Goal: Task Accomplishment & Management: Complete application form

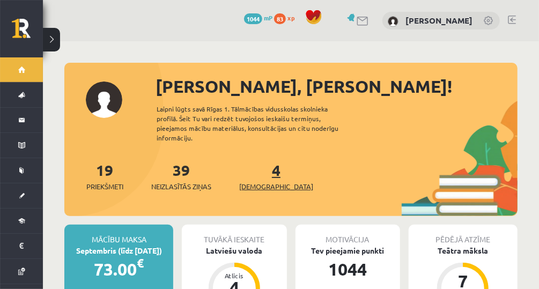
click at [256, 165] on link "4 Ieskaites" at bounding box center [276, 176] width 74 height 32
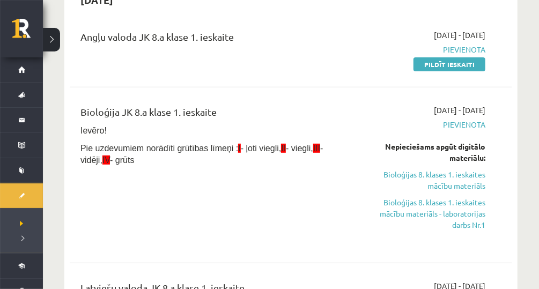
scroll to position [124, 0]
click at [474, 64] on link "Pildīt ieskaiti" at bounding box center [449, 64] width 72 height 14
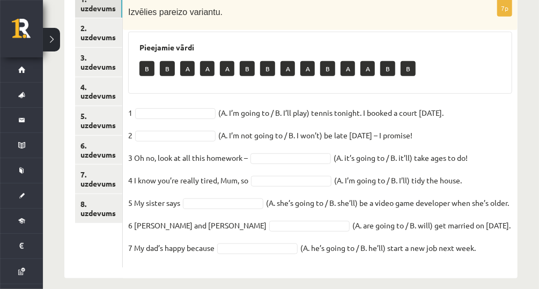
scroll to position [203, 0]
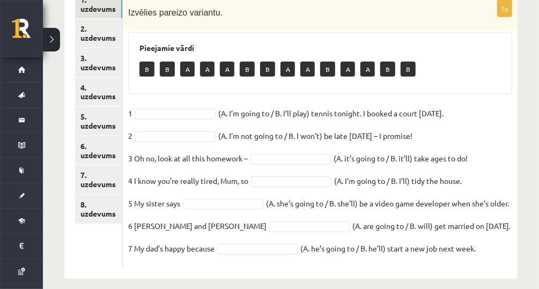
click at [500, 161] on fieldset "1 (A. I’m going to / B. I’ll play) tennis tonight. I booked a court [DATE].   2…" at bounding box center [320, 184] width 384 height 158
click at [510, 117] on fieldset "1 (A. I’m going to / B. I’ll play) tennis tonight. I booked a court yesterday. …" at bounding box center [320, 184] width 384 height 158
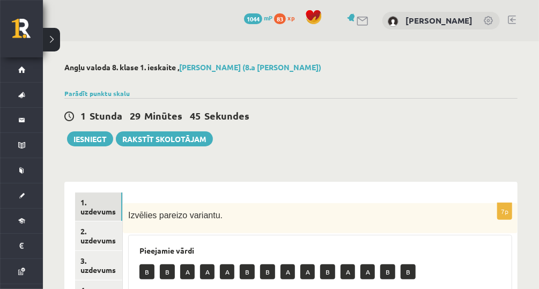
click at [515, 89] on div "Parādīt punktu skalu Atzīme No Līdz 1 0 10 2 11 16 3 17 21 4 22 27 5 28 32 6 33…" at bounding box center [290, 93] width 453 height 10
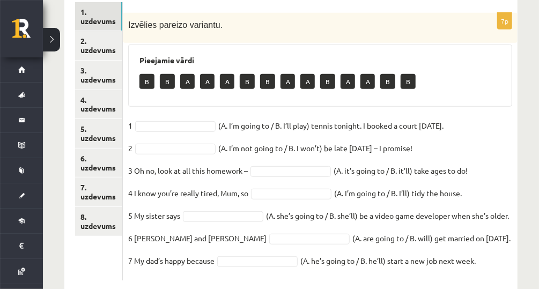
scroll to position [172, 0]
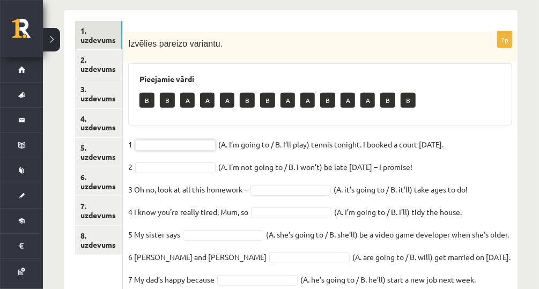
drag, startPoint x: 128, startPoint y: 45, endPoint x: 294, endPoint y: 122, distance: 182.5
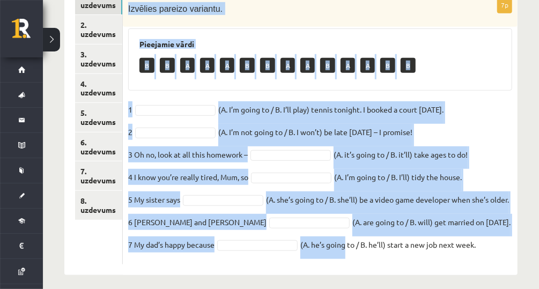
scroll to position [228, 0]
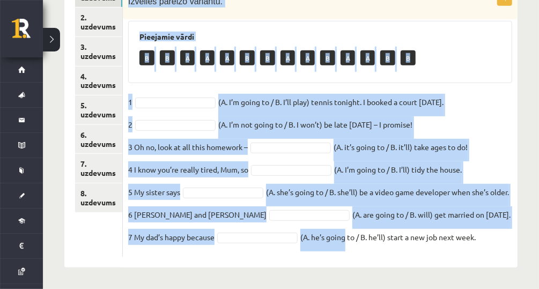
drag, startPoint x: 129, startPoint y: 1, endPoint x: 483, endPoint y: 260, distance: 439.1
click at [483, 260] on div "7p Izvēlies pareizo variantu. Pieejamie vārdi B B A A A B B A A B A A B B 1 (A.…" at bounding box center [320, 118] width 394 height 300
copy div "Izvēlies pareizo variantu. Pieejamie vārdi B B A A A B B A A B A A B B 1 (A. I’…"
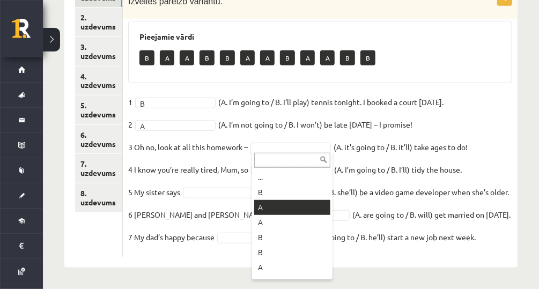
drag, startPoint x: 273, startPoint y: 196, endPoint x: 254, endPoint y: 108, distance: 90.0
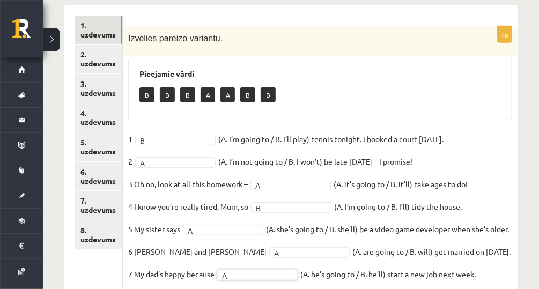
scroll to position [143, 0]
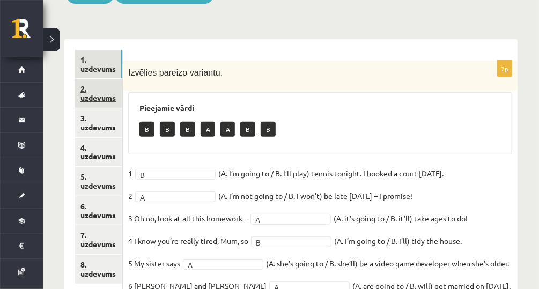
click at [103, 103] on link "2. uzdevums" at bounding box center [98, 93] width 47 height 29
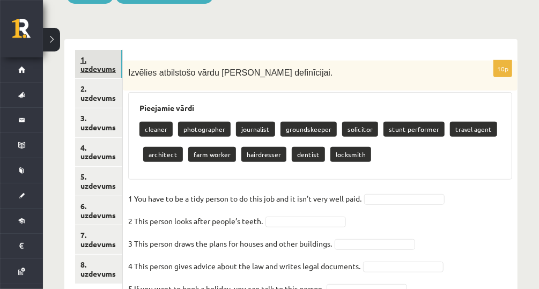
click at [101, 73] on link "1. uzdevums" at bounding box center [98, 64] width 47 height 29
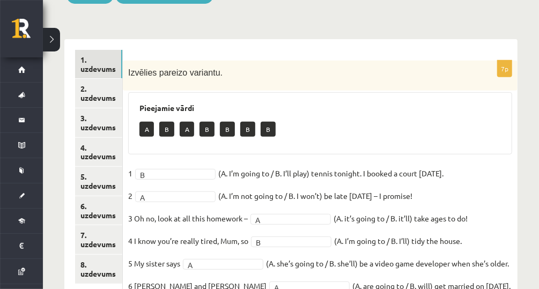
scroll to position [185, 0]
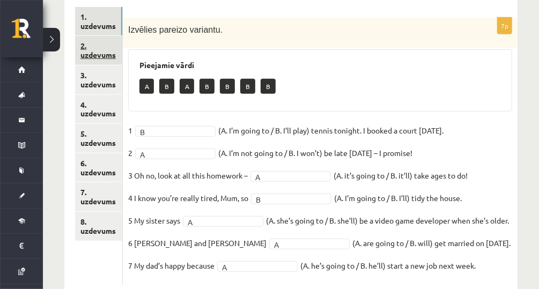
click at [92, 44] on link "2. uzdevums" at bounding box center [98, 50] width 47 height 29
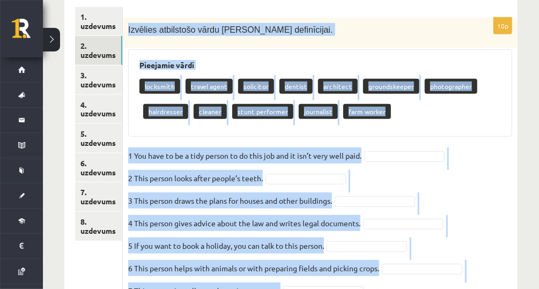
scroll to position [305, 0]
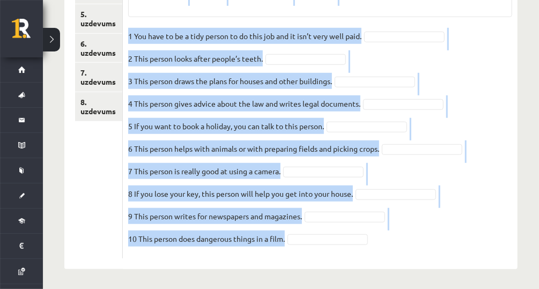
drag, startPoint x: 131, startPoint y: 28, endPoint x: 380, endPoint y: 232, distance: 321.9
click at [380, 232] on div "10p Izvēlies atbilstošo vārdu katrai definīcijai. Pieejamie vārdi locksmith tra…" at bounding box center [320, 78] width 394 height 360
copy div "Izvēlies atbilstošo vārdu katrai definīcijai. Pieejamie vārdi locksmith travel …"
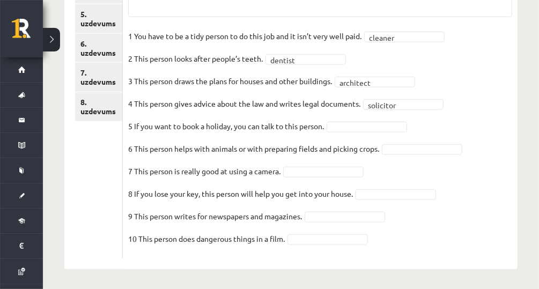
click at [377, 114] on fieldset "1 You have to be a tidy person to do this job and it isn’t very well paid.   cl…" at bounding box center [320, 140] width 384 height 225
drag, startPoint x: 377, startPoint y: 114, endPoint x: 378, endPoint y: 125, distance: 11.3
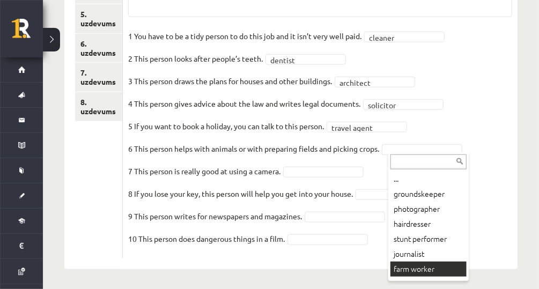
scroll to position [280, 0]
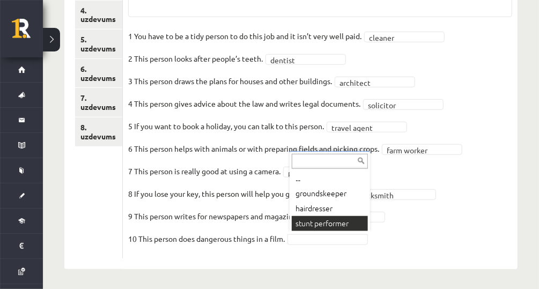
click at [316, 230] on div "... groundskeeper hairdresser stunt performer" at bounding box center [329, 192] width 80 height 82
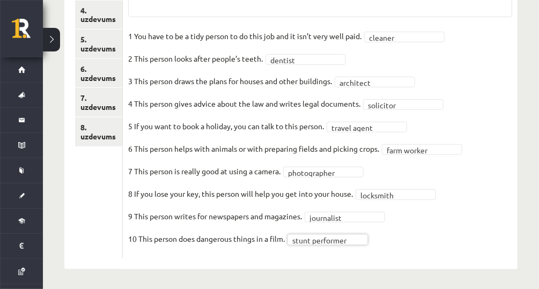
scroll to position [151, 0]
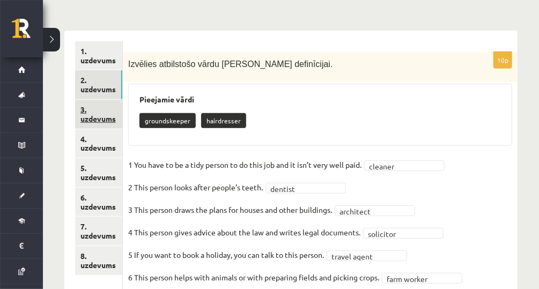
click at [91, 114] on link "3. uzdevums" at bounding box center [98, 114] width 47 height 29
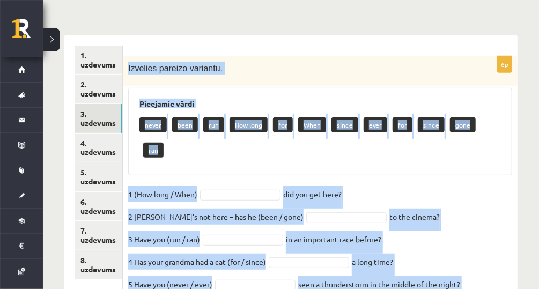
scroll to position [190, 0]
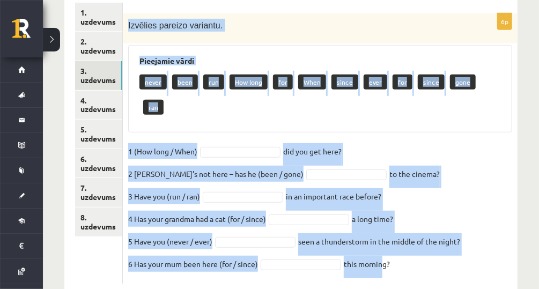
drag, startPoint x: 126, startPoint y: 64, endPoint x: 404, endPoint y: 262, distance: 340.1
click at [404, 262] on div "6p Izvēlies pareizo variantu. Pieejamie vārdi never been run How long for When …" at bounding box center [320, 143] width 394 height 302
copy div "Izvēlies pareizo variantu. Pieejamie vārdi never been run How long for When sin…"
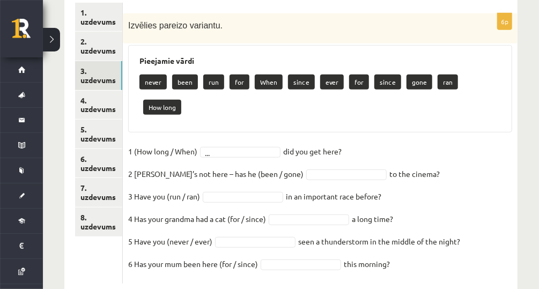
drag, startPoint x: 138, startPoint y: 23, endPoint x: 399, endPoint y: 249, distance: 344.6
click at [399, 249] on div "6p Izvēlies pareizo variantu. Pieejamie vārdi never been run for When since eve…" at bounding box center [320, 148] width 394 height 270
copy div "ēlies pareizo variantu. Pieejamie vārdi never been run for When since ever for …"
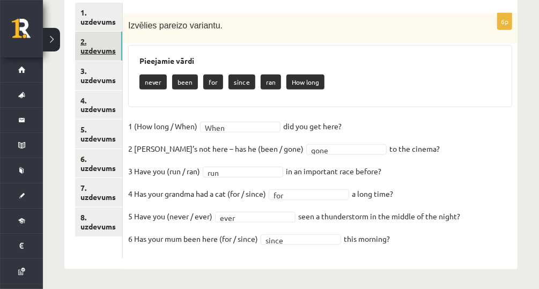
click at [81, 44] on link "2. uzdevums" at bounding box center [98, 46] width 47 height 29
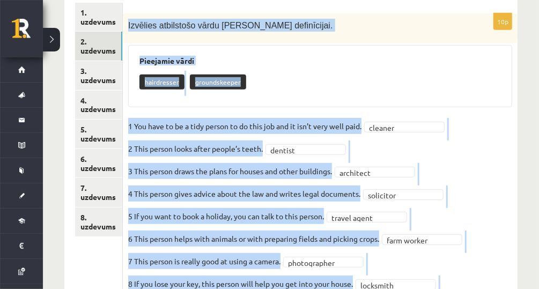
scroll to position [280, 0]
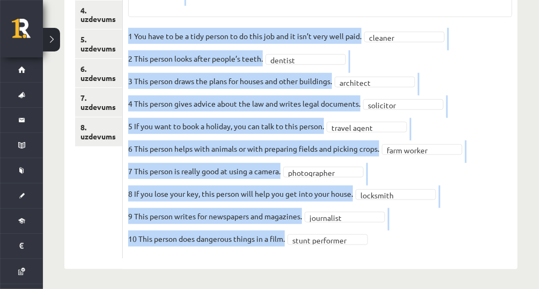
drag, startPoint x: 126, startPoint y: 24, endPoint x: 429, endPoint y: 253, distance: 379.6
click at [429, 253] on div "**********" at bounding box center [320, 90] width 394 height 335
copy div "Izvēlies atbilstošo vārdu katrai definīcijai. Pieejamie vārdi hairdresser groun…"
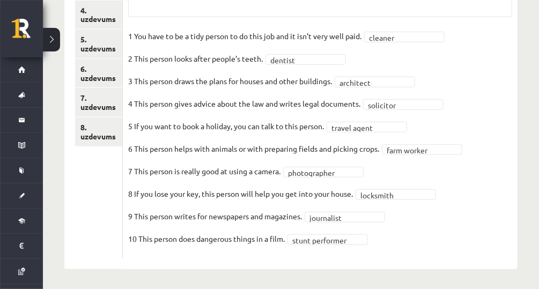
drag, startPoint x: 432, startPoint y: 241, endPoint x: 436, endPoint y: 226, distance: 15.6
click at [432, 241] on fieldset "**********" at bounding box center [320, 140] width 384 height 225
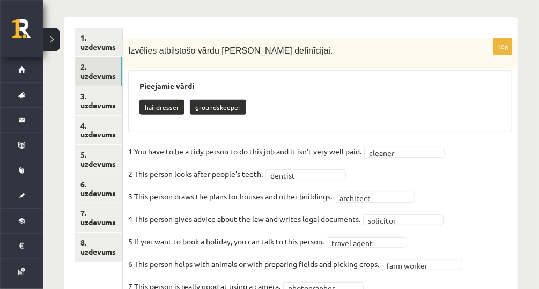
scroll to position [151, 0]
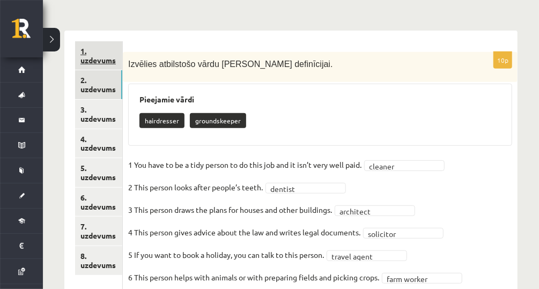
click at [106, 54] on link "1. uzdevums" at bounding box center [98, 55] width 47 height 29
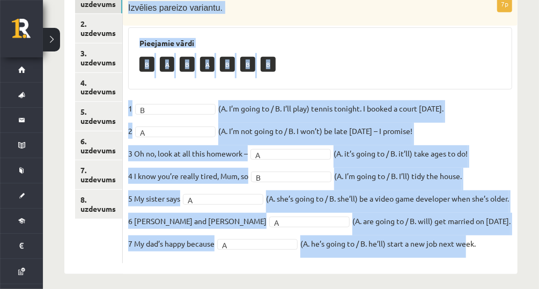
scroll to position [228, 0]
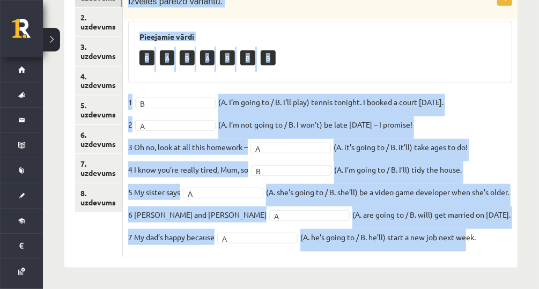
drag, startPoint x: 130, startPoint y: 18, endPoint x: 482, endPoint y: 260, distance: 427.4
click at [482, 260] on div "7p Izvēlies pareizo variantu. Pieejamie vārdi B A B A B B B 1 B * (A. I’m going…" at bounding box center [320, 118] width 394 height 300
copy div "Izvēlies pareizo variantu. Pieejamie vārdi B A B A B B B 1 B (A. I’m going to /…"
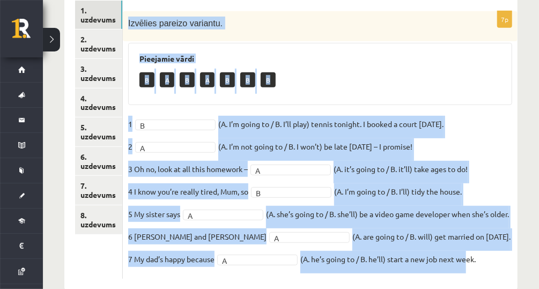
scroll to position [143, 0]
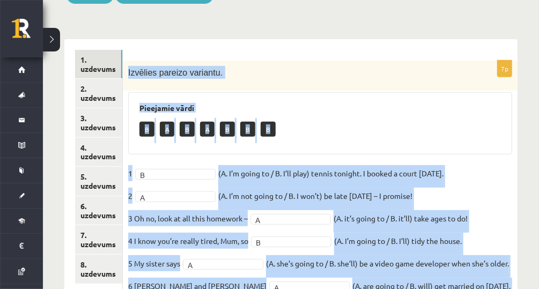
click at [336, 108] on h3 "Pieejamie vārdi" at bounding box center [319, 107] width 361 height 9
click at [513, 159] on div "7p Izvēlies pareizo variantu. Pieejamie vārdi B A B A B B B 1 B * (A. I’m going…" at bounding box center [320, 194] width 394 height 267
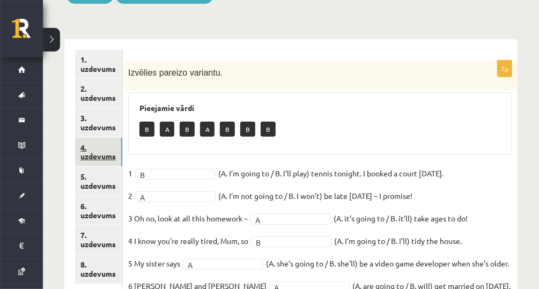
click at [91, 151] on link "4. uzdevums" at bounding box center [98, 152] width 47 height 29
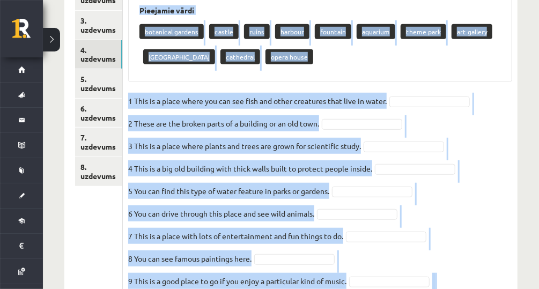
scroll to position [305, 0]
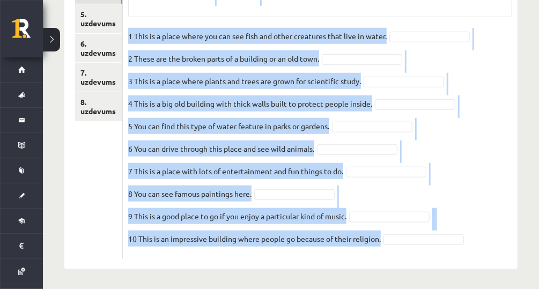
drag, startPoint x: 199, startPoint y: 39, endPoint x: 389, endPoint y: 252, distance: 285.9
click at [389, 254] on div "10p Izvēlies atbilstošo vārdu. Pieejamie vārdi botanical gardens castle ruins h…" at bounding box center [320, 78] width 394 height 360
copy div "Izvēlies atbilstošo vārdu. Pieejamie vārdi botanical gardens castle ruins harbo…"
drag, startPoint x: 130, startPoint y: 36, endPoint x: 382, endPoint y: 242, distance: 325.3
click at [382, 243] on div "10p Izvēlies atbilstošo vārdu. Pieejamie vārdi botanical gardens ruins harbour …" at bounding box center [320, 78] width 394 height 360
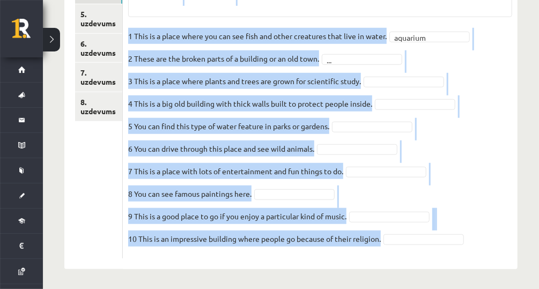
copy div "Izvēlies atbilstošo vārdu. Pieejamie vārdi botanical gardens ruins harbour foun…"
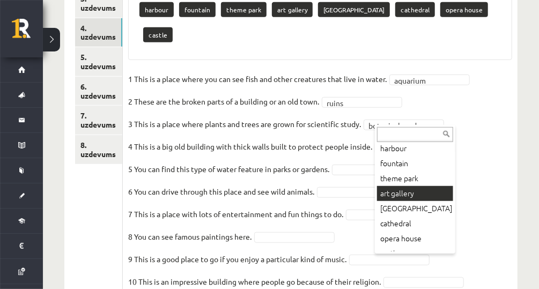
scroll to position [28, 0]
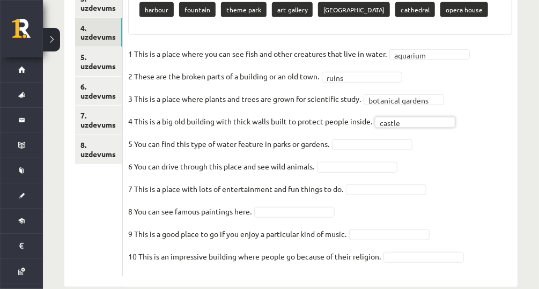
click at [355, 137] on fieldset "**********" at bounding box center [320, 158] width 384 height 225
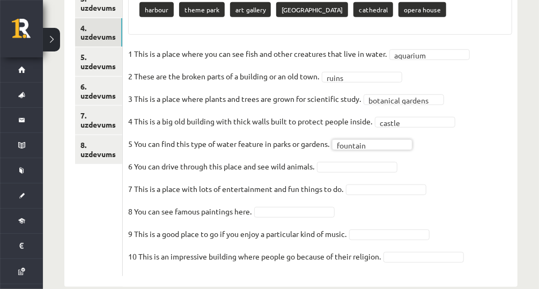
click at [376, 156] on fieldset "**********" at bounding box center [320, 158] width 384 height 225
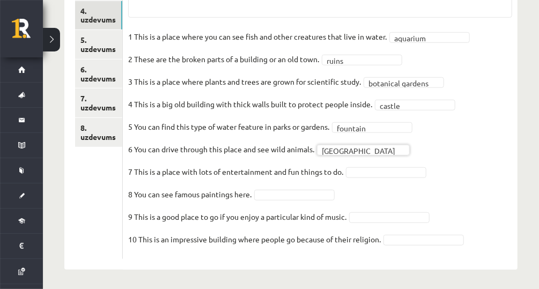
scroll to position [280, 0]
click at [458, 229] on fieldset "**********" at bounding box center [320, 140] width 384 height 225
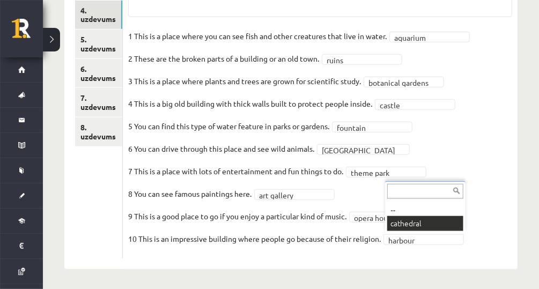
drag, startPoint x: 445, startPoint y: 219, endPoint x: 446, endPoint y: 226, distance: 7.6
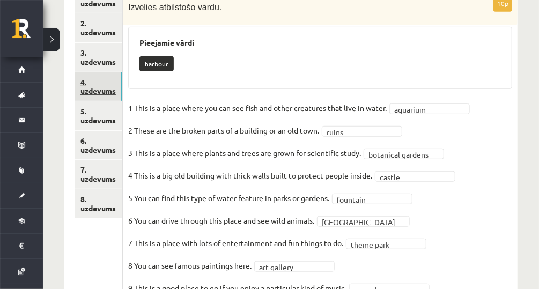
scroll to position [194, 0]
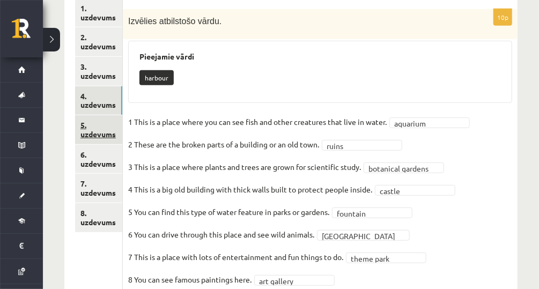
click at [88, 124] on link "5. uzdevums" at bounding box center [98, 129] width 47 height 29
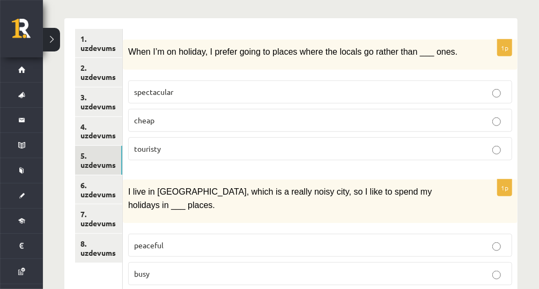
scroll to position [108, 0]
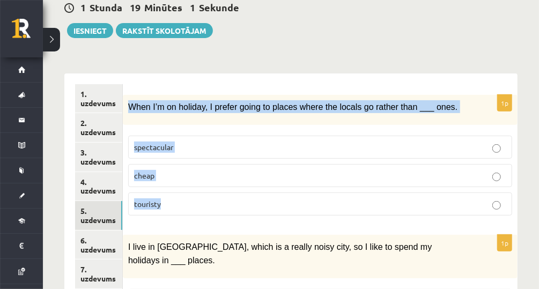
drag, startPoint x: 153, startPoint y: 101, endPoint x: 310, endPoint y: 197, distance: 184.0
click at [310, 197] on div "1p When I’m on holiday, I prefer going to places where the locals go rather tha…" at bounding box center [320, 159] width 394 height 129
copy div "When I’m on holiday, I prefer going to places where the locals go rather than _…"
click at [216, 202] on p "touristy" at bounding box center [320, 203] width 372 height 11
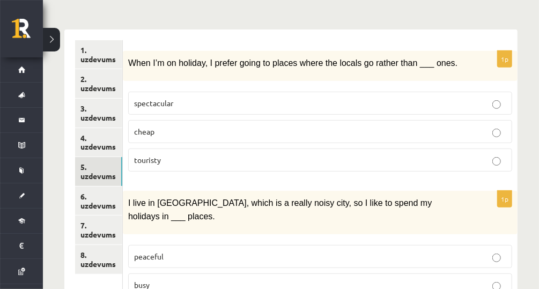
scroll to position [194, 0]
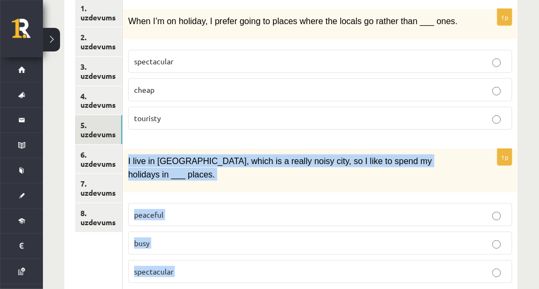
drag, startPoint x: 126, startPoint y: 156, endPoint x: 205, endPoint y: 273, distance: 140.6
click at [205, 273] on div "1p I live in London, which is a really noisy city, so I like to spend my holida…" at bounding box center [320, 220] width 394 height 143
copy div "I live in London, which is a really noisy city, so I like to spend my holidays …"
click at [221, 203] on label "peaceful" at bounding box center [320, 214] width 384 height 23
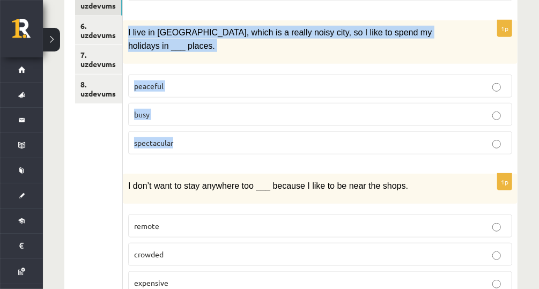
scroll to position [366, 0]
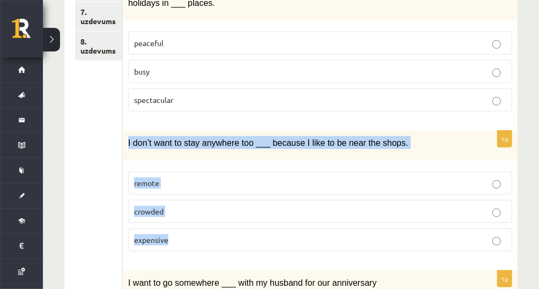
drag, startPoint x: 126, startPoint y: 122, endPoint x: 191, endPoint y: 227, distance: 123.2
click at [191, 227] on div "1p I don’t want to stay anywhere too ___ because I like to be near the shops. r…" at bounding box center [320, 195] width 394 height 129
click at [211, 177] on p "remote" at bounding box center [320, 182] width 372 height 11
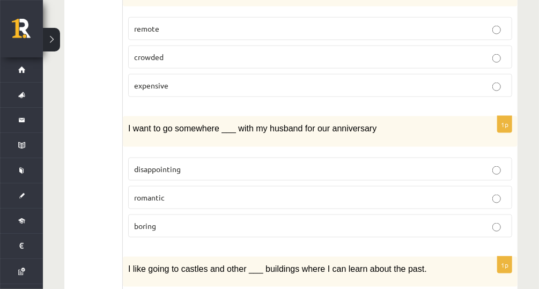
scroll to position [537, 0]
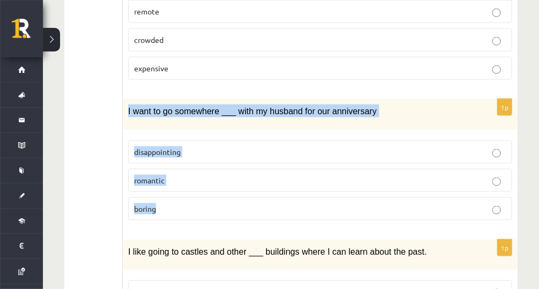
drag, startPoint x: 128, startPoint y: 89, endPoint x: 241, endPoint y: 185, distance: 148.7
click at [241, 185] on div "1p I want to go somewhere ___ with my husband for our anniversary disappointing…" at bounding box center [320, 163] width 394 height 129
drag, startPoint x: 247, startPoint y: 158, endPoint x: 234, endPoint y: 163, distance: 13.9
click at [246, 175] on p "romantic" at bounding box center [320, 180] width 372 height 11
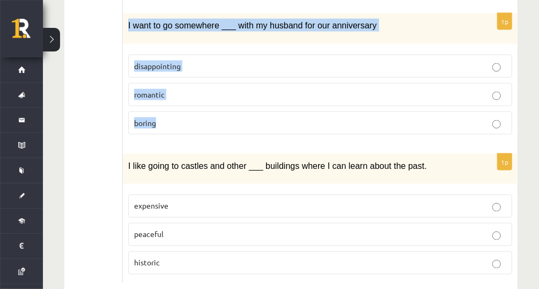
scroll to position [624, 0]
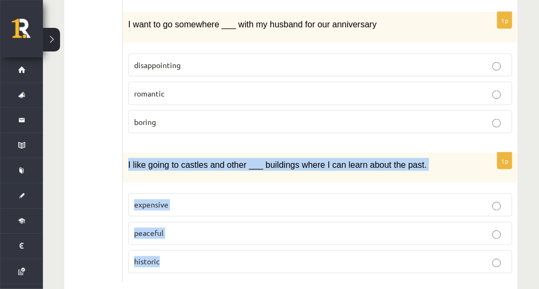
drag, startPoint x: 125, startPoint y: 144, endPoint x: 173, endPoint y: 242, distance: 108.8
click at [173, 242] on div "1p I like going to castles and other ___ buildings where I can learn about the …" at bounding box center [320, 217] width 394 height 129
click at [223, 256] on p "historic" at bounding box center [320, 261] width 372 height 11
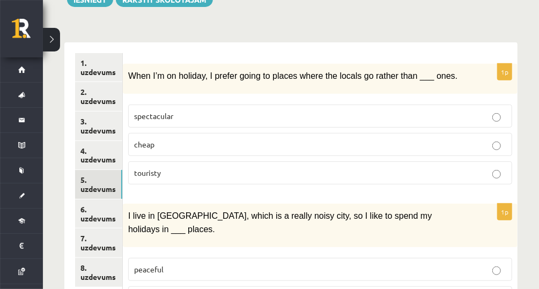
scroll to position [152, 0]
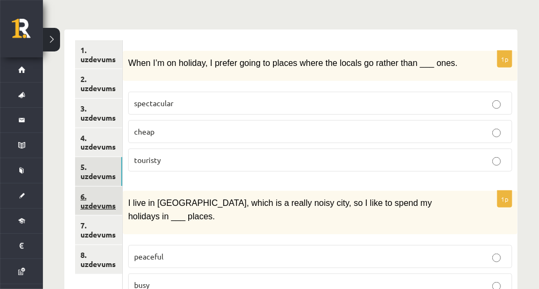
click at [88, 208] on link "6. uzdevums" at bounding box center [98, 201] width 47 height 29
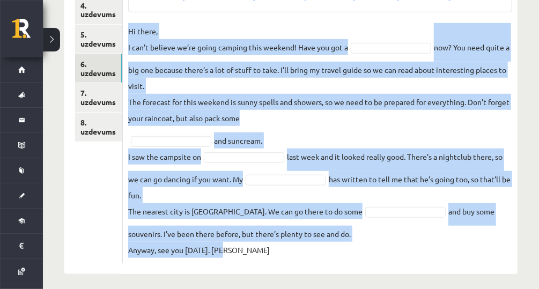
scroll to position [289, 0]
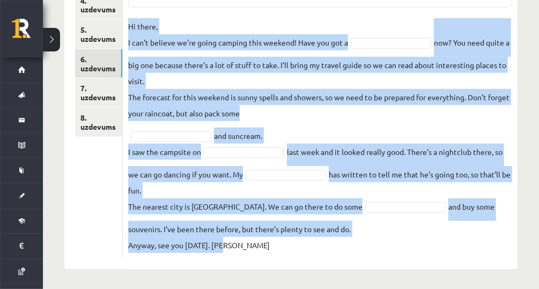
drag, startPoint x: 127, startPoint y: 39, endPoint x: 441, endPoint y: 310, distance: 414.2
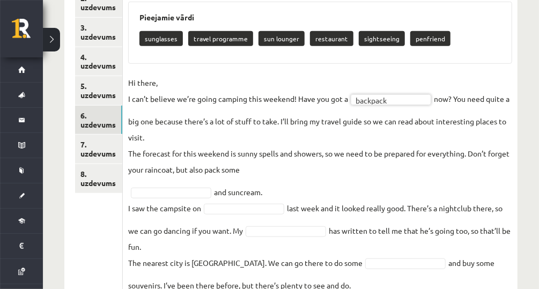
scroll to position [247, 0]
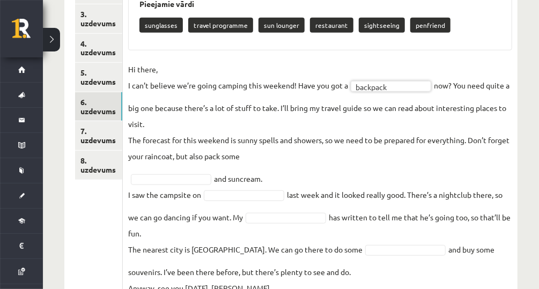
click at [196, 187] on p "I saw the campsite on" at bounding box center [164, 195] width 73 height 16
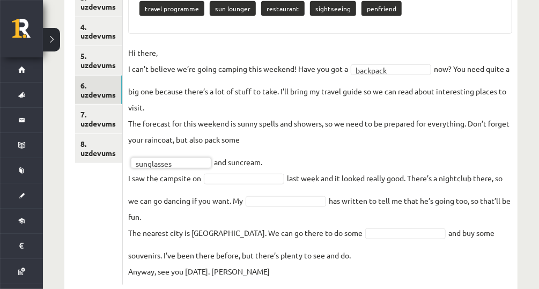
scroll to position [289, 0]
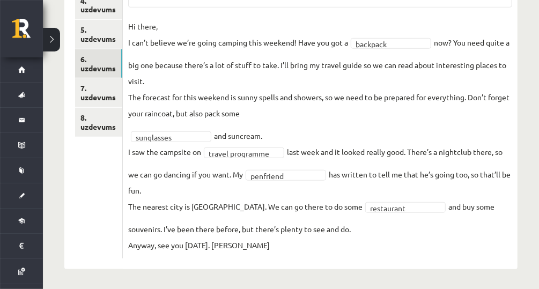
click at [383, 196] on fieldset "**********" at bounding box center [320, 135] width 384 height 235
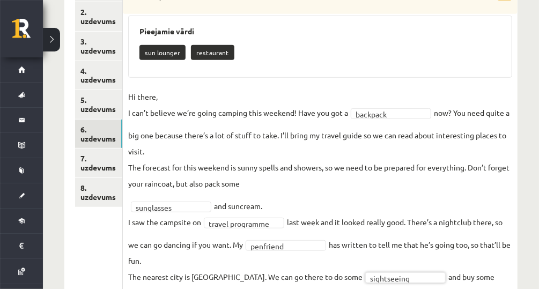
scroll to position [247, 0]
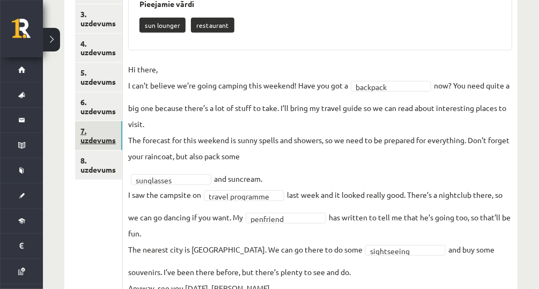
click at [84, 127] on link "7. uzdevums" at bounding box center [98, 135] width 47 height 29
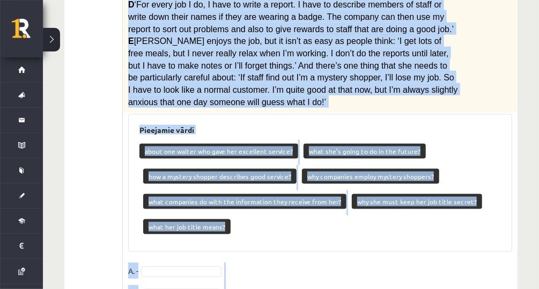
scroll to position [548, 0]
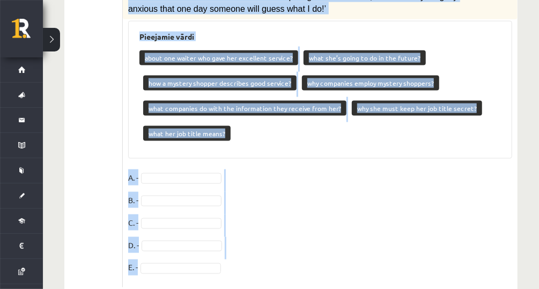
drag, startPoint x: 125, startPoint y: 49, endPoint x: 470, endPoint y: 266, distance: 406.6
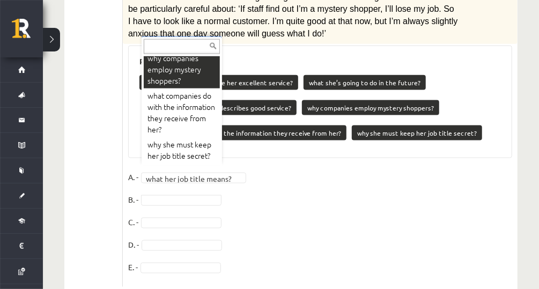
scroll to position [127, 0]
click at [177, 54] on div "... about one waiter who gave her excellent service? what she’s going to do in …" at bounding box center [181, 100] width 80 height 129
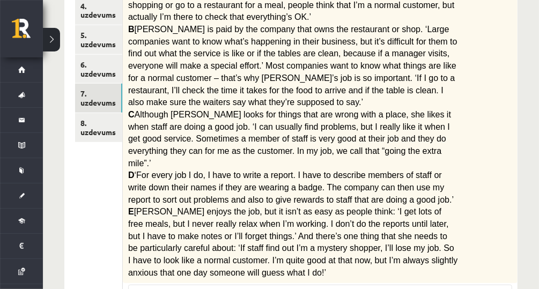
scroll to position [241, 0]
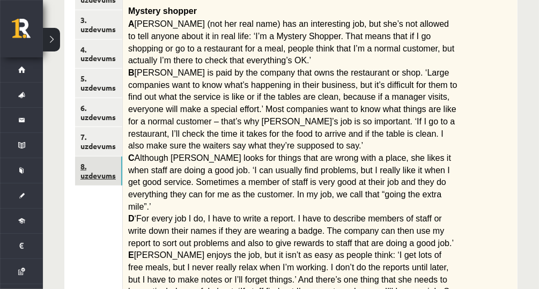
click at [103, 178] on link "8. uzdevums" at bounding box center [98, 171] width 47 height 29
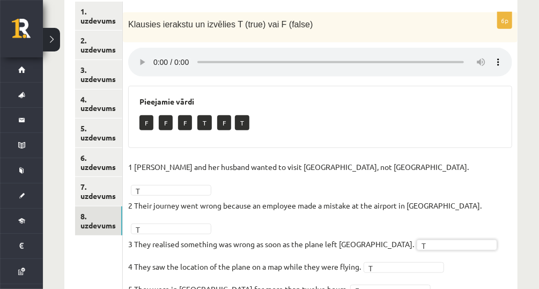
scroll to position [119, 0]
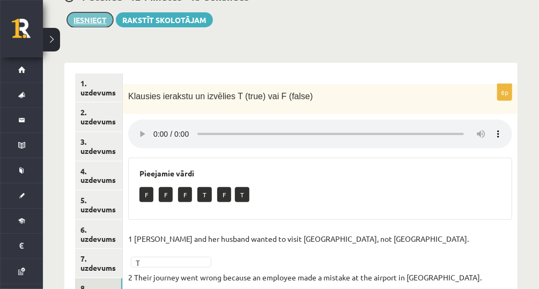
click at [100, 17] on button "Iesniegt" at bounding box center [90, 19] width 46 height 15
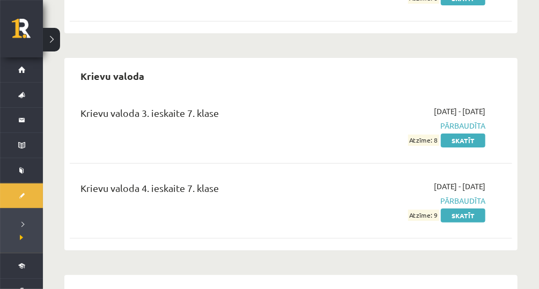
scroll to position [1586, 0]
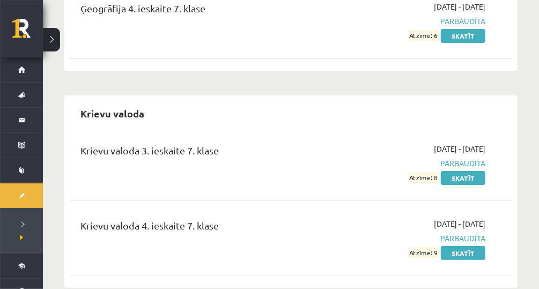
click at [53, 47] on button at bounding box center [51, 40] width 17 height 24
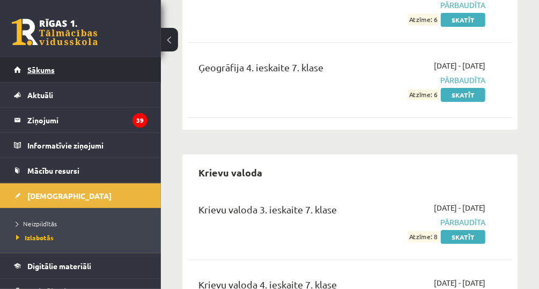
click at [47, 62] on link "Sākums" at bounding box center [80, 69] width 133 height 25
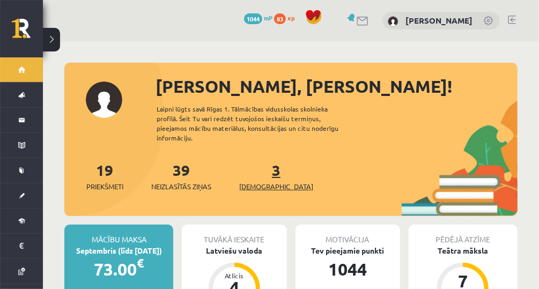
click at [257, 181] on span "[DEMOGRAPHIC_DATA]" at bounding box center [276, 186] width 74 height 11
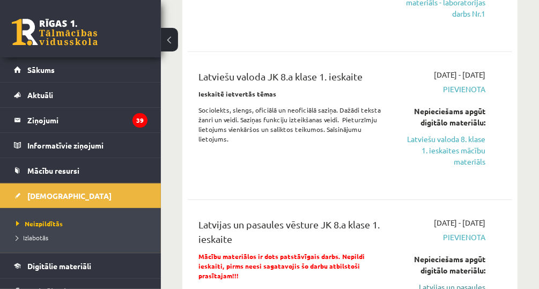
scroll to position [429, 0]
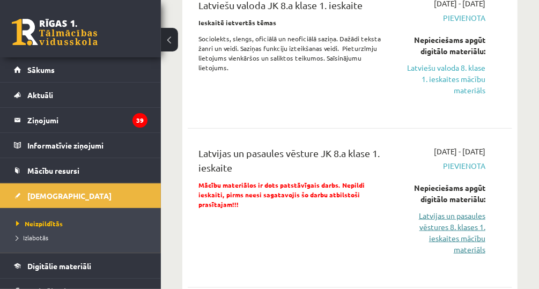
click at [457, 215] on link "Latvijas un pasaules vēstures 8. klases 1. ieskaites mācību materiāls" at bounding box center [442, 232] width 85 height 45
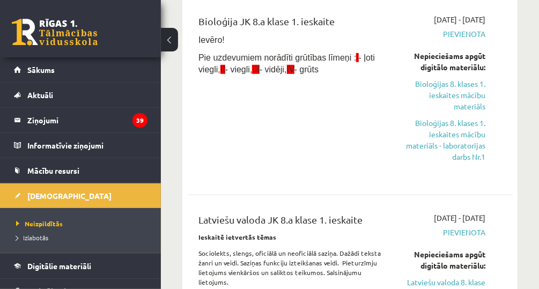
scroll to position [343, 0]
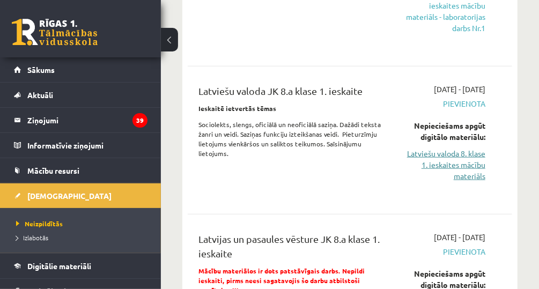
click at [461, 161] on link "Latviešu valoda 8. klase 1. ieskaites mācību materiāls" at bounding box center [442, 165] width 85 height 34
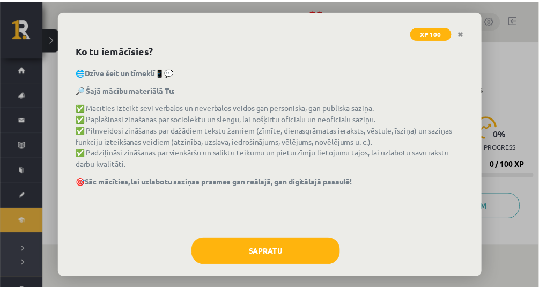
scroll to position [40, 0]
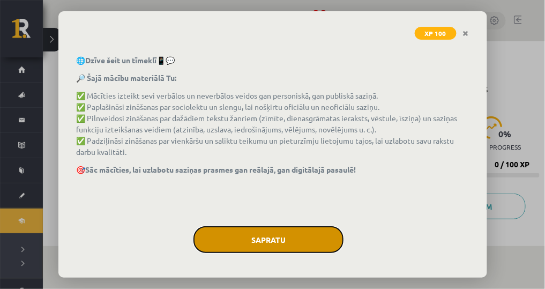
click at [308, 233] on button "Sapratu" at bounding box center [268, 239] width 150 height 27
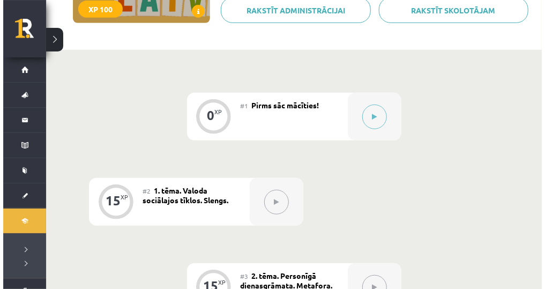
scroll to position [214, 0]
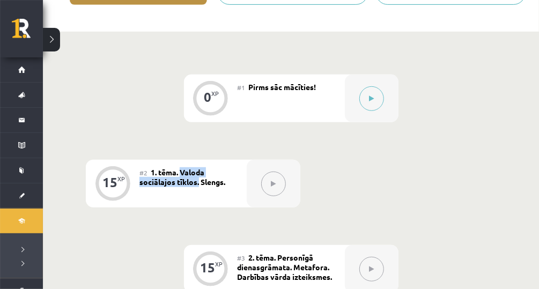
drag, startPoint x: 182, startPoint y: 172, endPoint x: 198, endPoint y: 198, distance: 30.8
click at [198, 198] on div "#2 1. tēma. Valoda sociālajos tīklos. Slengs." at bounding box center [192, 184] width 107 height 48
copy span "Valoda sociālajos tīklos."
click at [375, 101] on button at bounding box center [371, 98] width 25 height 25
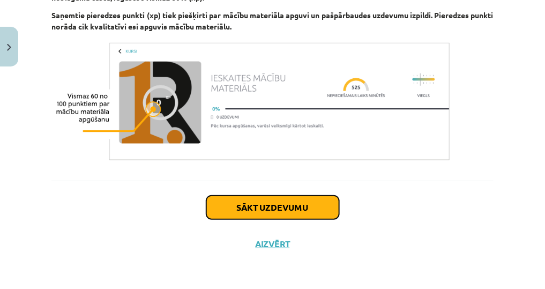
click at [258, 199] on button "Sākt uzdevumu" at bounding box center [272, 208] width 133 height 24
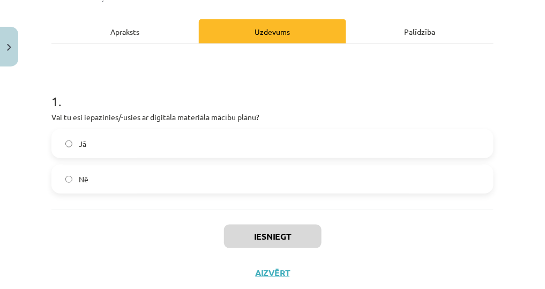
scroll to position [155, 0]
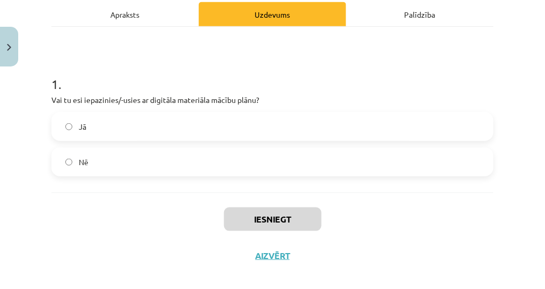
click at [264, 128] on label "Jā" at bounding box center [273, 126] width 440 height 27
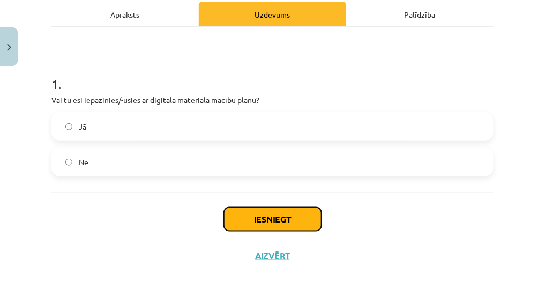
click at [269, 218] on button "Iesniegt" at bounding box center [273, 219] width 98 height 24
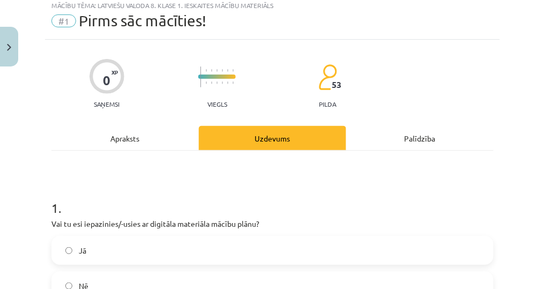
scroll to position [86, 0]
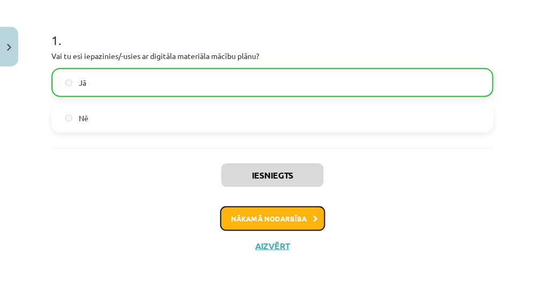
click at [299, 215] on button "Nākamā nodarbība" at bounding box center [272, 218] width 105 height 25
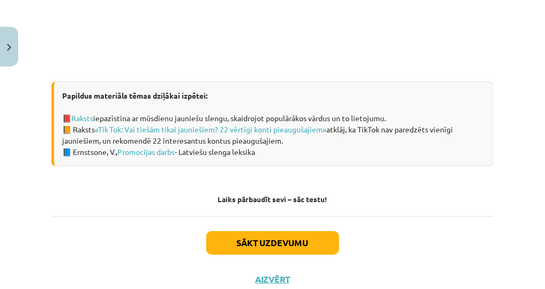
scroll to position [784, 0]
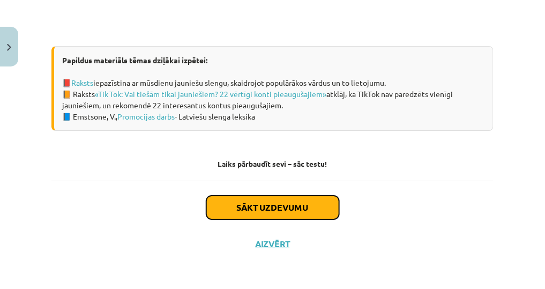
click at [275, 200] on button "Sākt uzdevumu" at bounding box center [272, 208] width 133 height 24
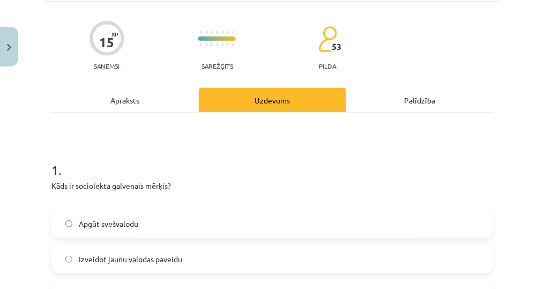
scroll to position [155, 0]
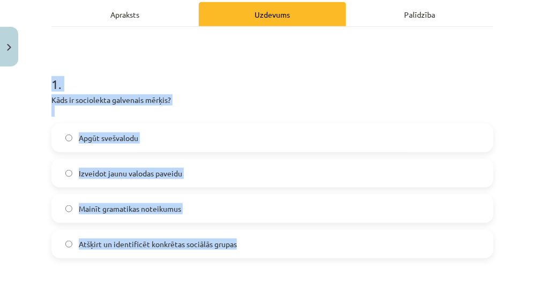
drag, startPoint x: 47, startPoint y: 80, endPoint x: 280, endPoint y: 247, distance: 286.3
copy div "1 . Kāds ir sociolekta galvenais mērķis? Apgūt svešvalodu Izveidot jaunu valoda…"
click at [259, 230] on label "Atšķirt un identificēt konkrētas sociālās grupas" at bounding box center [273, 243] width 440 height 27
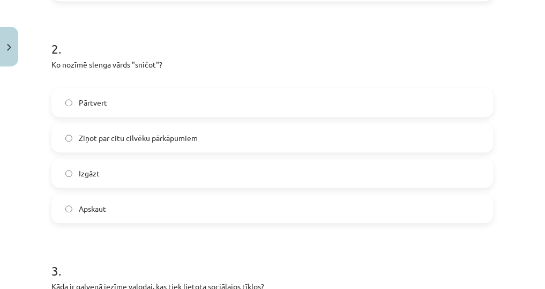
scroll to position [413, 0]
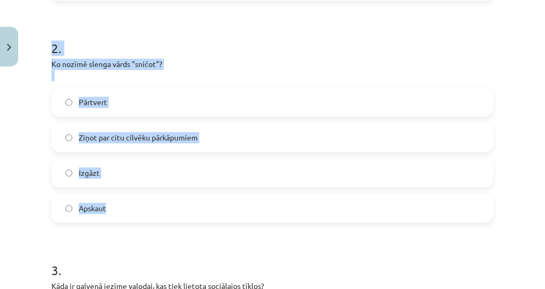
drag, startPoint x: 37, startPoint y: 32, endPoint x: 207, endPoint y: 209, distance: 245.3
click at [207, 209] on div "Mācību tēma: Latviešu valoda 8. klase 1. ieskaites mācību materiāls #2 1. tēma.…" at bounding box center [272, 144] width 545 height 289
copy div "2 . Ko nozīmē slenga vārds "sničot"? Pārtvert Ziņot par citu cilvēku pārkāpumie…"
click at [242, 146] on label "Ziņot par citu cilvēku pārkāpumiem" at bounding box center [273, 137] width 440 height 27
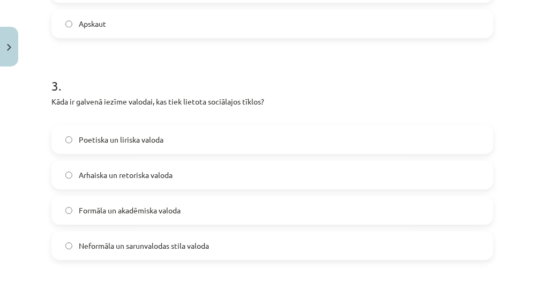
scroll to position [627, 0]
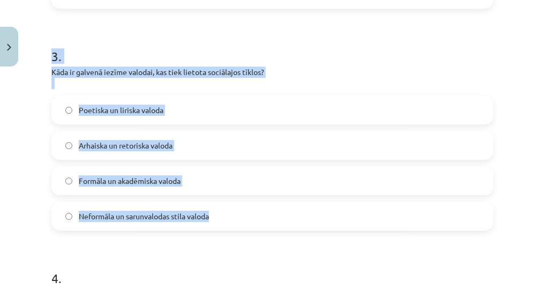
drag, startPoint x: 84, startPoint y: 60, endPoint x: 229, endPoint y: 219, distance: 215.1
click at [229, 219] on div "Mācību tēma: Latviešu valoda 8. klase 1. ieskaites mācību materiāls #2 1. tēma.…" at bounding box center [272, 144] width 545 height 289
copy div "3 . Kāda ir galvenā iezīme valodai, kas tiek lietota sociālajos tīklos? Poetisk…"
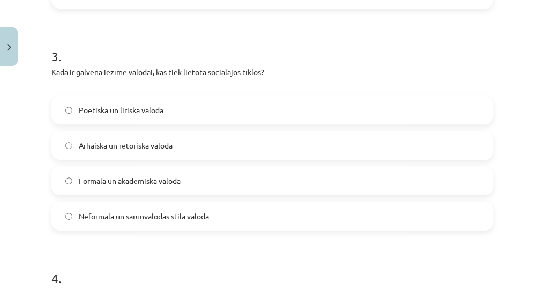
click at [239, 233] on form "1 . Kāds ir sociolekta galvenais mērķis? Apgūt svešvalodu Izveidot jaunu valoda…" at bounding box center [272, 130] width 442 height 1088
click at [240, 232] on form "1 . Kāds ir sociolekta galvenais mērķis? Apgūt svešvalodu Izveidot jaunu valoda…" at bounding box center [272, 130] width 442 height 1088
click at [232, 206] on label "Neformāla un sarunvalodas stila valoda" at bounding box center [273, 216] width 440 height 27
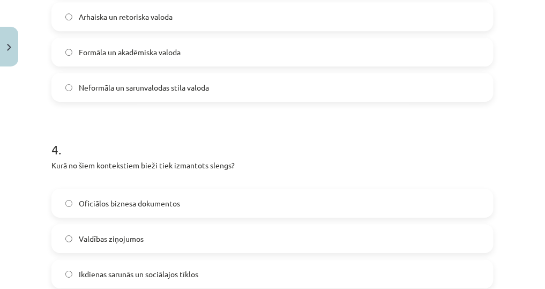
scroll to position [841, 0]
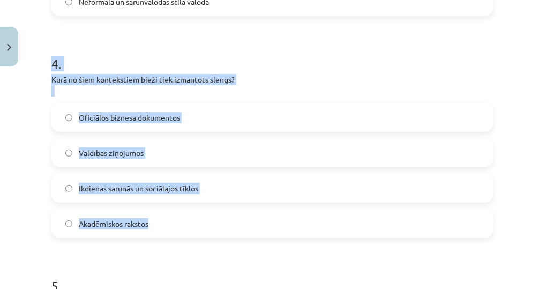
drag, startPoint x: 51, startPoint y: 65, endPoint x: 241, endPoint y: 220, distance: 244.9
copy div "4 . Kurā no šiem kontekstiem bieži tiek izmantots slengs? Oficiālos biznesa dok…"
click at [206, 182] on label "Ikdienas sarunās un sociālajos tīklos" at bounding box center [273, 188] width 440 height 27
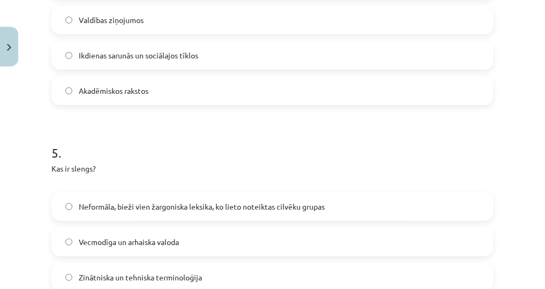
scroll to position [1056, 0]
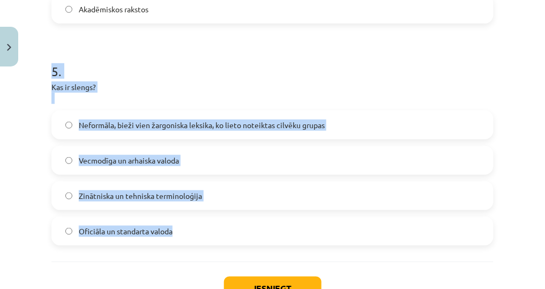
drag, startPoint x: 46, startPoint y: 69, endPoint x: 198, endPoint y: 229, distance: 221.4
copy div "5 . Kas ir slengs? Neformāla, bieži vien žargoniska leksika, ko lieto noteiktas…"
click at [300, 124] on span "Neformāla, bieži vien žargoniska leksika, ko lieto noteiktas cilvēku grupas" at bounding box center [202, 125] width 246 height 11
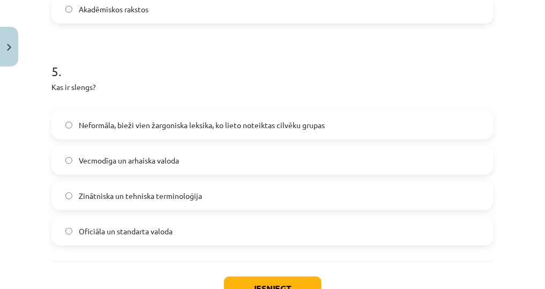
click at [342, 129] on label "Neformāla, bieži vien žargoniska leksika, ko lieto noteiktas cilvēku grupas" at bounding box center [273, 124] width 440 height 27
click at [276, 287] on button "Iesniegt" at bounding box center [273, 289] width 98 height 24
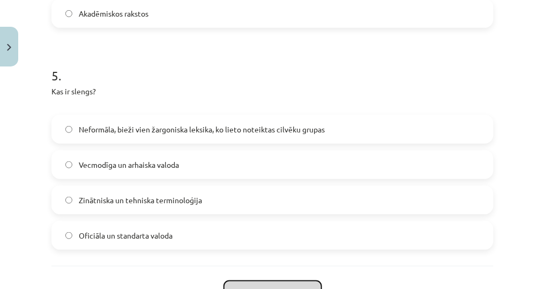
scroll to position [1099, 0]
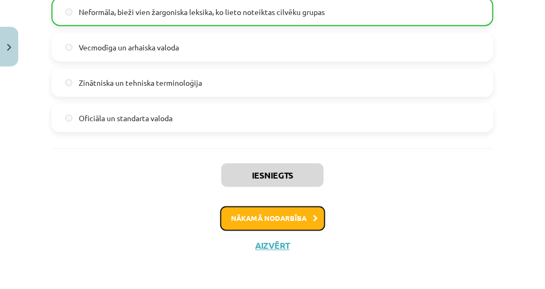
click at [252, 218] on button "Nākamā nodarbība" at bounding box center [272, 218] width 105 height 25
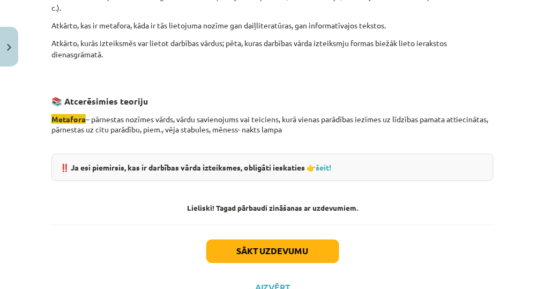
scroll to position [1153, 0]
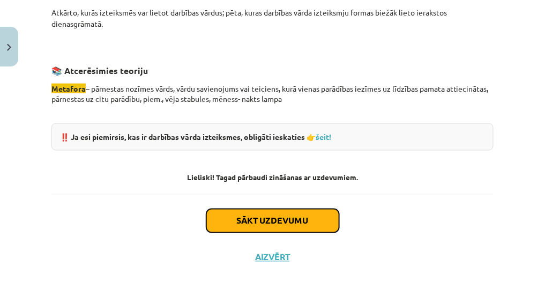
click at [248, 220] on button "Sākt uzdevumu" at bounding box center [272, 221] width 133 height 24
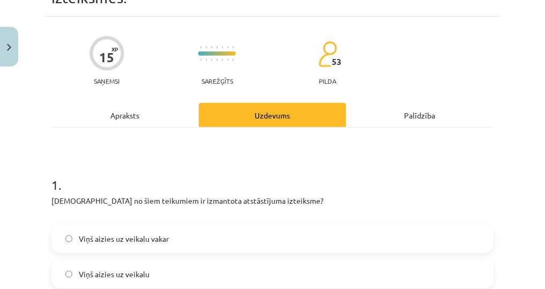
scroll to position [155, 0]
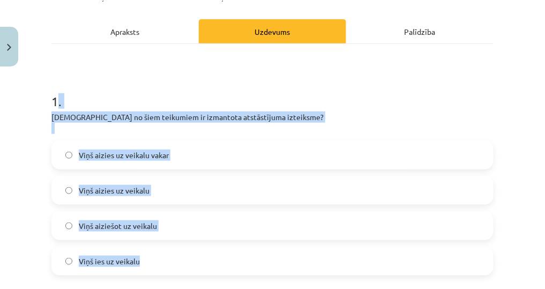
drag, startPoint x: 58, startPoint y: 96, endPoint x: 219, endPoint y: 272, distance: 238.6
click at [219, 272] on div "1 . Kurā no šiem teikumiem ir izmantota atstāstījuma izteiksme? Viņš aizies uz …" at bounding box center [272, 175] width 442 height 200
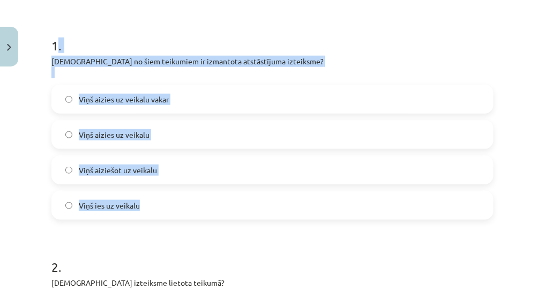
scroll to position [241, 0]
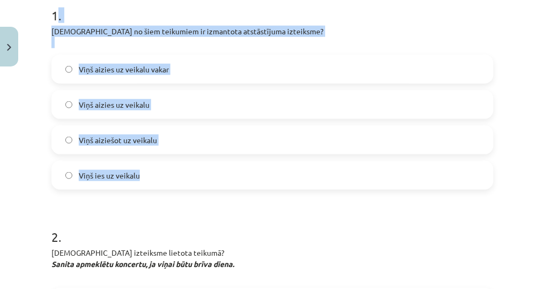
copy div ". Kurā no šiem teikumiem ir izmantota atstāstījuma izteiksme? Viņš aizies uz ve…"
click at [184, 145] on label "Viņš aiziešot uz veikalu" at bounding box center [273, 139] width 440 height 27
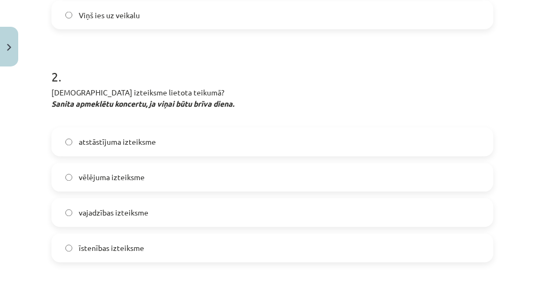
scroll to position [456, 0]
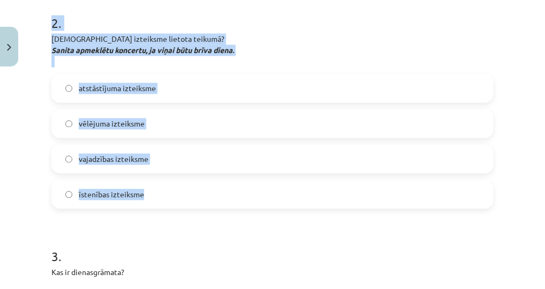
drag, startPoint x: 42, startPoint y: 17, endPoint x: 217, endPoint y: 195, distance: 249.8
click at [217, 195] on div "Mācību tēma: Latviešu valoda 8. klase 1. ieskaites mācību materiāls #3 2. tēma.…" at bounding box center [272, 144] width 545 height 289
copy div "2 . Kura izteiksme lietota teikumā? Sanita apmeklētu koncertu, ja viņai būtu br…"
click at [202, 123] on label "vēlējuma izteiksme" at bounding box center [273, 123] width 440 height 27
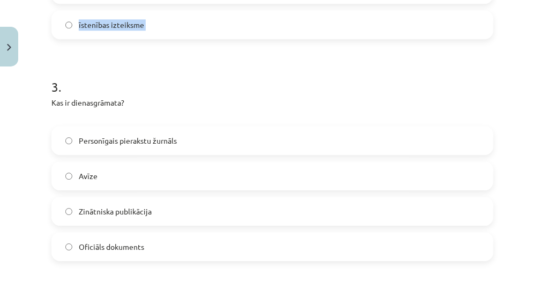
scroll to position [671, 0]
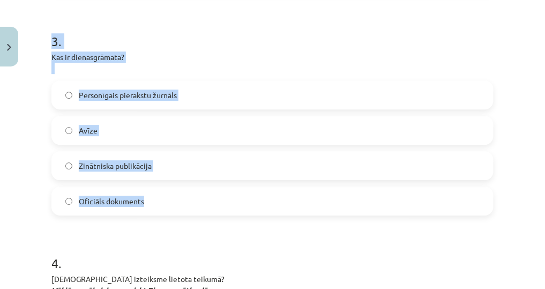
drag, startPoint x: 48, startPoint y: 81, endPoint x: 166, endPoint y: 202, distance: 168.3
click at [166, 202] on div "15 XP Saņemsi Sarežģīts 53 pilda Apraksts Uzdevums Palīdzība 1 . Kurā no šiem t…" at bounding box center [272, 93] width 455 height 1350
copy div "3 . Kas ir dienasgrāmata? Personīgais pierakstu žurnāls Avīze Zinātniska publik…"
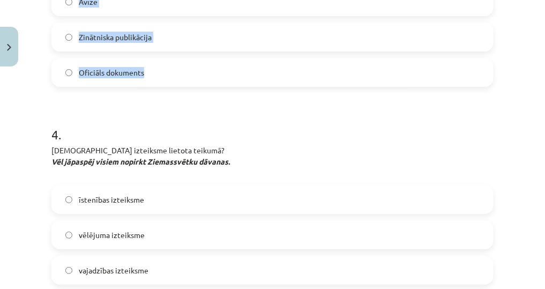
scroll to position [713, 0]
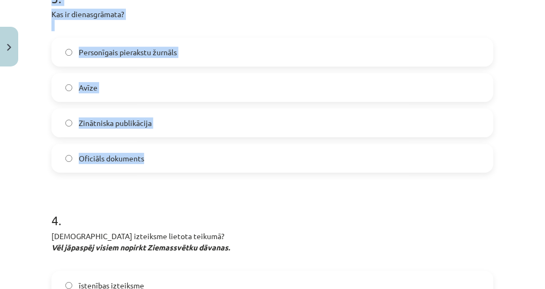
click at [214, 53] on label "Personīgais pierakstu žurnāls" at bounding box center [273, 52] width 440 height 27
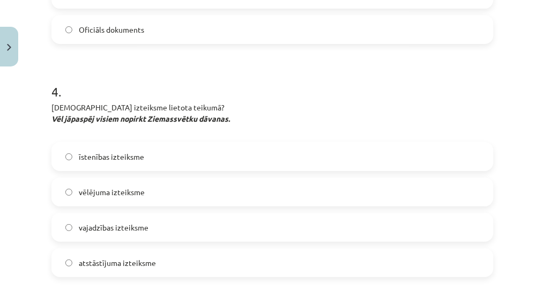
scroll to position [928, 0]
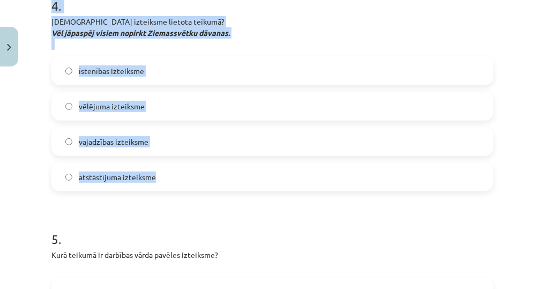
drag, startPoint x: 47, startPoint y: 4, endPoint x: 182, endPoint y: 170, distance: 214.1
copy div "4 . Kura izteiksme lietota teikumā? Vēl jāpaspēj visiem nopirkt Ziemassvētku dā…"
click at [184, 146] on label "vajadzības izteiksme" at bounding box center [273, 141] width 440 height 27
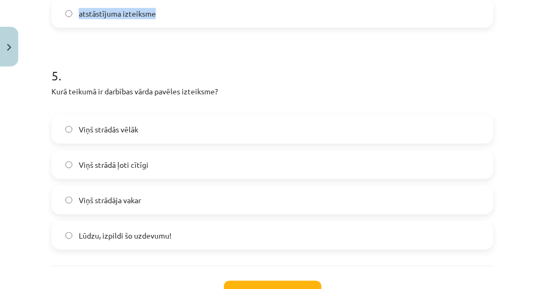
scroll to position [1099, 0]
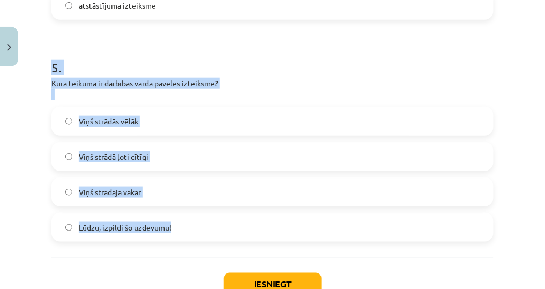
drag, startPoint x: 50, startPoint y: 63, endPoint x: 185, endPoint y: 224, distance: 209.6
click at [212, 225] on label "Lūdzu, izpildi šo uzdevumu!" at bounding box center [273, 227] width 440 height 27
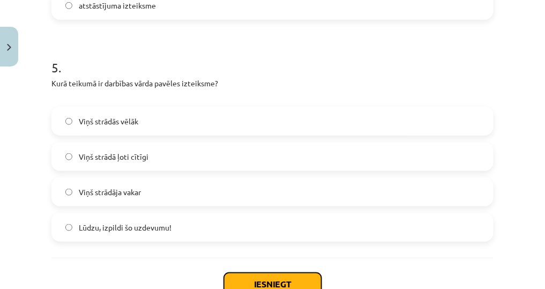
click at [257, 285] on button "Iesniegt" at bounding box center [273, 285] width 98 height 24
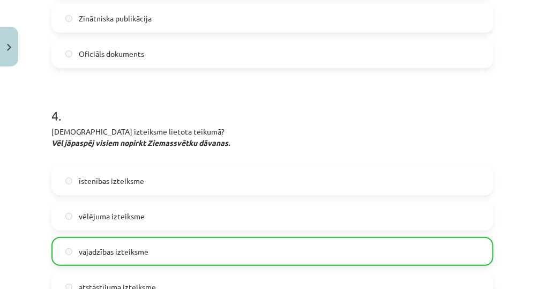
scroll to position [1209, 0]
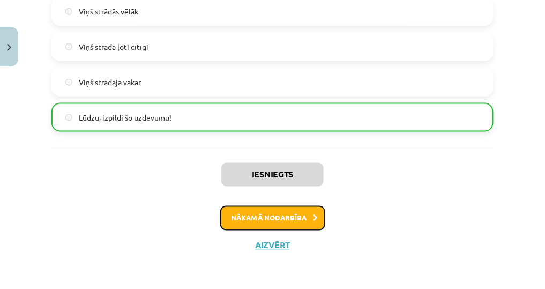
click at [264, 220] on button "Nākamā nodarbība" at bounding box center [272, 218] width 105 height 25
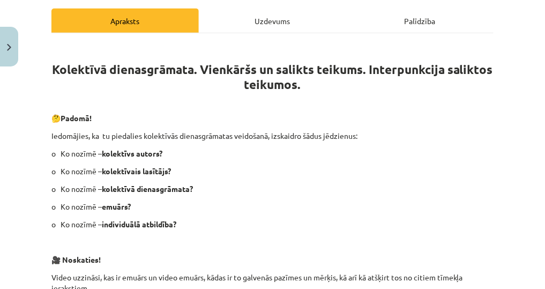
scroll to position [146, 0]
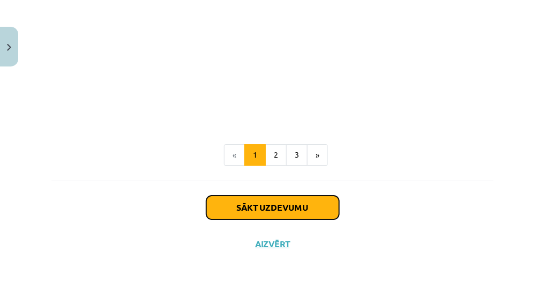
click at [232, 201] on button "Sākt uzdevumu" at bounding box center [272, 208] width 133 height 24
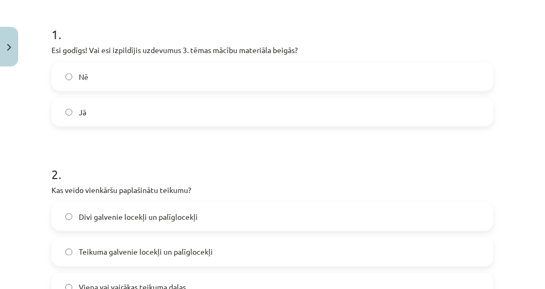
scroll to position [172, 0]
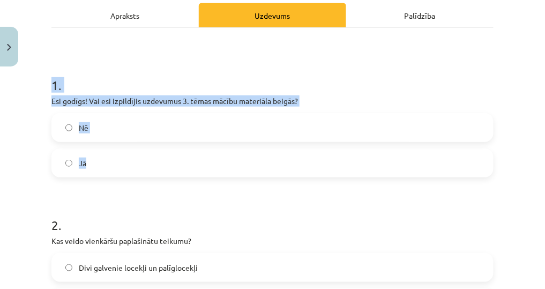
drag, startPoint x: 80, startPoint y: 84, endPoint x: 181, endPoint y: 164, distance: 128.5
click at [152, 144] on div "Nē Jā" at bounding box center [272, 145] width 442 height 64
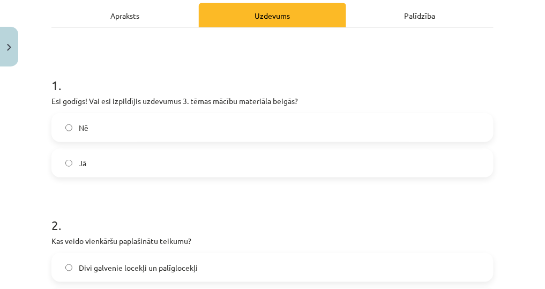
click at [167, 163] on label "Jā" at bounding box center [273, 163] width 440 height 27
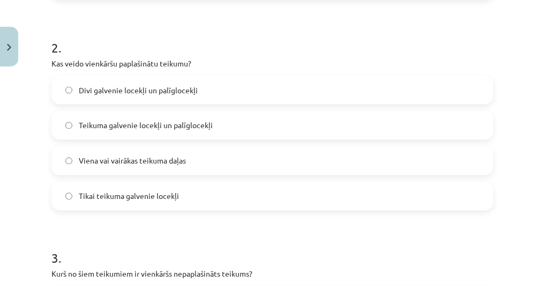
scroll to position [300, 0]
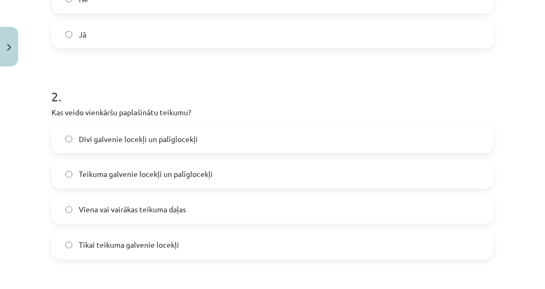
drag, startPoint x: 47, startPoint y: 94, endPoint x: 213, endPoint y: 237, distance: 218.9
click at [213, 237] on div "8 XP Saņemsi Sarežģīts 53 pilda Apraksts Uzdevums Palīdzība 1 . Esi godīgs! Vai…" at bounding box center [272, 262] width 455 height 948
click at [235, 174] on label "Teikuma galvenie locekļi un palīglocekļi" at bounding box center [273, 174] width 440 height 27
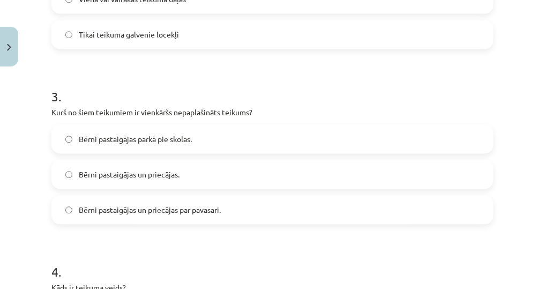
scroll to position [557, 0]
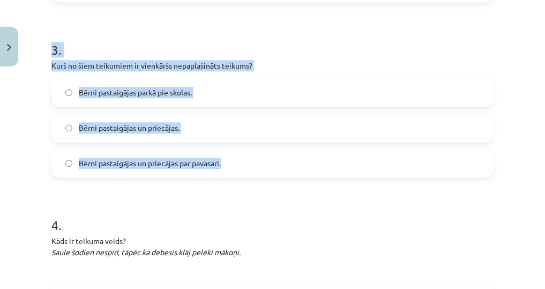
drag, startPoint x: 49, startPoint y: 40, endPoint x: 243, endPoint y: 166, distance: 231.3
click at [243, 166] on div "Mācību tēma: Latviešu valoda 8. klase 1. ieskaites mācību materiāls #4 3. tēma.…" at bounding box center [272, 144] width 545 height 289
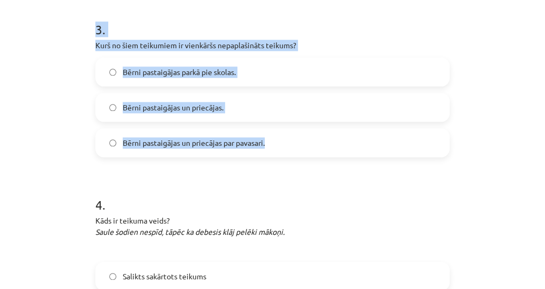
scroll to position [540, 0]
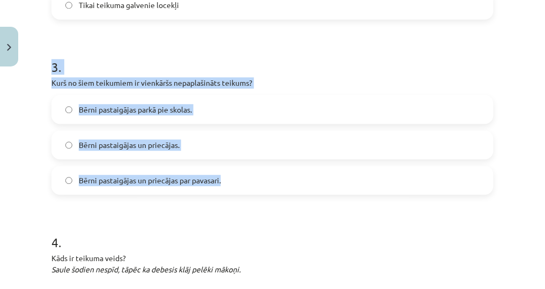
drag, startPoint x: 159, startPoint y: 79, endPoint x: 220, endPoint y: 84, distance: 61.3
click at [221, 79] on p "Kurš no šiem teikumiem ir vienkāršs nepaplašināts teikums?" at bounding box center [272, 82] width 442 height 11
drag, startPoint x: 236, startPoint y: 0, endPoint x: 237, endPoint y: -11, distance: 10.8
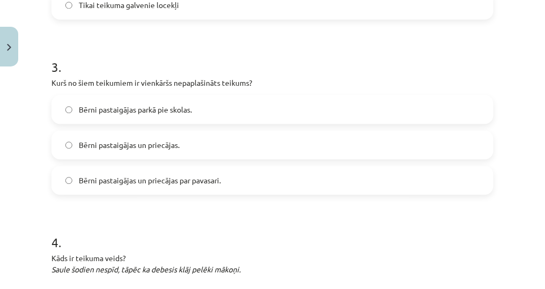
click at [206, 135] on label "Bērni pastaigājas un priecājas." at bounding box center [273, 144] width 440 height 27
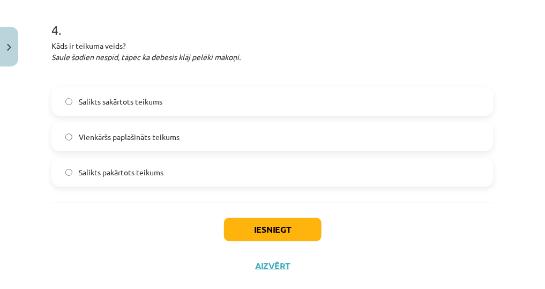
scroll to position [755, 0]
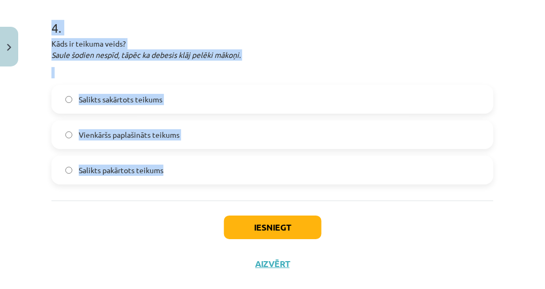
drag, startPoint x: 47, startPoint y: 31, endPoint x: 202, endPoint y: 181, distance: 215.7
click at [206, 108] on label "Salikts sakārtots teikums" at bounding box center [273, 99] width 440 height 27
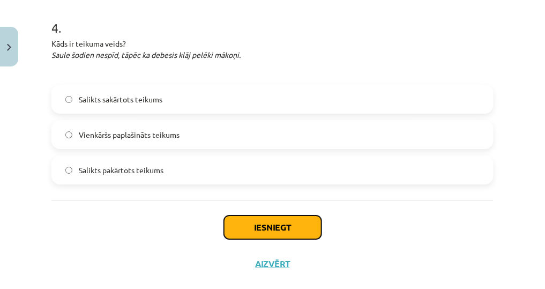
click at [271, 227] on button "Iesniegt" at bounding box center [273, 227] width 98 height 24
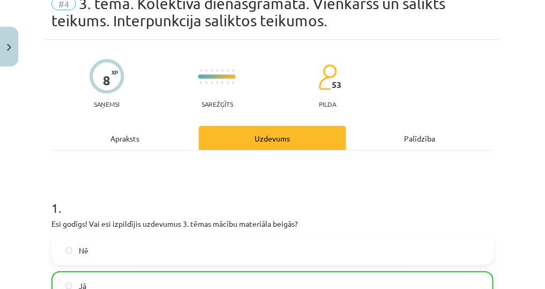
scroll to position [0, 0]
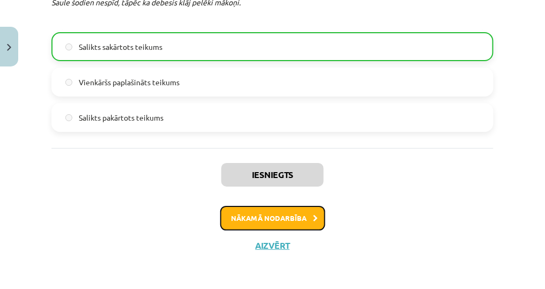
click at [247, 211] on button "Nākamā nodarbība" at bounding box center [272, 218] width 105 height 25
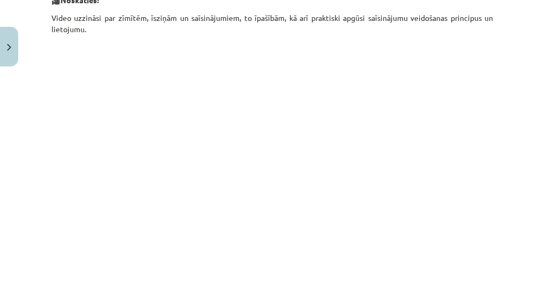
scroll to position [498, 0]
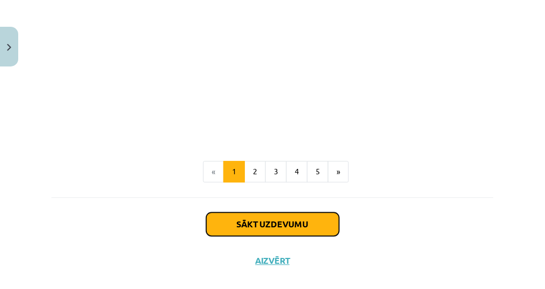
click at [307, 217] on button "Sākt uzdevumu" at bounding box center [272, 224] width 133 height 24
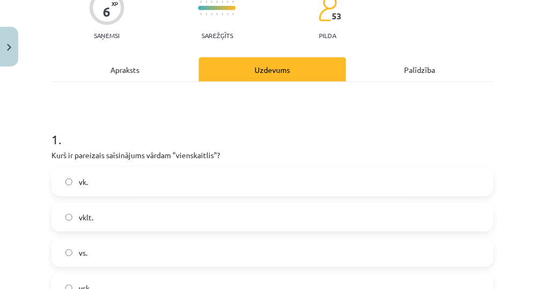
scroll to position [155, 0]
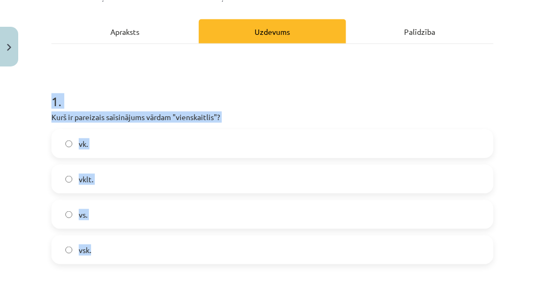
drag, startPoint x: 48, startPoint y: 95, endPoint x: 248, endPoint y: 241, distance: 247.7
click at [248, 241] on div "6 XP Saņemsi Sarežģīts 53 pilda Apraksts Uzdevums Palīdzība 1 . Kurš ir pareiza…" at bounding box center [272, 252] width 455 height 639
click at [123, 252] on label "vsk." at bounding box center [273, 249] width 440 height 27
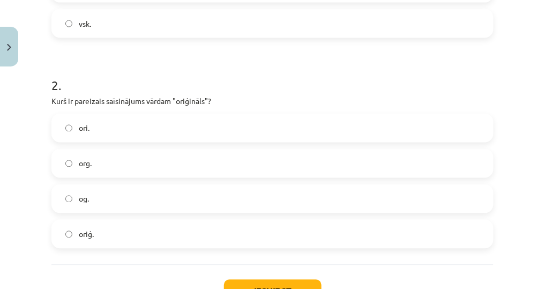
scroll to position [413, 0]
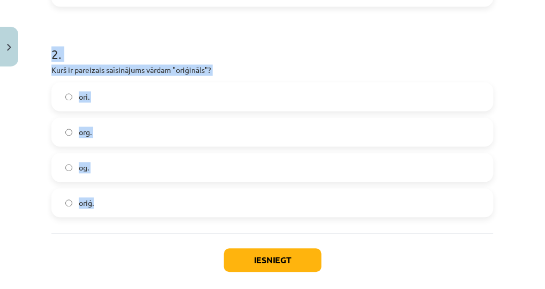
drag, startPoint x: 47, startPoint y: 46, endPoint x: 144, endPoint y: 202, distance: 183.4
drag, startPoint x: 188, startPoint y: 206, endPoint x: 248, endPoint y: 232, distance: 65.5
click at [187, 206] on label "oriģ." at bounding box center [273, 203] width 440 height 27
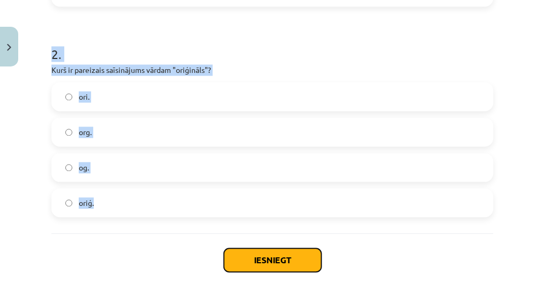
click at [269, 262] on button "Iesniegt" at bounding box center [273, 261] width 98 height 24
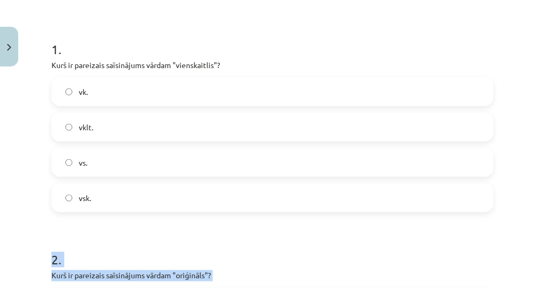
scroll to position [36, 0]
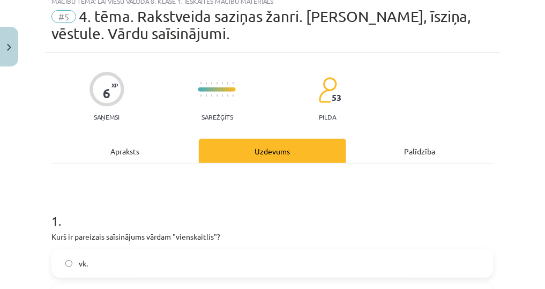
click at [264, 249] on div "vk." at bounding box center [272, 263] width 442 height 29
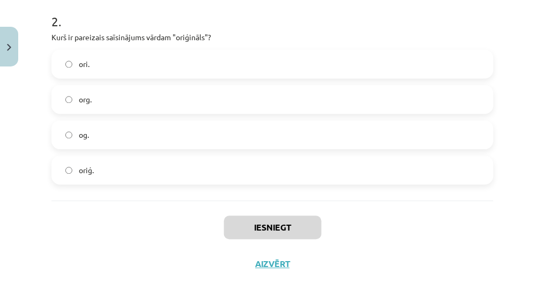
scroll to position [465, 0]
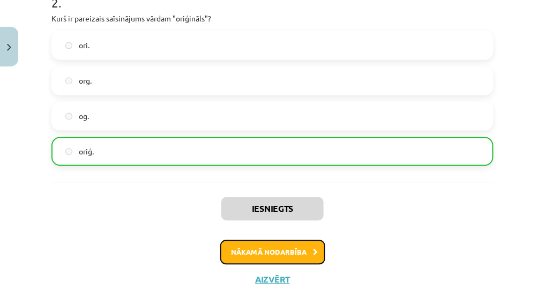
click at [264, 248] on button "Nākamā nodarbība" at bounding box center [272, 252] width 105 height 25
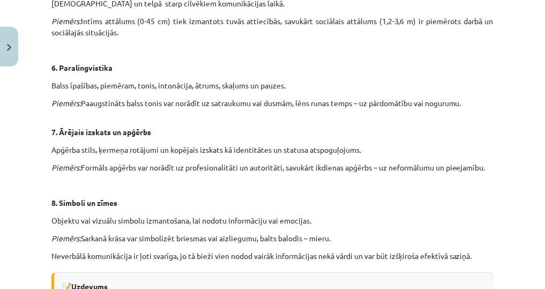
scroll to position [847, 0]
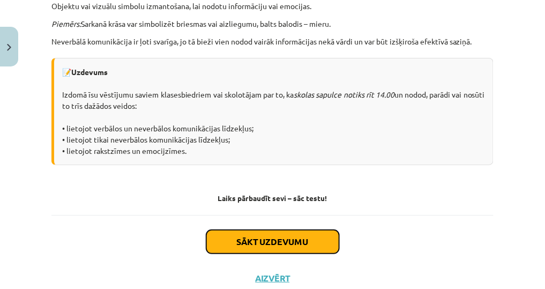
click at [250, 254] on button "Sākt uzdevumu" at bounding box center [272, 242] width 133 height 24
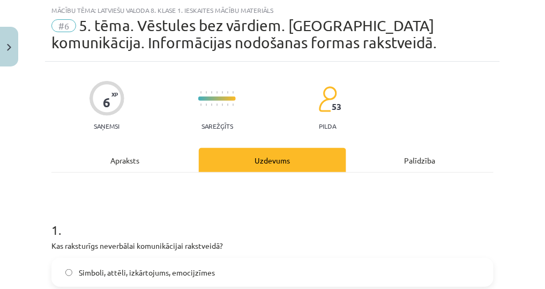
scroll to position [198, 0]
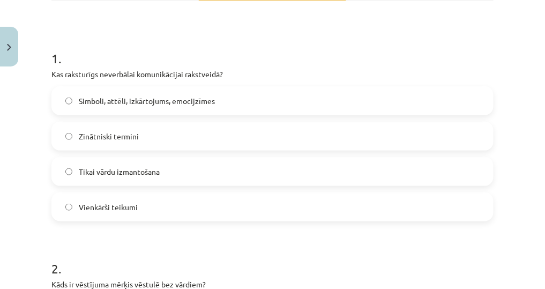
drag, startPoint x: 49, startPoint y: 57, endPoint x: 199, endPoint y: 215, distance: 218.0
click at [199, 215] on div "6 XP Saņemsi Sarežģīts 53 pilda Apraksts Uzdevums Palīdzība 1 . Kas raksturīgs …" at bounding box center [272, 209] width 455 height 639
click at [241, 96] on label "Simboli, attēli, izkārtojums, emocijzīmes" at bounding box center [273, 100] width 440 height 27
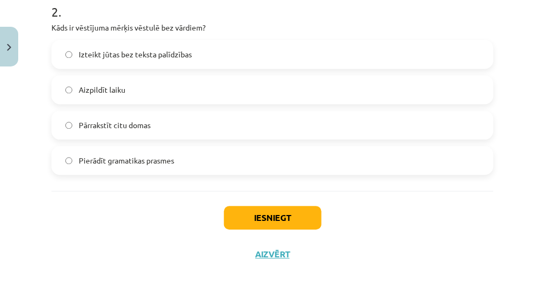
scroll to position [413, 0]
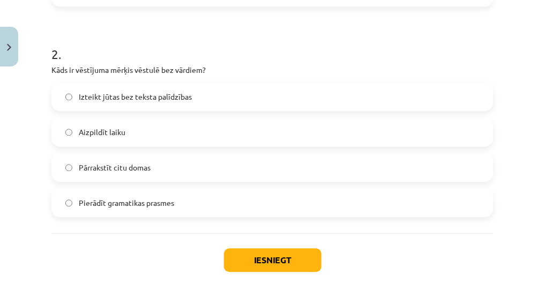
drag, startPoint x: 41, startPoint y: 55, endPoint x: 195, endPoint y: 204, distance: 214.1
click at [193, 204] on div "Mācību tēma: Latviešu valoda 8. klase 1. ieskaites mācību materiāls #6 5. tēma.…" at bounding box center [272, 144] width 545 height 289
click at [242, 97] on label "Izteikt jūtas bez teksta palīdzības" at bounding box center [273, 97] width 440 height 27
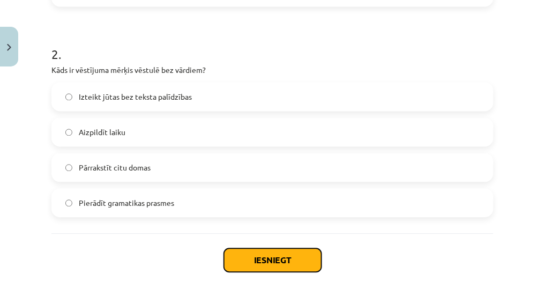
click at [279, 267] on button "Iesniegt" at bounding box center [273, 261] width 98 height 24
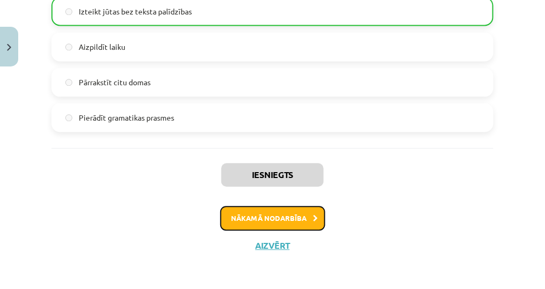
click at [284, 218] on button "Nākamā nodarbība" at bounding box center [272, 218] width 105 height 25
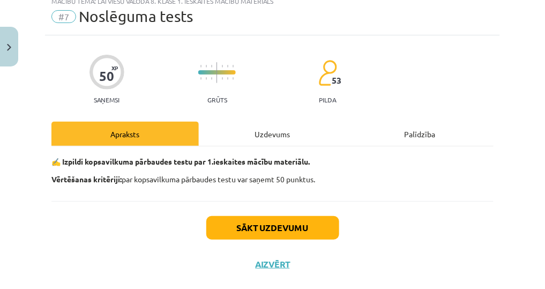
scroll to position [27, 0]
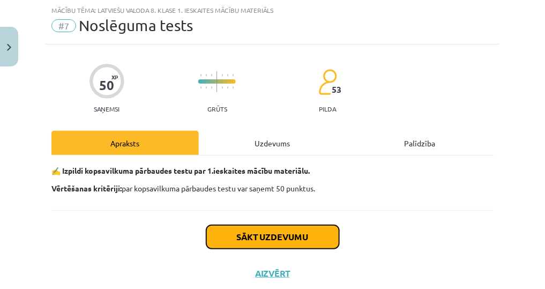
click at [279, 229] on button "Sākt uzdevumu" at bounding box center [272, 237] width 133 height 24
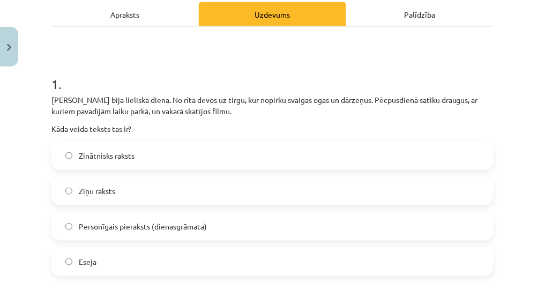
scroll to position [198, 0]
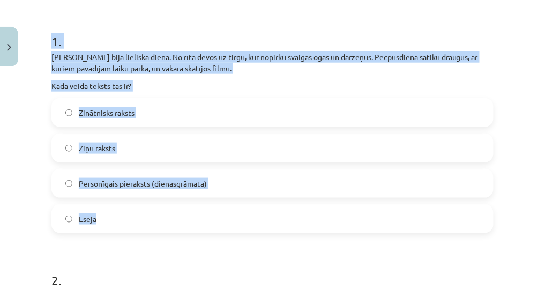
drag, startPoint x: 46, startPoint y: 32, endPoint x: 198, endPoint y: 220, distance: 241.6
click at [250, 187] on label "Personīgais pieraksts (dienasgrāmata)" at bounding box center [273, 183] width 440 height 27
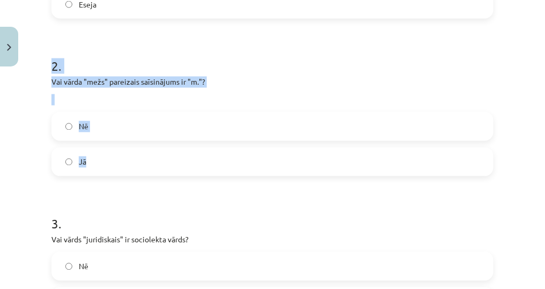
drag, startPoint x: 42, startPoint y: 64, endPoint x: 191, endPoint y: 166, distance: 180.5
click at [191, 166] on div "Mācību tēma: Latviešu valoda 8. klase 1. ieskaites mācību materiāls #7 Noslēgum…" at bounding box center [272, 144] width 545 height 289
click at [199, 116] on label "Nē" at bounding box center [273, 126] width 440 height 27
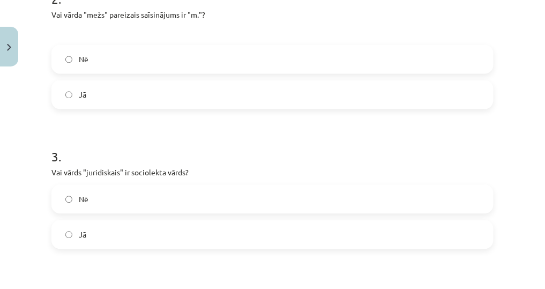
scroll to position [541, 0]
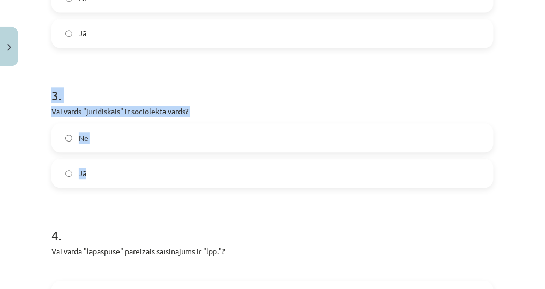
drag, startPoint x: 53, startPoint y: 99, endPoint x: 166, endPoint y: 168, distance: 132.6
click at [166, 168] on div "3 . Vai vārds "juridiskais" ir sociolekta vārds? Nē Jā" at bounding box center [272, 128] width 442 height 118
click at [199, 133] on label "Nē" at bounding box center [273, 137] width 440 height 27
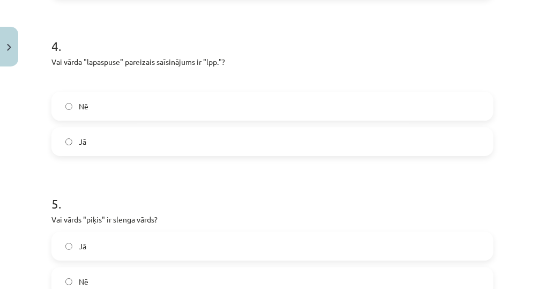
scroll to position [713, 0]
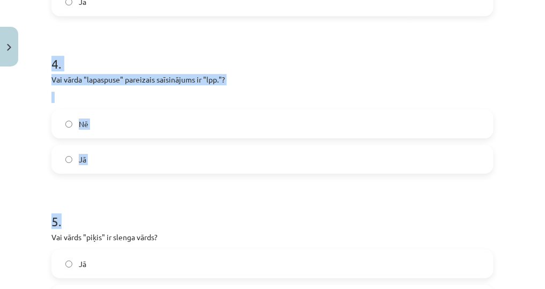
drag, startPoint x: 41, startPoint y: 57, endPoint x: 234, endPoint y: 184, distance: 230.9
click at [234, 184] on div "Mācību tēma: Latviešu valoda 8. klase 1. ieskaites mācību materiāls #7 Noslēgum…" at bounding box center [272, 144] width 545 height 289
drag, startPoint x: 234, startPoint y: 184, endPoint x: 168, endPoint y: 185, distance: 65.4
click at [170, 188] on form "1 . Šodien bija lieliska diena. No rīta devos uz tirgu, kur nopirku svaigas oga…" at bounding box center [272, 291] width 442 height 1583
click at [157, 182] on form "1 . Šodien bija lieliska diena. No rīta devos uz tirgu, kur nopirku svaigas oga…" at bounding box center [272, 291] width 442 height 1583
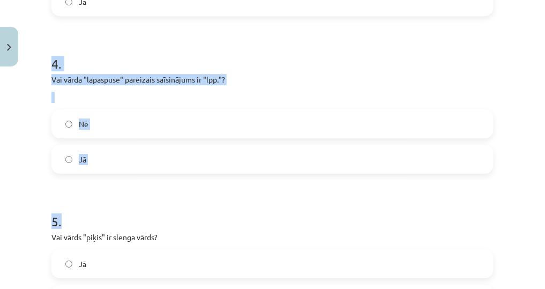
click at [85, 50] on h1 "4 ." at bounding box center [272, 54] width 442 height 33
click at [66, 53] on h1 "4 ." at bounding box center [272, 54] width 442 height 33
drag, startPoint x: 50, startPoint y: 61, endPoint x: 185, endPoint y: 163, distance: 169.5
click at [185, 163] on div "50 XP Saņemsi Grūts 53 pilda Apraksts Uzdevums Palīdzība 1 . Šodien bija lielis…" at bounding box center [272, 269] width 455 height 1823
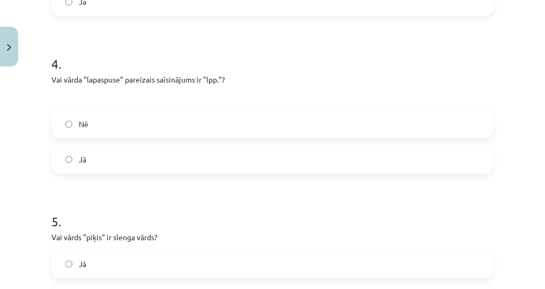
click at [210, 173] on form "1 . Šodien bija lieliska diena. No rīta devos uz tirgu, kur nopirku svaigas oga…" at bounding box center [272, 291] width 442 height 1583
click at [204, 165] on label "Jā" at bounding box center [273, 159] width 440 height 27
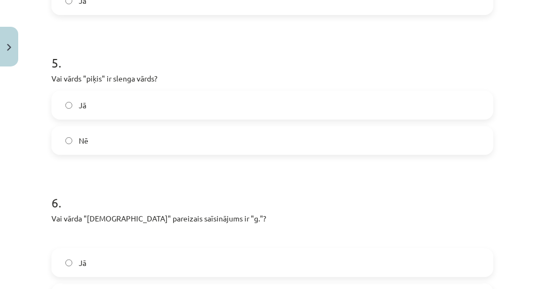
scroll to position [841, 0]
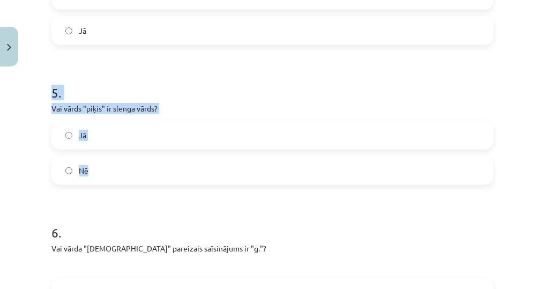
drag, startPoint x: 41, startPoint y: 87, endPoint x: 170, endPoint y: 160, distance: 148.1
click at [170, 160] on div "Mācību tēma: Latviešu valoda 8. klase 1. ieskaites mācību materiāls #7 Noslēgum…" at bounding box center [272, 144] width 545 height 289
click at [135, 130] on label "Jā" at bounding box center [273, 135] width 440 height 27
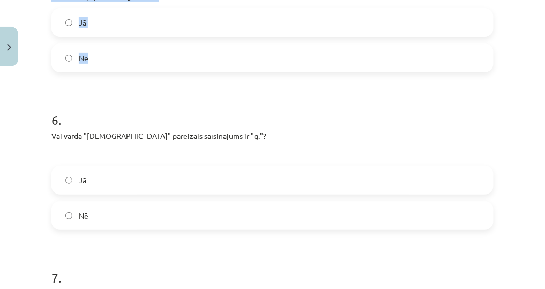
scroll to position [1013, 0]
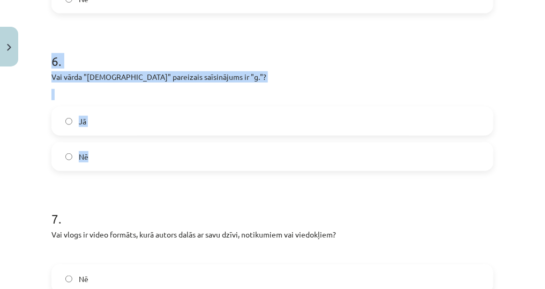
drag, startPoint x: 50, startPoint y: 58, endPoint x: 231, endPoint y: 146, distance: 201.1
click at [144, 157] on label "Nē" at bounding box center [273, 156] width 440 height 27
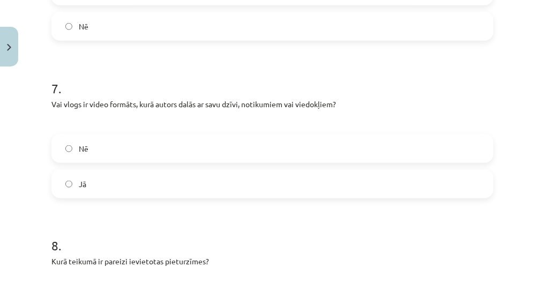
scroll to position [1142, 0]
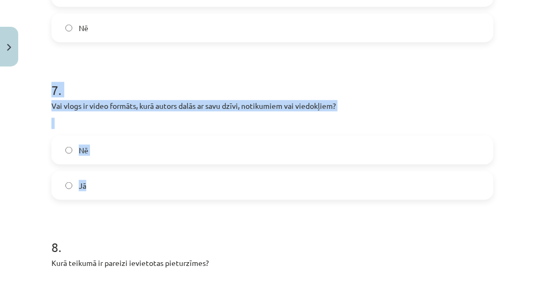
drag, startPoint x: 65, startPoint y: 83, endPoint x: 175, endPoint y: 184, distance: 149.1
click at [175, 184] on div "7 . Vai vlogs ir video formāts, kurā autors dalās ar savu dzīvi, notikumiem vai…" at bounding box center [272, 132] width 442 height 136
click at [176, 168] on div "Nē Jā" at bounding box center [272, 168] width 442 height 64
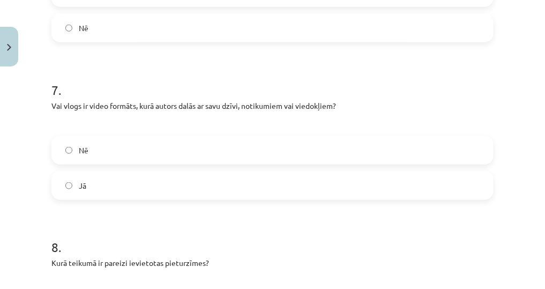
click at [156, 198] on label "Jā" at bounding box center [273, 185] width 440 height 27
click at [157, 159] on label "Nē" at bounding box center [273, 150] width 440 height 27
click at [168, 187] on label "Jā" at bounding box center [273, 185] width 440 height 27
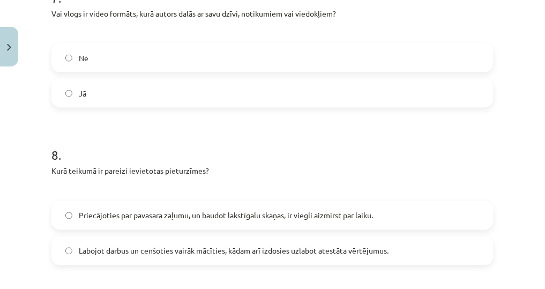
scroll to position [1270, 0]
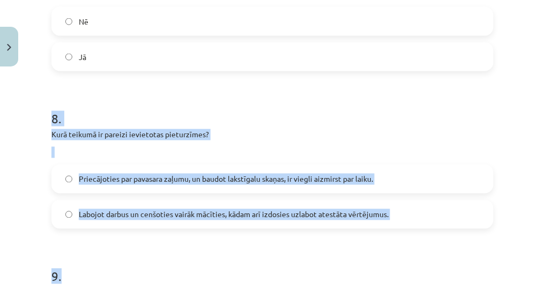
drag, startPoint x: 42, startPoint y: 114, endPoint x: 354, endPoint y: 233, distance: 334.6
click at [354, 233] on div "Mācību tēma: Latviešu valoda 8. klase 1. ieskaites mācību materiāls #7 Noslēgum…" at bounding box center [272, 144] width 545 height 289
drag, startPoint x: 354, startPoint y: 233, endPoint x: 239, endPoint y: 259, distance: 118.7
click at [239, 259] on h1 "9 ." at bounding box center [272, 266] width 442 height 33
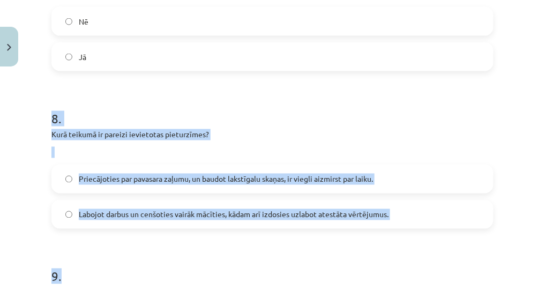
drag, startPoint x: 239, startPoint y: 259, endPoint x: 198, endPoint y: 121, distance: 144.2
click at [198, 121] on h1 "8 ." at bounding box center [272, 109] width 442 height 33
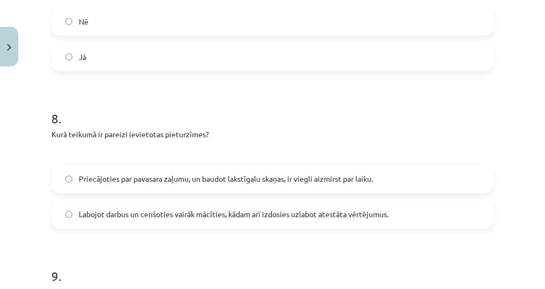
drag, startPoint x: 198, startPoint y: 121, endPoint x: 174, endPoint y: 66, distance: 60.0
click at [174, 66] on label "Jā" at bounding box center [273, 56] width 440 height 27
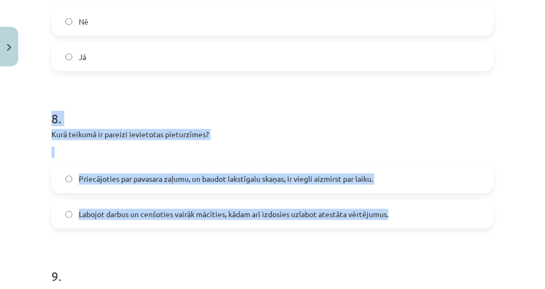
drag, startPoint x: 42, startPoint y: 109, endPoint x: 400, endPoint y: 217, distance: 374.0
click at [400, 217] on div "Mācību tēma: Latviešu valoda 8. klase 1. ieskaites mācību materiāls #7 Noslēgum…" at bounding box center [272, 144] width 545 height 289
click at [73, 211] on label "Labojot darbus un cenšoties vairāk mācīties, kādam arī izdosies uzlabot atestāt…" at bounding box center [273, 214] width 440 height 27
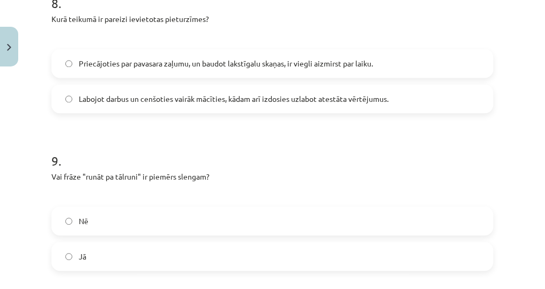
scroll to position [1485, 0]
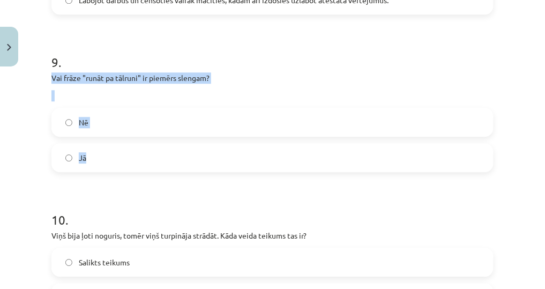
drag, startPoint x: 76, startPoint y: 70, endPoint x: 236, endPoint y: 160, distance: 183.8
click at [236, 160] on div "Mācību tēma: Latviešu valoda 8. klase 1. ieskaites mācību materiāls #7 Noslēgum…" at bounding box center [272, 144] width 545 height 289
click at [148, 122] on label "Nē" at bounding box center [273, 122] width 440 height 27
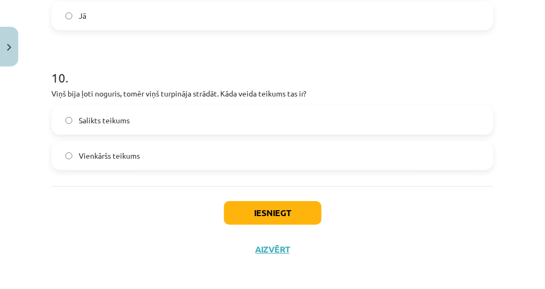
scroll to position [1631, 0]
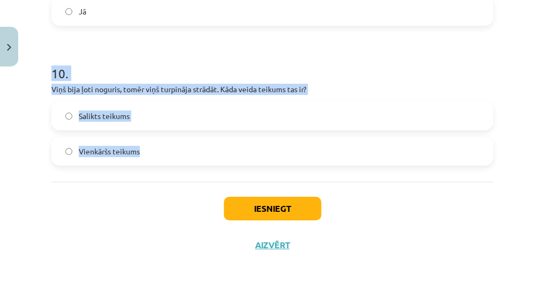
drag, startPoint x: 48, startPoint y: 70, endPoint x: 228, endPoint y: 157, distance: 199.4
click at [230, 113] on label "Salikts teikums" at bounding box center [273, 115] width 440 height 27
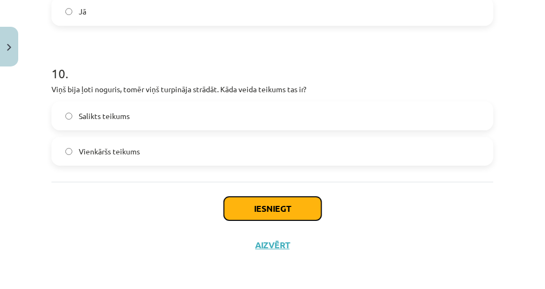
click at [270, 209] on button "Iesniegt" at bounding box center [273, 209] width 98 height 24
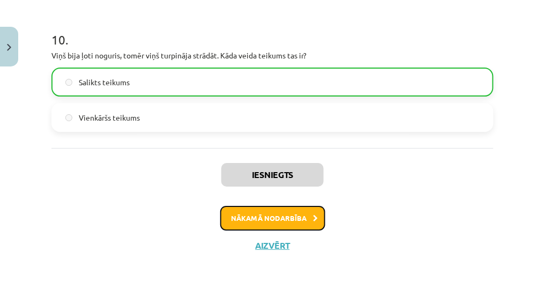
click at [251, 214] on button "Nākamā nodarbība" at bounding box center [272, 218] width 105 height 25
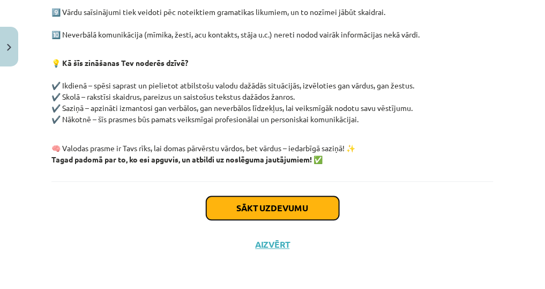
click at [263, 213] on button "Sākt uzdevumu" at bounding box center [272, 209] width 133 height 24
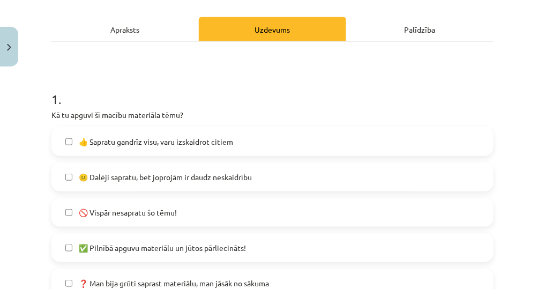
scroll to position [155, 0]
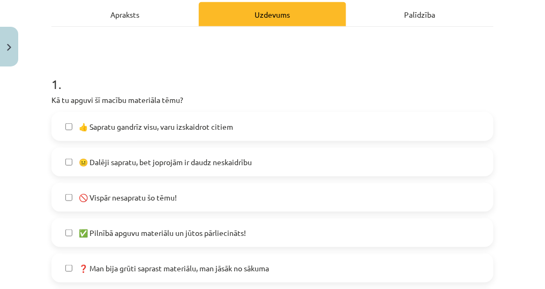
drag, startPoint x: 250, startPoint y: 120, endPoint x: 237, endPoint y: 138, distance: 22.6
click at [250, 123] on label "👍 Sapratu gandrīz visu, varu izskaidrot citiem" at bounding box center [273, 126] width 440 height 27
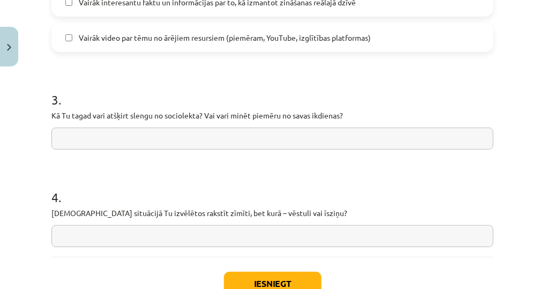
scroll to position [837, 0]
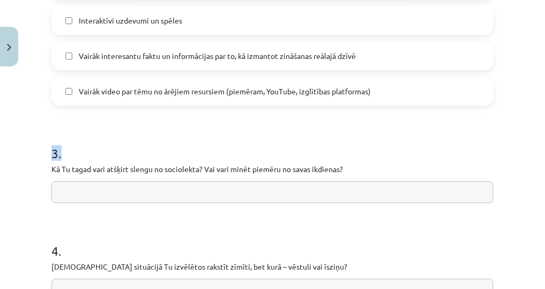
drag, startPoint x: 38, startPoint y: 144, endPoint x: 311, endPoint y: 174, distance: 274.5
click at [311, 174] on div "Mācību tēma: Latviešu valoda 8. klase 1. ieskaites mācību materiāls #8 Temata a…" at bounding box center [272, 144] width 545 height 289
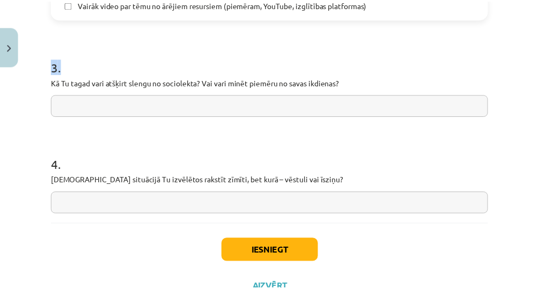
scroll to position [966, 0]
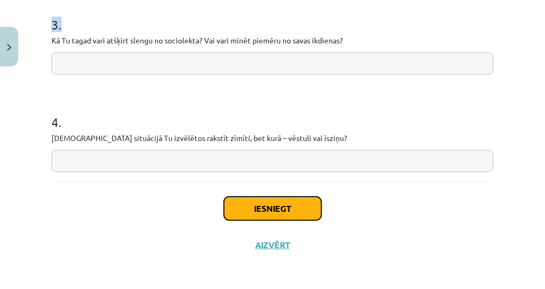
click at [243, 212] on button "Iesniegt" at bounding box center [273, 209] width 98 height 24
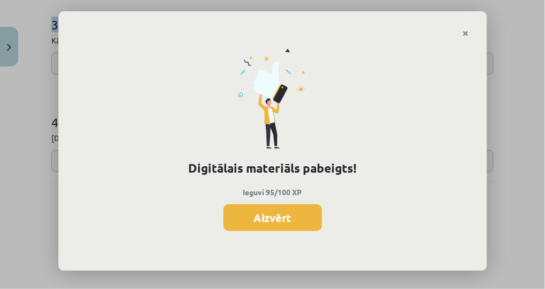
click at [235, 215] on button "Aizvērt" at bounding box center [273, 217] width 99 height 27
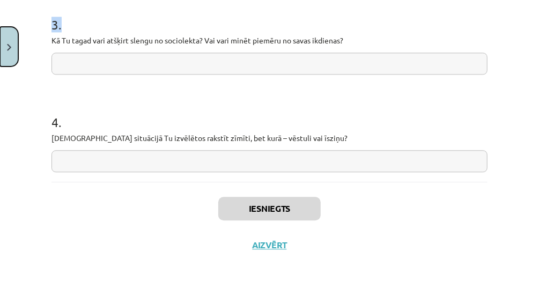
click at [9, 50] on img "Close" at bounding box center [9, 47] width 4 height 7
click at [31, 33] on link at bounding box center [27, 32] width 31 height 27
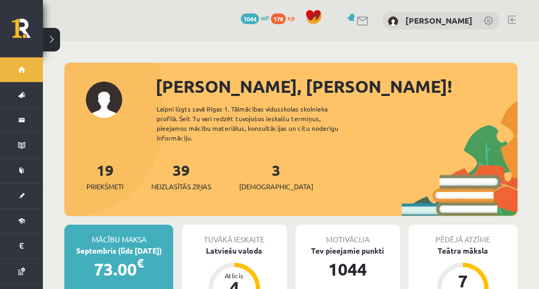
click at [256, 181] on span "[DEMOGRAPHIC_DATA]" at bounding box center [276, 186] width 74 height 11
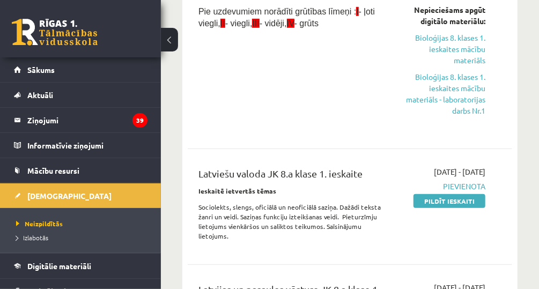
scroll to position [300, 0]
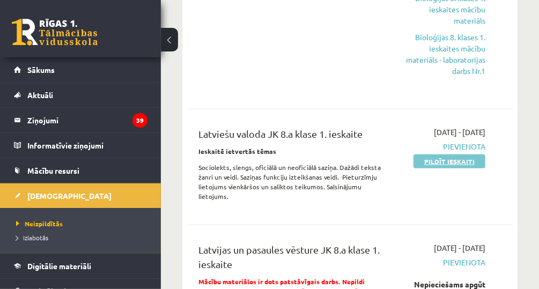
click at [422, 163] on link "Pildīt ieskaiti" at bounding box center [449, 161] width 72 height 14
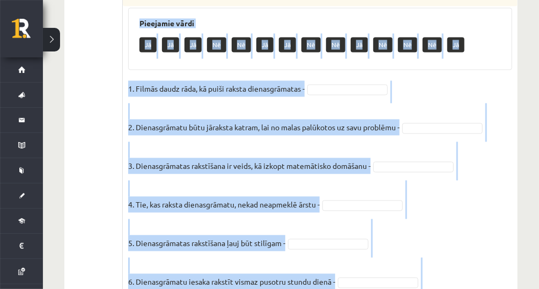
scroll to position [869, 0]
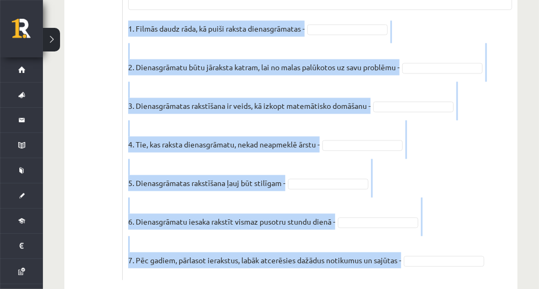
drag, startPoint x: 127, startPoint y: 83, endPoint x: 446, endPoint y: 273, distance: 371.4
copy div "Loremi dolors, ametcon adipi elitseddoeiu. Tempo incidid utlabo etdoloremagna? …"
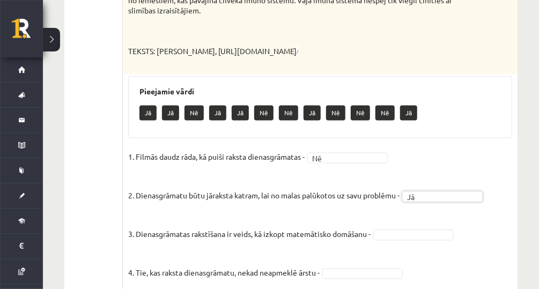
scroll to position [826, 0]
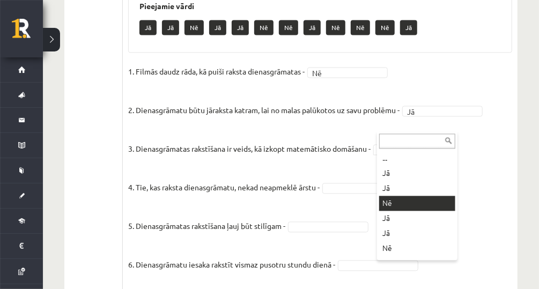
drag, startPoint x: 397, startPoint y: 203, endPoint x: 360, endPoint y: 188, distance: 39.7
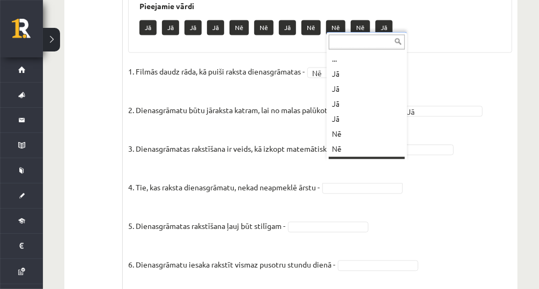
scroll to position [13, 0]
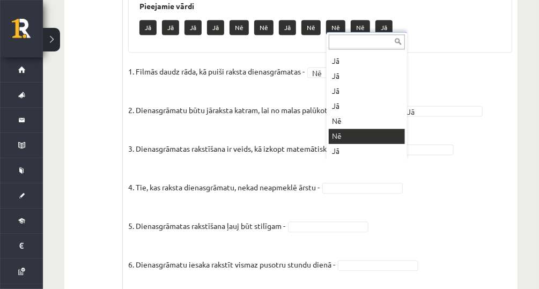
drag, startPoint x: 352, startPoint y: 148, endPoint x: 353, endPoint y: 138, distance: 10.7
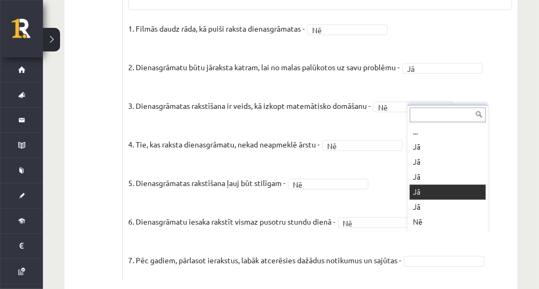
drag, startPoint x: 440, startPoint y: 190, endPoint x: 400, endPoint y: 128, distance: 74.0
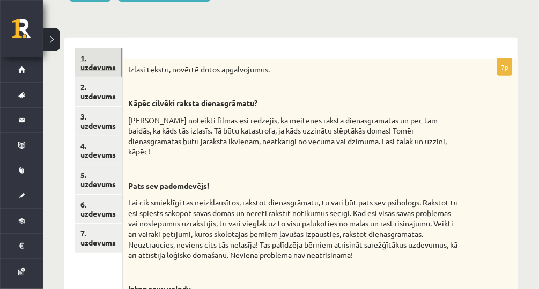
scroll to position [140, 0]
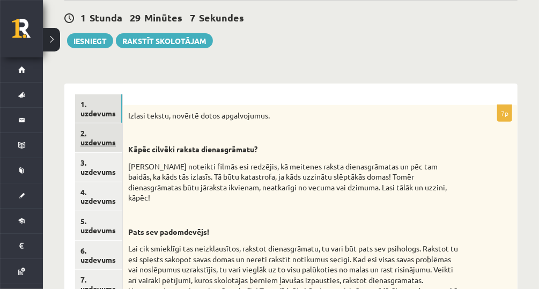
click at [90, 144] on link "2. uzdevums" at bounding box center [98, 137] width 47 height 29
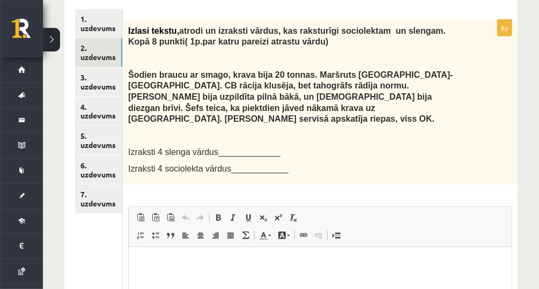
scroll to position [0, 0]
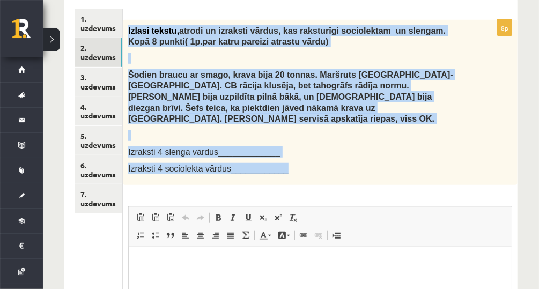
drag, startPoint x: 144, startPoint y: 27, endPoint x: 307, endPoint y: 141, distance: 199.3
click at [307, 141] on div "Izlasi tekstu, atrodi un izraksti vārdus, kas raksturīgi sociolektam un slengam…" at bounding box center [320, 102] width 394 height 165
copy div "Izlasi tekstu, atrodi un izraksti vārdus, kas raksturīgi sociolektam un slengam…"
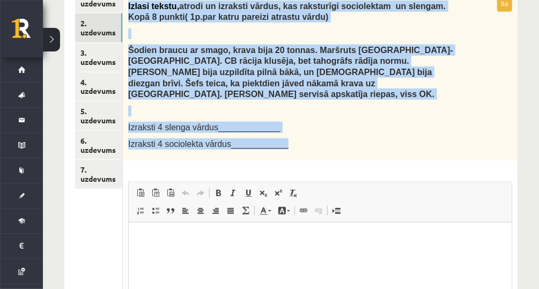
scroll to position [268, 0]
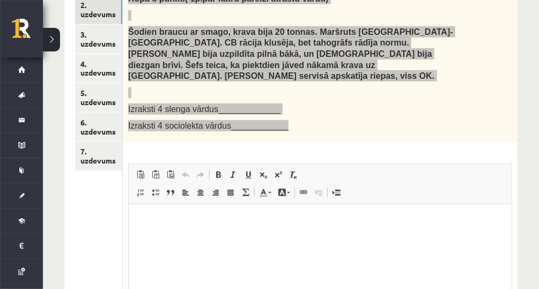
click at [156, 214] on html at bounding box center [319, 220] width 383 height 33
click at [157, 239] on p "**" at bounding box center [320, 238] width 362 height 11
click at [153, 241] on p "**" at bounding box center [320, 238] width 362 height 11
click at [161, 239] on p "**" at bounding box center [320, 238] width 362 height 11
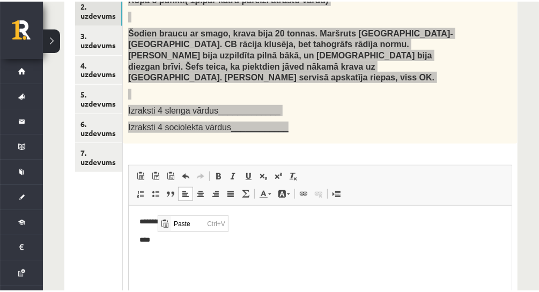
scroll to position [0, 0]
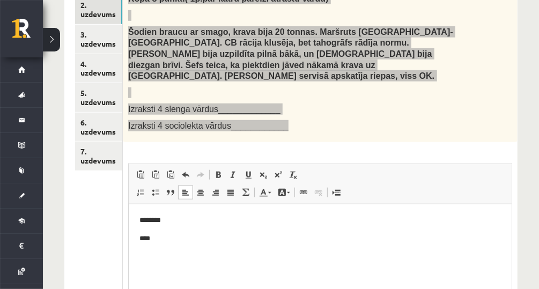
click at [160, 240] on p "****" at bounding box center [320, 238] width 362 height 11
click at [172, 240] on p "****" at bounding box center [320, 238] width 362 height 11
click at [173, 242] on p "****" at bounding box center [320, 238] width 362 height 11
click at [176, 241] on p "****" at bounding box center [320, 238] width 362 height 11
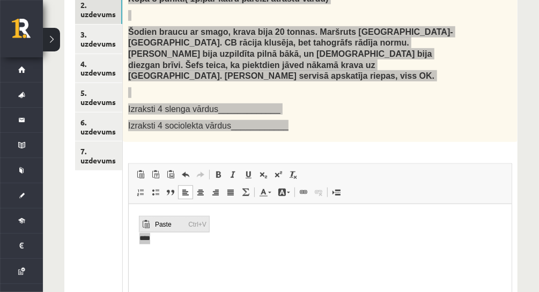
click at [165, 229] on span "Paste" at bounding box center [168, 225] width 33 height 16
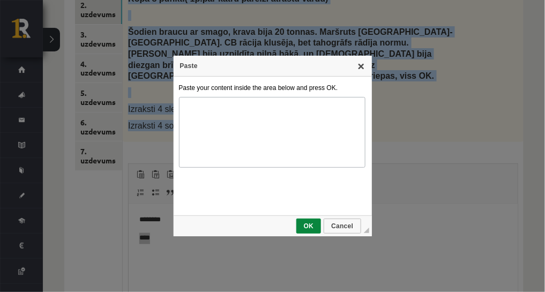
click at [361, 66] on link "X" at bounding box center [361, 66] width 9 height 9
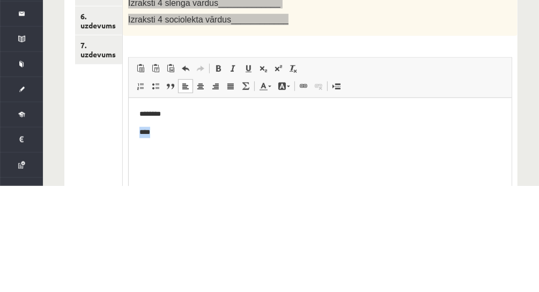
scroll to position [268, 0]
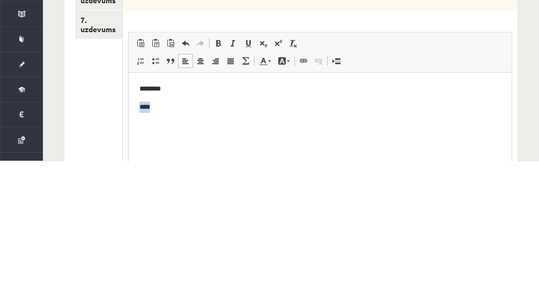
click at [206, 111] on p "****" at bounding box center [320, 107] width 362 height 11
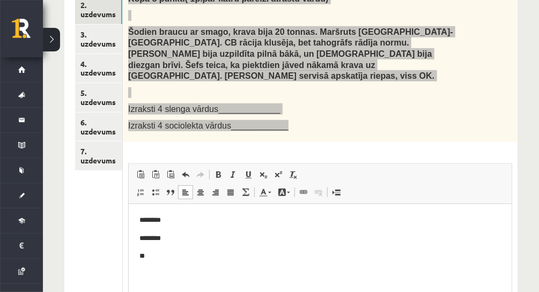
click at [174, 258] on p "**" at bounding box center [320, 256] width 362 height 11
click at [181, 255] on p "****" at bounding box center [320, 256] width 362 height 11
click at [168, 278] on p "**" at bounding box center [320, 274] width 362 height 11
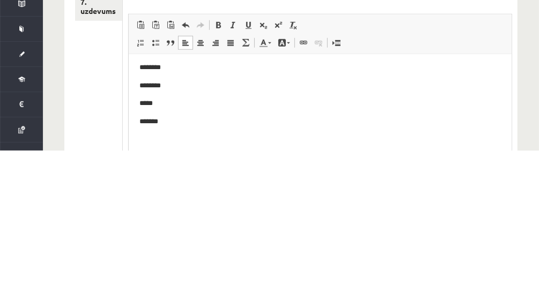
scroll to position [3, 0]
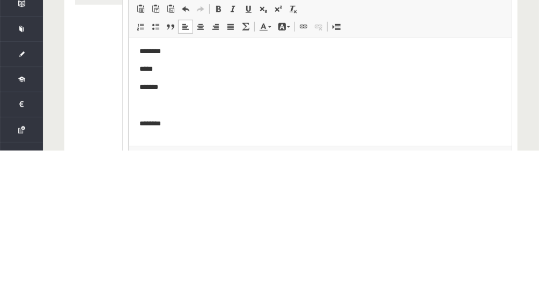
scroll to position [21, 0]
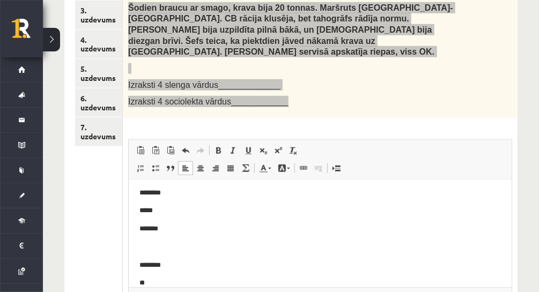
click at [173, 279] on p "**" at bounding box center [316, 283] width 355 height 11
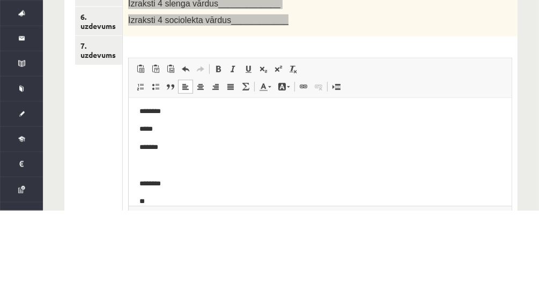
scroll to position [292, 0]
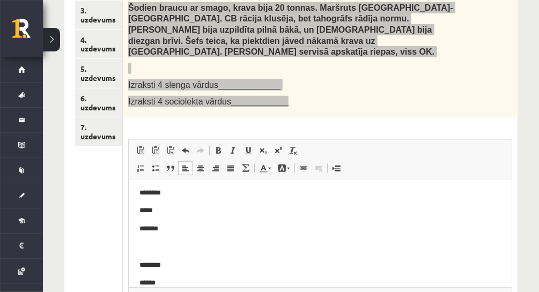
click at [177, 284] on p "******" at bounding box center [316, 283] width 355 height 11
click at [186, 283] on p "*******" at bounding box center [316, 283] width 355 height 11
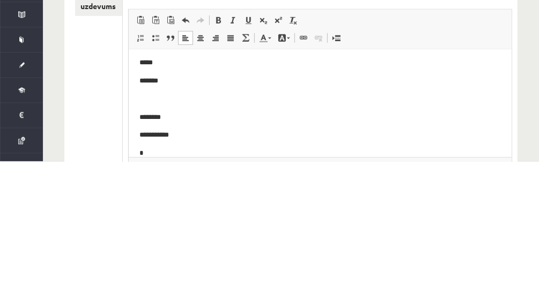
scroll to position [40, 0]
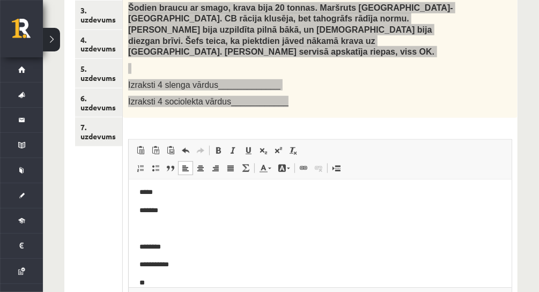
click at [179, 279] on p "**" at bounding box center [316, 283] width 355 height 11
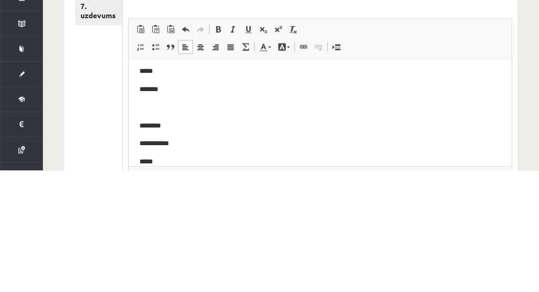
scroll to position [292, 0]
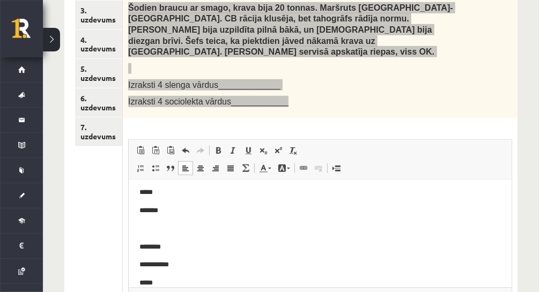
click at [173, 284] on p "*****" at bounding box center [316, 283] width 355 height 11
click at [187, 281] on p "**********" at bounding box center [316, 283] width 355 height 11
click at [177, 282] on p "**" at bounding box center [316, 283] width 355 height 11
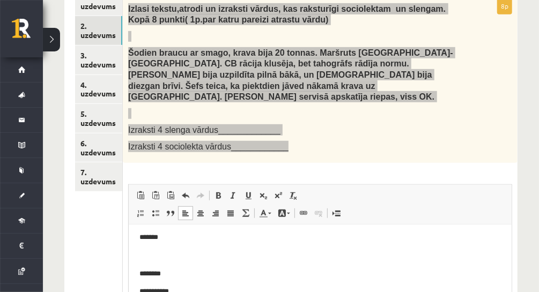
scroll to position [245, 0]
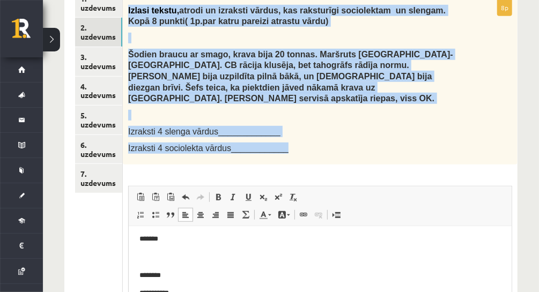
click at [530, 106] on div "Latviešu valoda JK 8.a klase 1. ieskaite_2025 , Nikola Studente (8.a JK klase) …" at bounding box center [291, 118] width 496 height 645
click at [496, 125] on div "Izlasi tekstu, atrodi un izraksti vārdus, kas raksturīgi sociolektam un slengam…" at bounding box center [320, 81] width 394 height 165
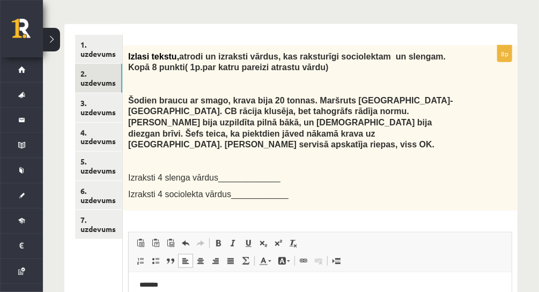
scroll to position [199, 0]
click at [110, 115] on link "3. uzdevums" at bounding box center [98, 107] width 47 height 29
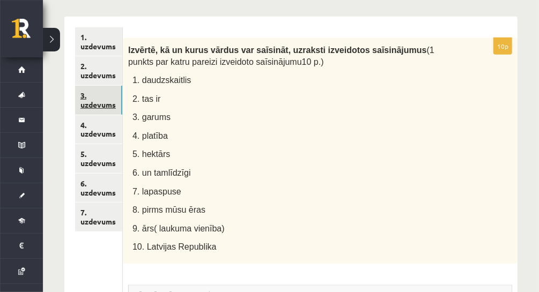
scroll to position [205, 0]
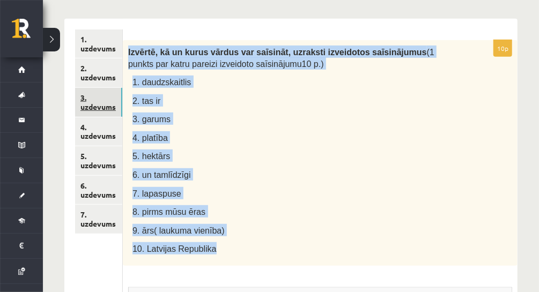
copy div "Izvērtē, kā un kurus vārdus var saīsināt, uzraksti izveidotos saīsinājumus (1 p…"
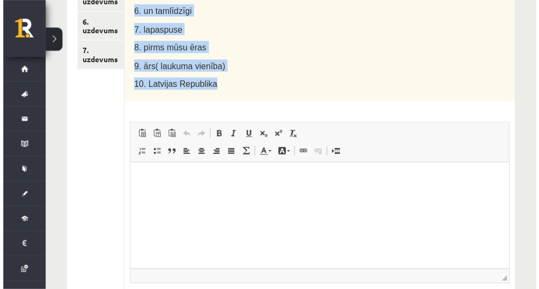
scroll to position [376, 0]
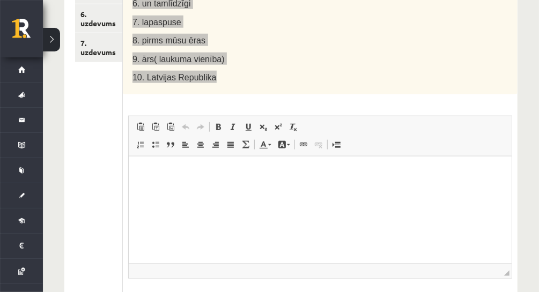
click at [135, 182] on html at bounding box center [319, 172] width 383 height 33
drag, startPoint x: 135, startPoint y: 182, endPoint x: 144, endPoint y: 224, distance: 43.4
click at [144, 189] on html at bounding box center [319, 172] width 383 height 33
click at [145, 179] on html at bounding box center [319, 172] width 383 height 33
drag, startPoint x: 145, startPoint y: 179, endPoint x: 130, endPoint y: 163, distance: 21.6
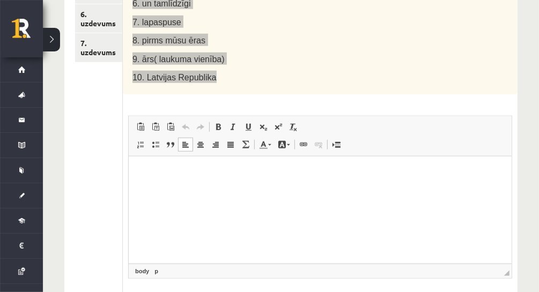
click at [130, 163] on html at bounding box center [319, 172] width 383 height 33
click at [167, 174] on span "Paste" at bounding box center [173, 174] width 33 height 16
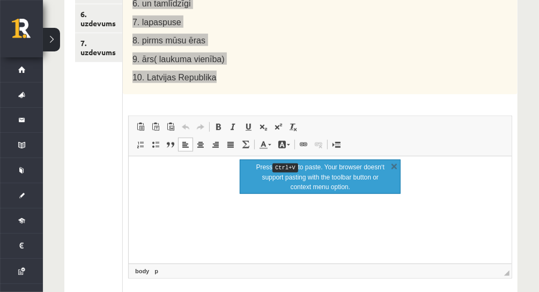
click at [167, 171] on p "Editor, wiswyg-editor-user-answer-47024810516640" at bounding box center [319, 172] width 361 height 11
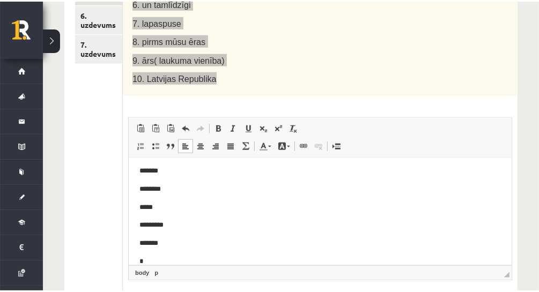
scroll to position [40, 0]
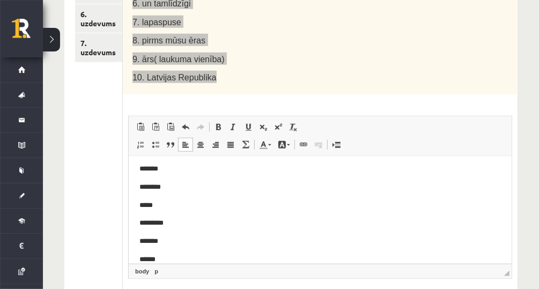
click at [171, 262] on p "******" at bounding box center [316, 259] width 355 height 11
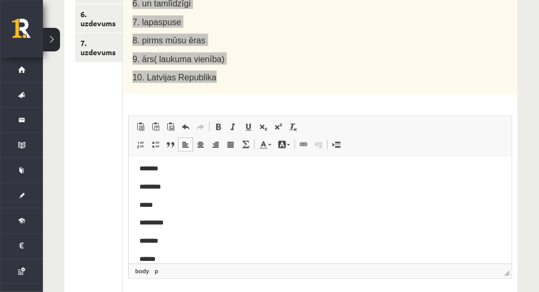
click at [311, 256] on p "******" at bounding box center [316, 259] width 355 height 11
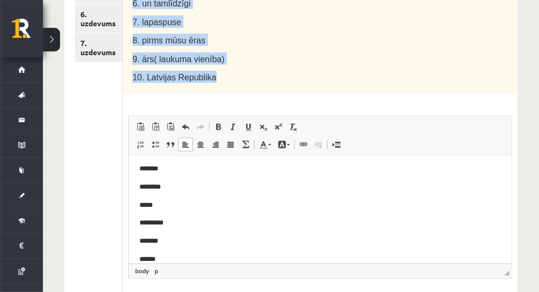
click at [173, 264] on span "◢ Elements path body p" at bounding box center [320, 271] width 383 height 14
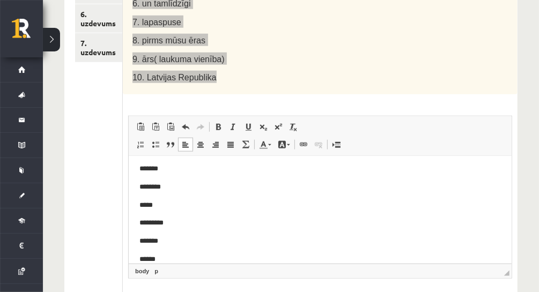
click at [174, 255] on p "******" at bounding box center [316, 259] width 355 height 11
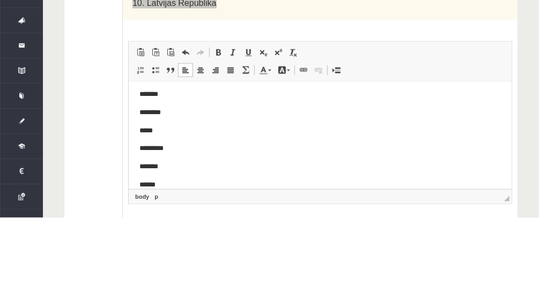
scroll to position [376, 0]
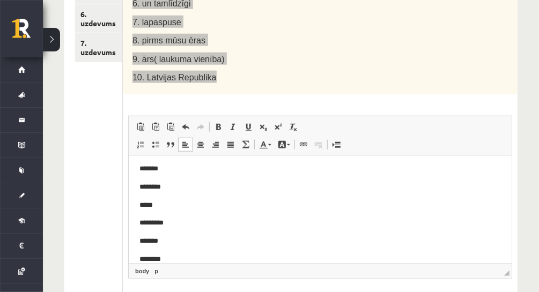
click at [239, 256] on p "********" at bounding box center [316, 259] width 355 height 11
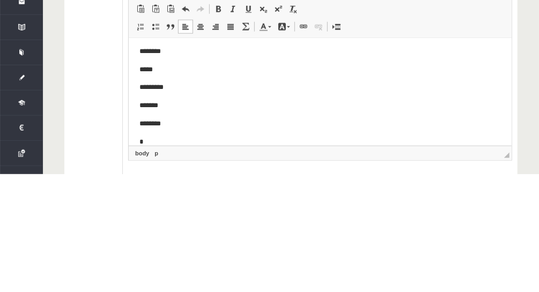
scroll to position [58, 0]
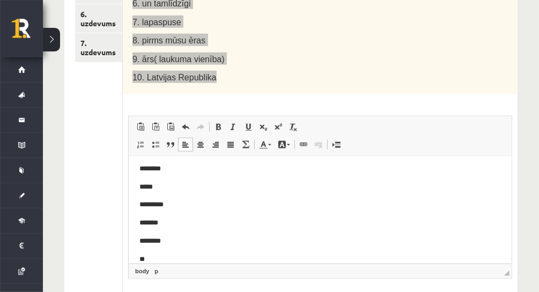
click at [182, 258] on p "**" at bounding box center [316, 259] width 355 height 11
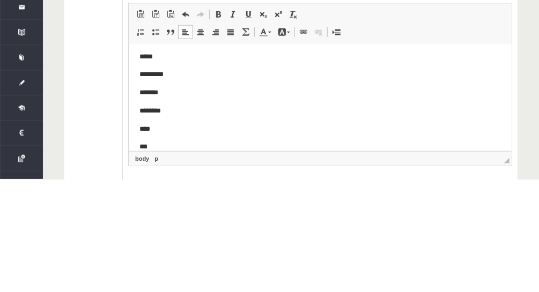
scroll to position [376, 0]
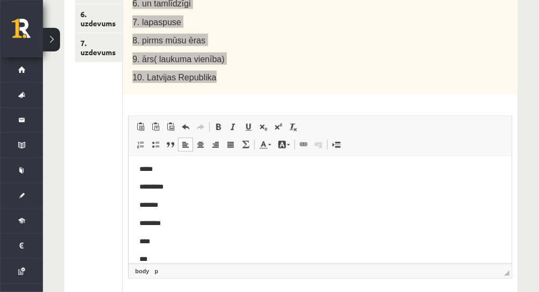
click at [163, 258] on p "***" at bounding box center [316, 259] width 355 height 11
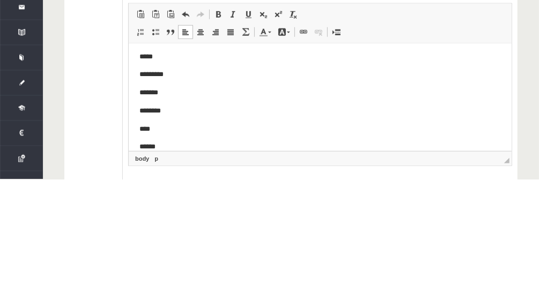
click at [491, 120] on body "**********" at bounding box center [319, 66] width 361 height 174
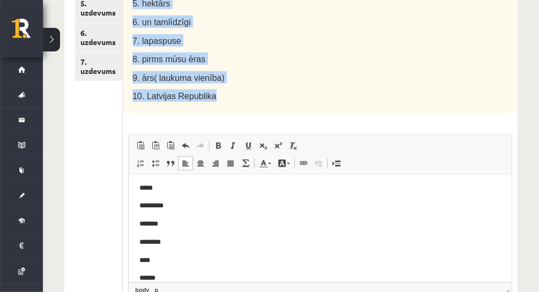
click at [526, 112] on div "Latviešu valoda JK 8.a klase 1. ieskaite_2025 , Nikola Studente (8.a JK klase) …" at bounding box center [291, 37] width 496 height 706
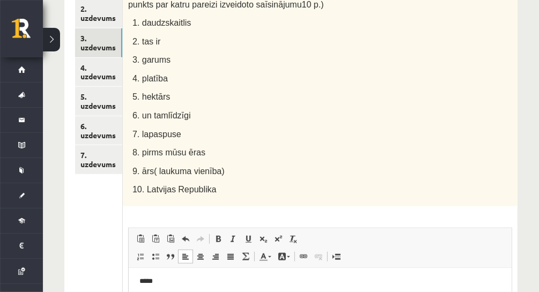
scroll to position [233, 0]
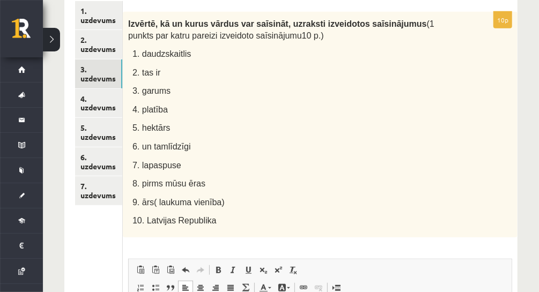
click at [102, 108] on link "4. uzdevums" at bounding box center [98, 103] width 47 height 29
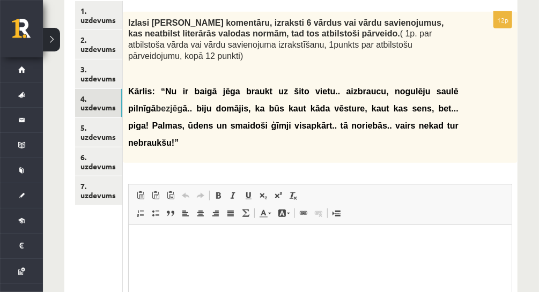
scroll to position [0, 0]
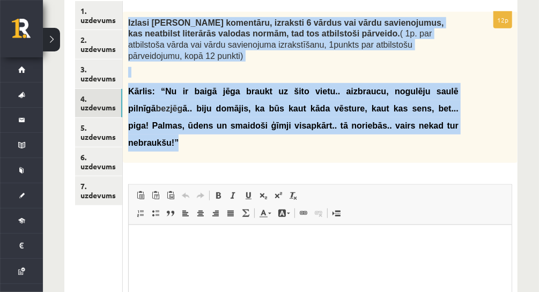
drag, startPoint x: 126, startPoint y: 21, endPoint x: 344, endPoint y: 111, distance: 236.2
click at [344, 111] on div "Izlasi Kārļa komentāru, izraksti 6 vārdus vai vārdu savienojumus, kas neatbilst…" at bounding box center [320, 87] width 394 height 151
copy div "Izlasi Kārļa komentāru, izraksti 6 vārdus vai vārdu savienojumus, kas neatbilst…"
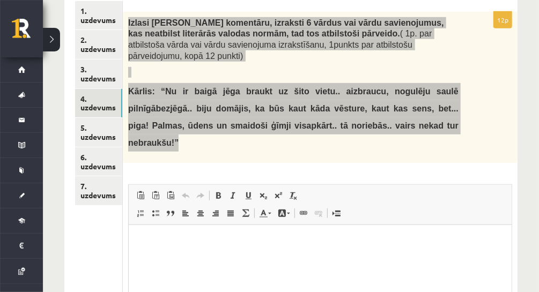
click at [153, 230] on html at bounding box center [319, 241] width 383 height 33
click at [182, 243] on p "Editor, wiswyg-editor-user-answer-47024909791180" at bounding box center [319, 240] width 361 height 11
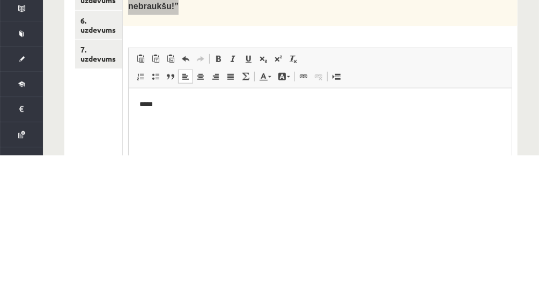
scroll to position [233, 0]
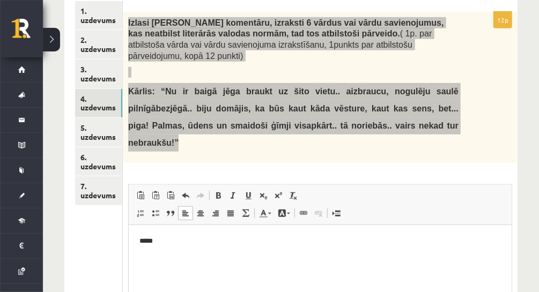
click at [221, 242] on p "*****" at bounding box center [320, 240] width 362 height 11
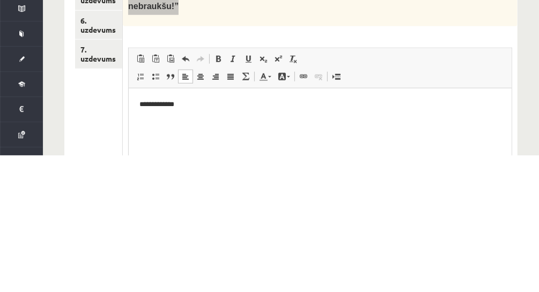
click at [142, 100] on p "**********" at bounding box center [320, 104] width 362 height 11
click at [204, 103] on p "**********" at bounding box center [320, 104] width 362 height 11
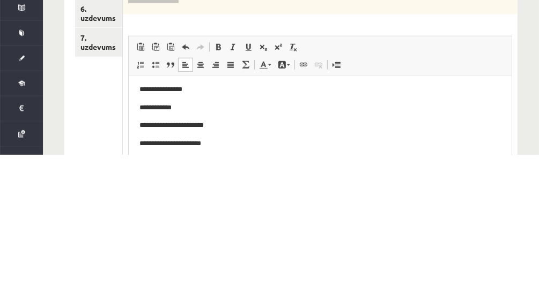
scroll to position [3, 0]
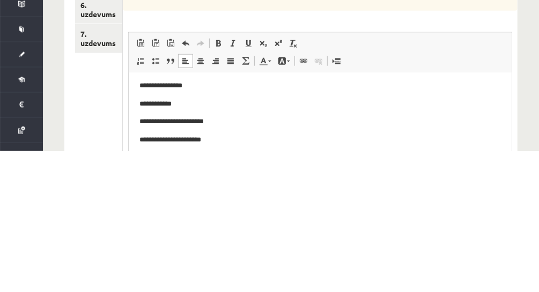
drag, startPoint x: 525, startPoint y: 196, endPoint x: 525, endPoint y: 54, distance: 141.5
click at [525, 54] on div "Latviešu valoda JK 8.a klase 1. ieskaite_2025 , Nikola Studente (8.a JK klase) …" at bounding box center [291, 112] width 496 height 631
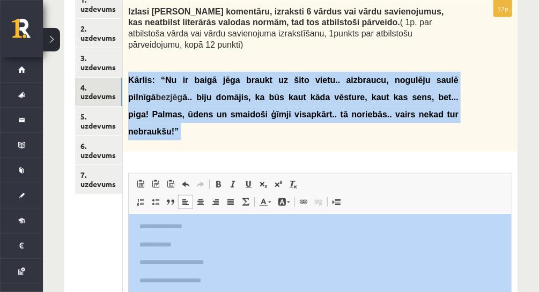
click at [517, 108] on div "Latviešu valoda JK 8.a klase 1. ieskaite_2025 , Nikola Studente (8.a JK klase) …" at bounding box center [291, 112] width 496 height 631
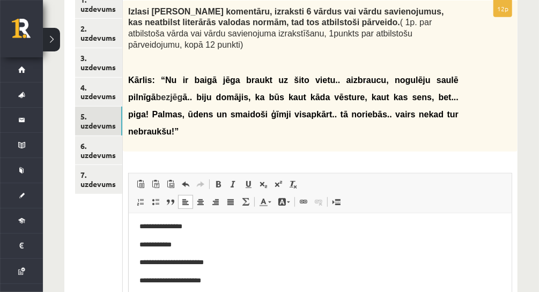
click at [96, 123] on link "5. uzdevums" at bounding box center [98, 121] width 47 height 29
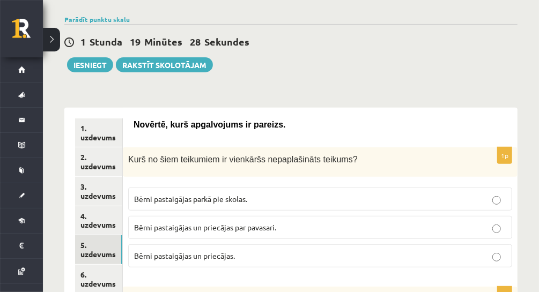
scroll to position [202, 0]
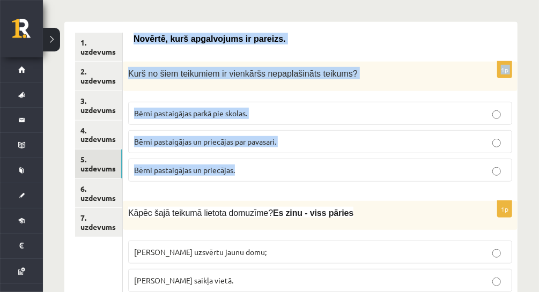
drag, startPoint x: 133, startPoint y: 36, endPoint x: 291, endPoint y: 181, distance: 214.3
copy form "Novērtē, kurš apgalvojums ir pareizs. 1p Kurš no šiem teikumiem ir vienkāršs ne…"
click at [260, 165] on p "Bērni pastaigājas un priecājas." at bounding box center [320, 170] width 372 height 11
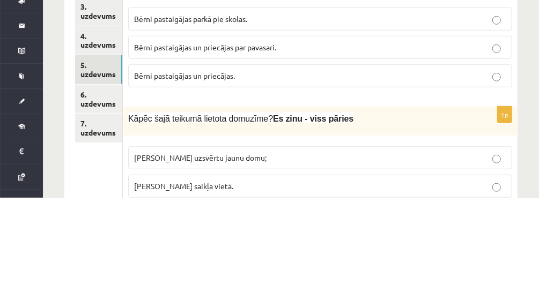
click at [272, 165] on p "Bērni pastaigājas un priecājas." at bounding box center [320, 170] width 372 height 11
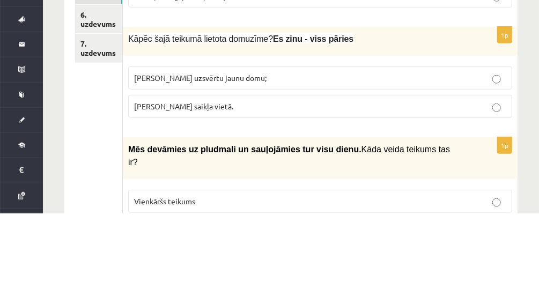
scroll to position [300, 0]
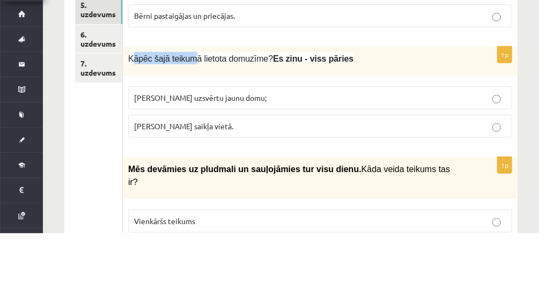
drag, startPoint x: 131, startPoint y: 109, endPoint x: 181, endPoint y: 105, distance: 50.5
click at [182, 105] on div "Kāpēc šajā teikumā lietota domuzīme? Es zinu - viss pāries" at bounding box center [320, 116] width 394 height 29
drag, startPoint x: 181, startPoint y: 105, endPoint x: 124, endPoint y: 113, distance: 57.3
click at [124, 113] on div "Kāpēc šajā teikumā lietota domuzīme? Es zinu - viss pāries" at bounding box center [320, 116] width 394 height 29
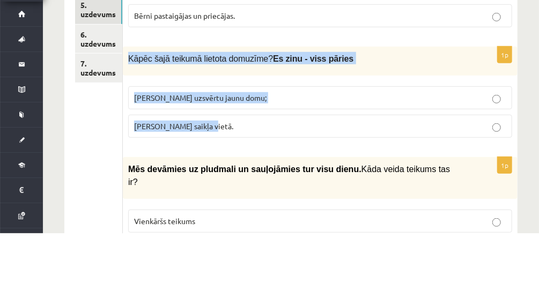
drag, startPoint x: 126, startPoint y: 111, endPoint x: 236, endPoint y: 178, distance: 128.9
click at [236, 178] on div "1p Kāpēc šajā teikumā lietota domuzīme? Es zinu - viss pāries Lai uzsvērtu jaun…" at bounding box center [320, 152] width 394 height 100
copy div "Kāpēc šajā teikumā lietota domuzīme? Es zinu - viss pāries Lai uzsvērtu jaunu d…"
click at [243, 151] on p "Lai uzsvērtu jaunu domu;" at bounding box center [320, 153] width 372 height 11
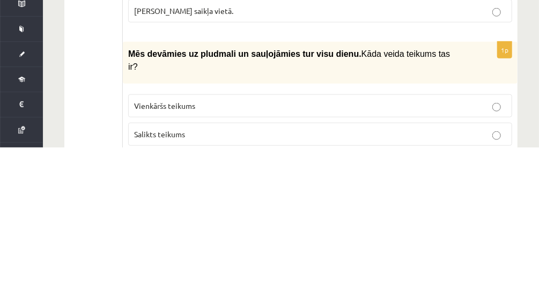
scroll to position [343, 0]
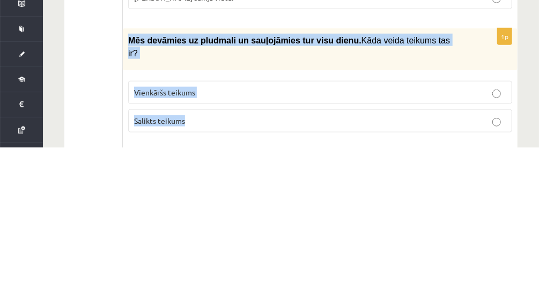
drag, startPoint x: 125, startPoint y: 180, endPoint x: 216, endPoint y: 234, distance: 105.2
click at [216, 234] on div "1p Mēs devāmies uz pludmali un sauļojāmies tur visu dienu. Kāda veida teikums t…" at bounding box center [320, 226] width 394 height 113
copy div "Mēs devāmies uz pludmali un sauļojāmies tur visu dienu. Kāda veida teikums tas …"
click at [230, 232] on fieldset "Vienkāršs teikums Salikts teikums" at bounding box center [320, 247] width 384 height 60
click at [234, 251] on label "Salikts teikums" at bounding box center [320, 262] width 384 height 23
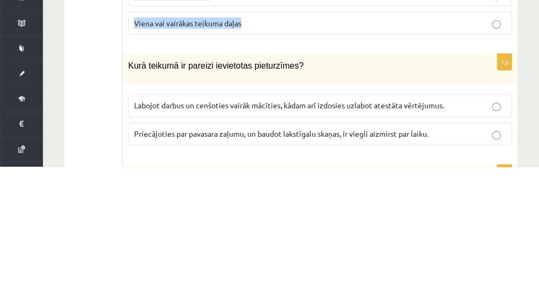
scroll to position [627, 0]
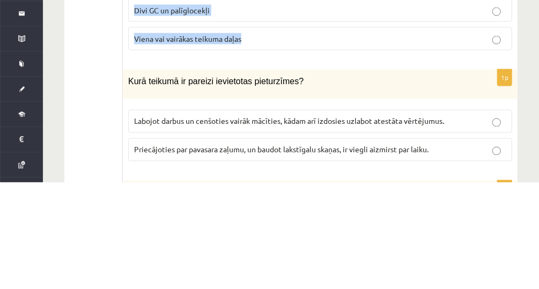
drag, startPoint x: 127, startPoint y: 158, endPoint x: 270, endPoint y: 131, distance: 145.1
click at [270, 131] on div "1p Kas veido vienkāršu paplašinātu teikumu? Teikuma GC un palīglocekļi Tikai te…" at bounding box center [320, 87] width 394 height 156
copy div "Kas veido vienkāršu paplašinātu teikumu? Teikuma GC un palīglocekļi Tikai teiku…"
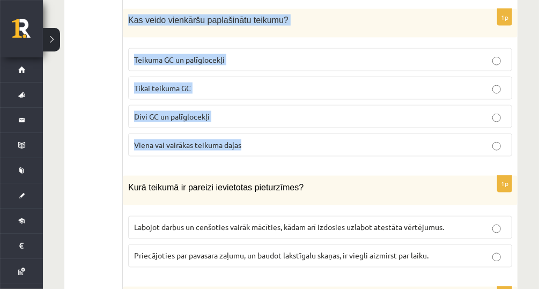
click at [271, 54] on p "Teikuma GC un palīglocekļi" at bounding box center [320, 59] width 372 height 11
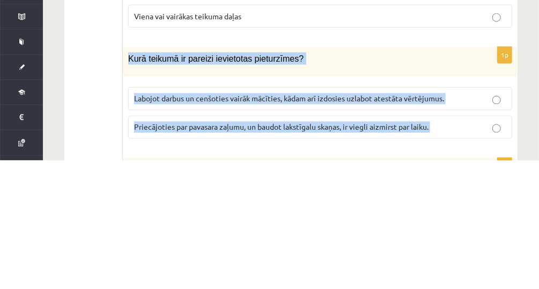
drag, startPoint x: 128, startPoint y: 163, endPoint x: 428, endPoint y: 256, distance: 314.1
click at [428, 256] on form "Novērtē, kurš apgalvojums ir pareizs. 1p Kurš no šiem teikumiem ir vienkāršs ne…" at bounding box center [319, 245] width 373 height 1276
drag, startPoint x: 428, startPoint y: 256, endPoint x: 414, endPoint y: 259, distance: 13.8
click at [418, 260] on form "Novērtē, kurš apgalvojums ir pareizs. 1p Kurš no šiem teikumiem ir vienkāršs ne…" at bounding box center [319, 245] width 373 height 1276
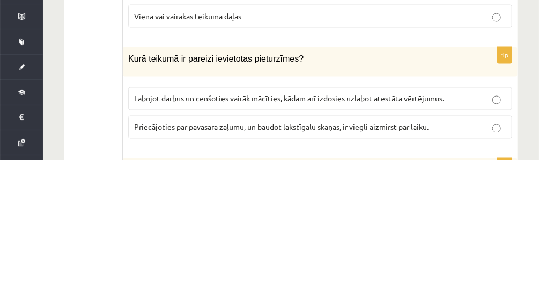
drag, startPoint x: 70, startPoint y: 199, endPoint x: 80, endPoint y: 185, distance: 16.9
click at [73, 195] on div "1. uzdevums 2. uzdevums 3. uzdevums 4. uzdevums 5. uzdevums 6. uzdevums 7. uzde…" at bounding box center [93, 245] width 58 height 1298
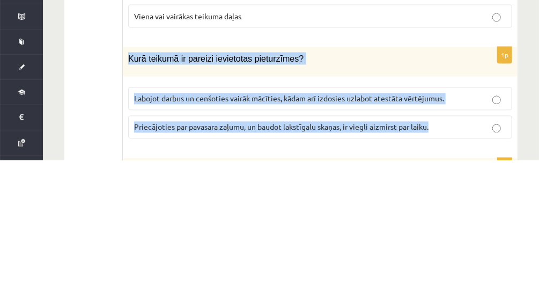
drag, startPoint x: 127, startPoint y: 168, endPoint x: 430, endPoint y: 247, distance: 313.6
click at [430, 247] on div "1p Kurā teikumā ir pareizi ievietotas pieturzīmes? Labojot darbus un cenšoties …" at bounding box center [320, 226] width 394 height 100
copy div "Kurā teikumā ir pareizi ievietotas pieturzīmes? Labojot darbus un cenšoties vai…"
click at [464, 222] on p "Labojot darbus un cenšoties vairāk mācīties, kādam arī izdosies uzlabot atestāt…" at bounding box center [320, 227] width 372 height 11
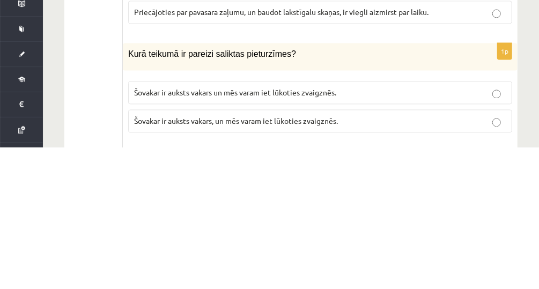
scroll to position [743, 0]
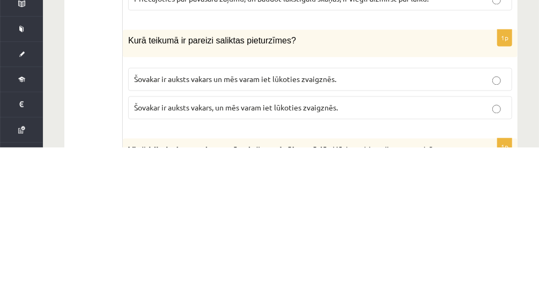
drag, startPoint x: 122, startPoint y: 157, endPoint x: 367, endPoint y: 228, distance: 254.6
click at [367, 228] on div "**********" at bounding box center [290, 130] width 453 height 1298
click at [419, 243] on p "Šovakar ir auksts vakars, un mēs varam iet lūkoties zvaigznēs." at bounding box center [320, 248] width 372 height 11
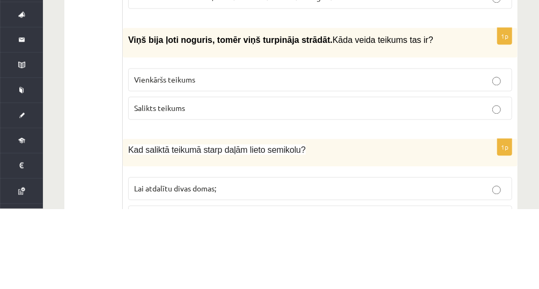
scroll to position [914, 0]
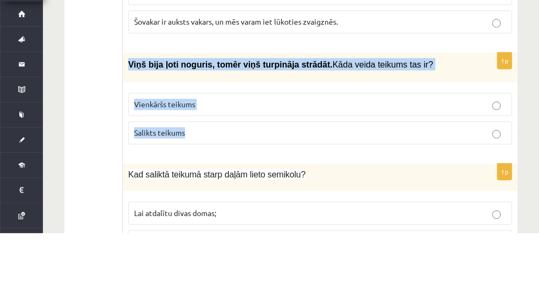
drag, startPoint x: 123, startPoint y: 96, endPoint x: 252, endPoint y: 154, distance: 141.5
click at [252, 154] on div "1p Viņš bija ļoti noguris, tomēr viņš turpināja strādāt. Kāda veida teikums tas…" at bounding box center [320, 158] width 394 height 100
copy div "Viņš bija ļoti noguris, tomēr viņš turpināja strādāt. Kāda veida teikums tas ir…"
click at [215, 182] on div "1p Viņš bija ļoti noguris, tomēr viņš turpināja strādāt. Kāda veida teikums tas…" at bounding box center [320, 158] width 394 height 100
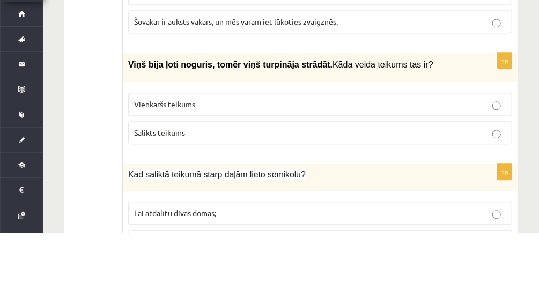
click at [221, 183] on p "Salikts teikums" at bounding box center [320, 188] width 372 height 11
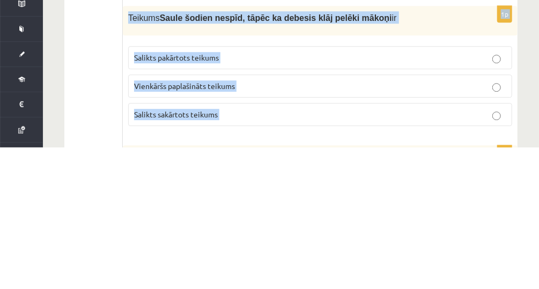
scroll to position [1227, 0]
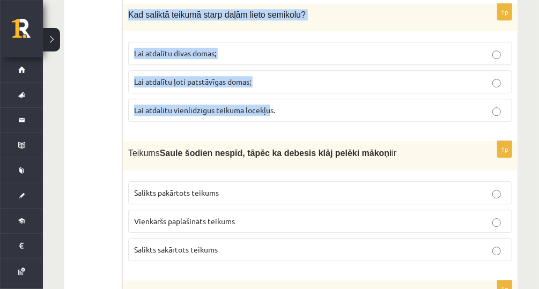
drag, startPoint x: 131, startPoint y: 159, endPoint x: 267, endPoint y: 81, distance: 156.8
click at [267, 81] on div "1p Kad saliktā teikumā starp daļām lieto semikolu? Lai atdalītu divas domas; La…" at bounding box center [320, 67] width 394 height 126
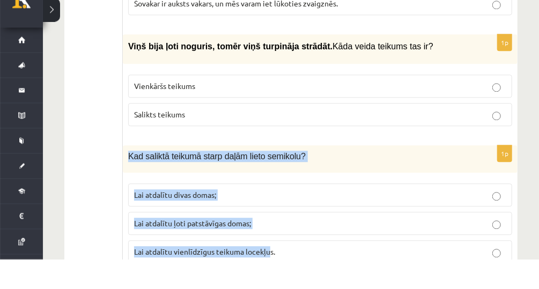
scroll to position [958, 0]
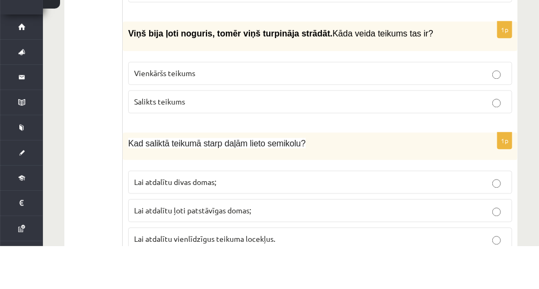
click at [295, 138] on div "1p Viņš bija ļoti noguris, tomēr viņš turpināja strādāt. Kāda veida teikums tas…" at bounding box center [320, 114] width 394 height 100
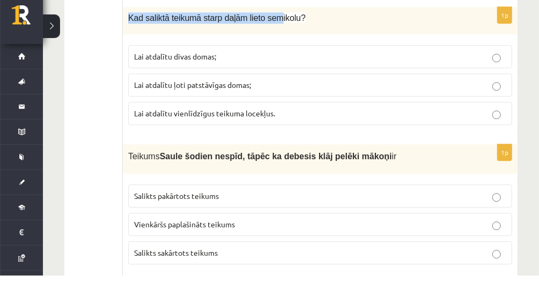
scroll to position [1113, 0]
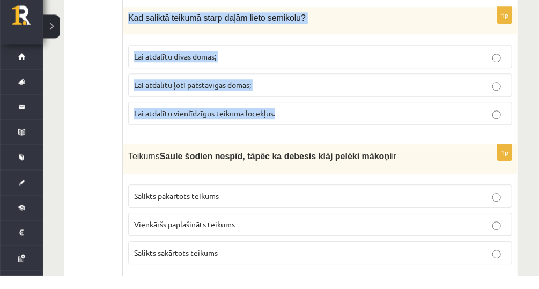
drag, startPoint x: 125, startPoint y: 155, endPoint x: 284, endPoint y: 89, distance: 171.5
click at [284, 89] on div "1p Kad saliktā teikumā starp daļām lieto semikolu? Lai atdalītu divas domas; La…" at bounding box center [320, 83] width 394 height 126
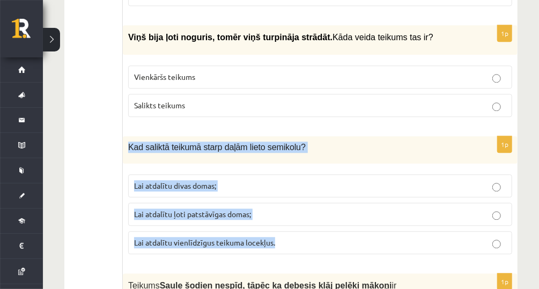
click at [263, 208] on p "Lai atdalītu ļoti patstāvīgas domas;" at bounding box center [320, 213] width 372 height 11
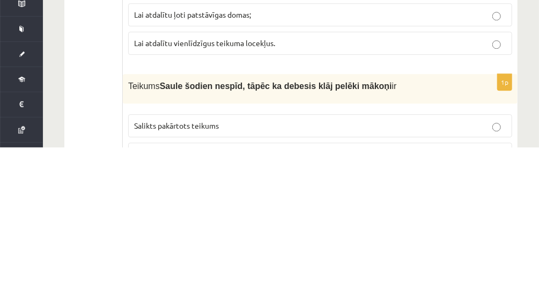
scroll to position [1104, 0]
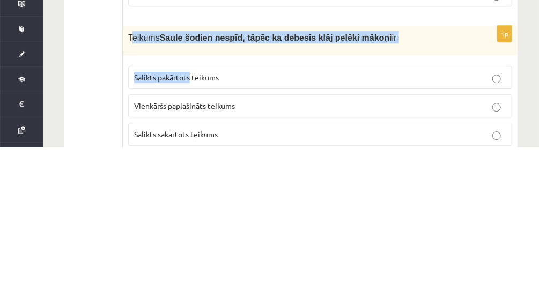
drag, startPoint x: 130, startPoint y: 150, endPoint x: 187, endPoint y: 183, distance: 66.0
click at [187, 183] on div "1p Teikums Saule šodien nespīd, tāpēc ka debesis klāj pelēki mākoņi ir Salikts …" at bounding box center [320, 231] width 394 height 129
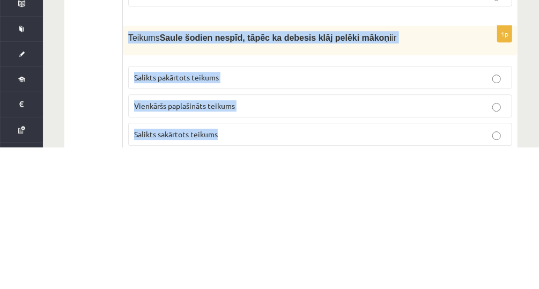
drag, startPoint x: 126, startPoint y: 152, endPoint x: 219, endPoint y: 238, distance: 126.7
click at [219, 238] on div "1p Teikums Saule šodien nespīd, tāpēc ka debesis klāj pelēki mākoņi ir Salikts …" at bounding box center [320, 231] width 394 height 129
click at [262, 270] on p "Salikts sakārtots teikums" at bounding box center [320, 275] width 372 height 11
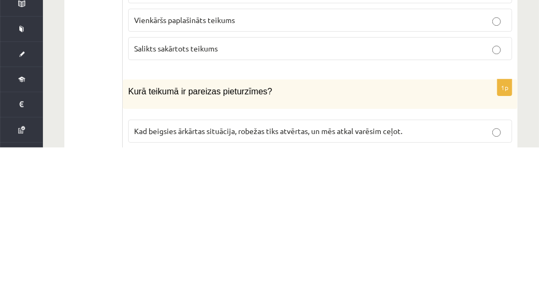
scroll to position [1227, 0]
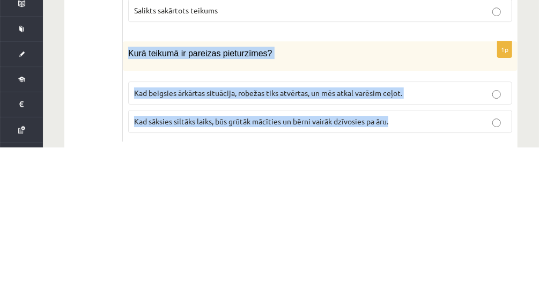
drag, startPoint x: 125, startPoint y: 170, endPoint x: 397, endPoint y: 230, distance: 278.3
click at [397, 230] on div "1p Kurā teikumā ir pareizas pieturzīmes? Kad beigsies ārkārtas situācija, robež…" at bounding box center [320, 233] width 394 height 100
click at [394, 229] on span "Kad beigsies ārkārtas situācija, robežas tiks atvērtas, un mēs atkal varēsim ce…" at bounding box center [268, 234] width 268 height 10
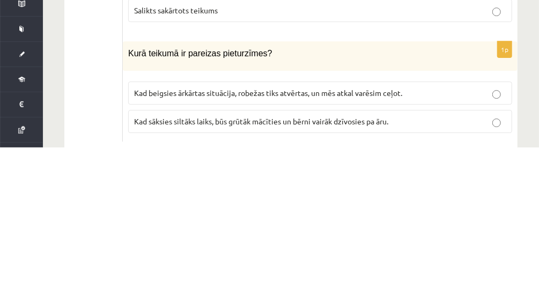
drag, startPoint x: 541, startPoint y: 380, endPoint x: 449, endPoint y: 363, distance: 93.7
drag, startPoint x: 449, startPoint y: 363, endPoint x: 431, endPoint y: 354, distance: 19.9
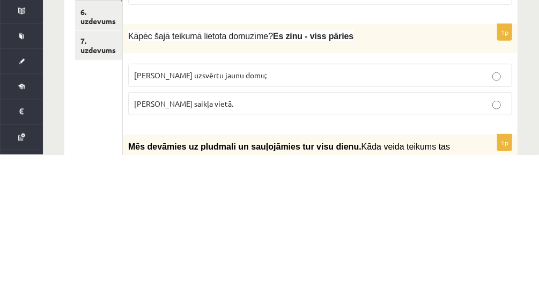
scroll to position [244, 0]
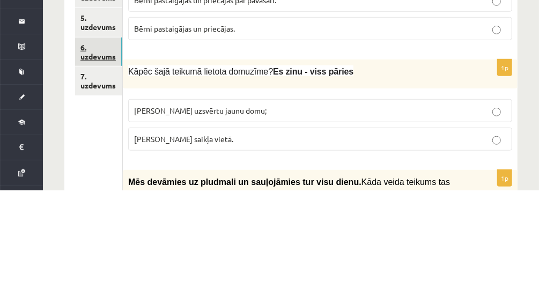
click at [96, 151] on link "6. uzdevums" at bounding box center [98, 150] width 47 height 29
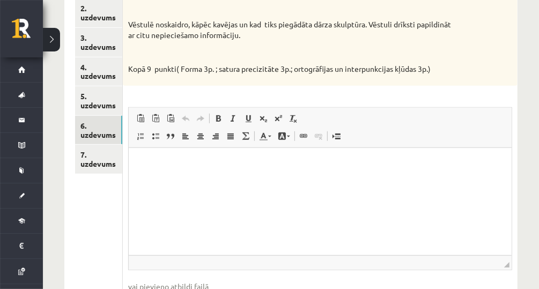
scroll to position [251, 0]
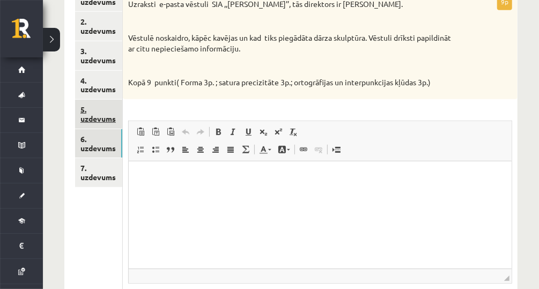
click at [108, 119] on link "5. uzdevums" at bounding box center [98, 114] width 47 height 29
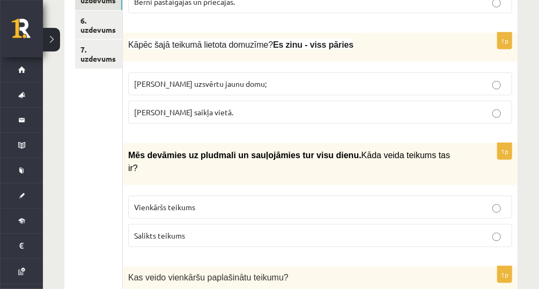
scroll to position [198, 0]
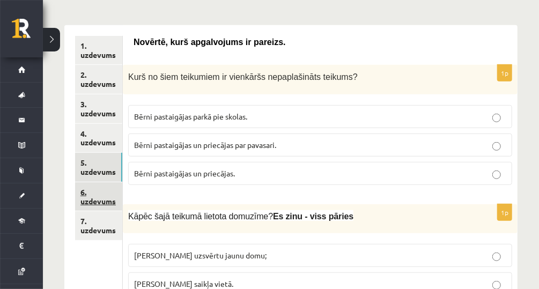
click at [85, 197] on link "6. uzdevums" at bounding box center [98, 196] width 47 height 29
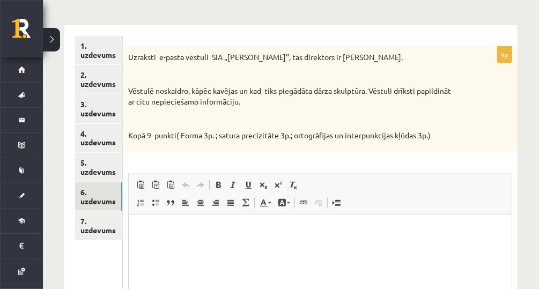
scroll to position [0, 0]
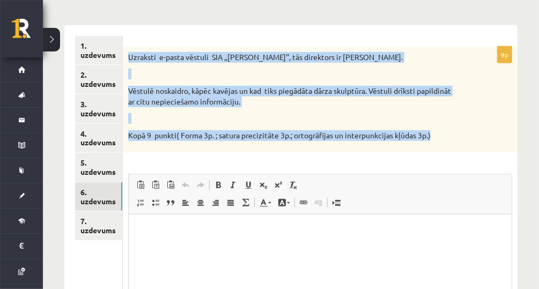
drag, startPoint x: 125, startPoint y: 57, endPoint x: 435, endPoint y: 143, distance: 321.8
click at [435, 143] on div "Uzraksti e-pasta vēstuli SIA ,,Puķīte’’, tās direktors ir Ingus Auza. Vēstulē n…" at bounding box center [320, 100] width 394 height 106
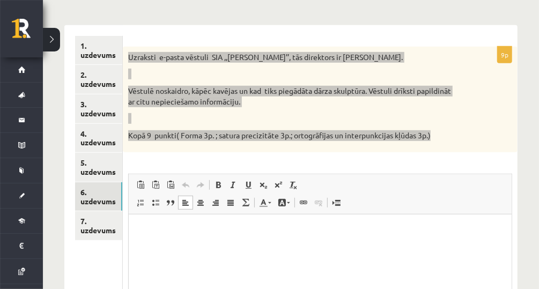
click at [136, 221] on html at bounding box center [319, 230] width 383 height 33
click at [191, 226] on p "Editor, wiswyg-editor-user-answer-47024820856460" at bounding box center [319, 230] width 361 height 11
click at [181, 233] on p "*******" at bounding box center [320, 230] width 362 height 11
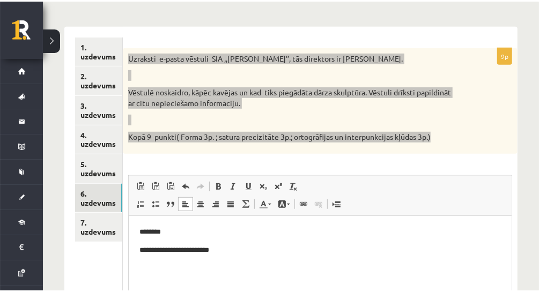
scroll to position [202, 0]
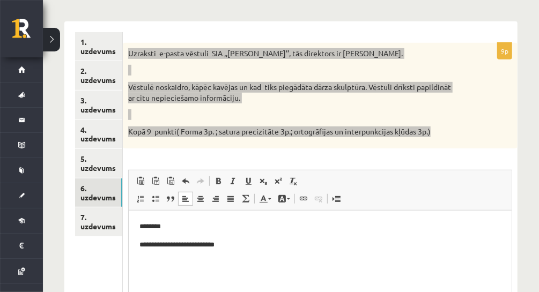
click at [277, 246] on p "**********" at bounding box center [320, 245] width 362 height 11
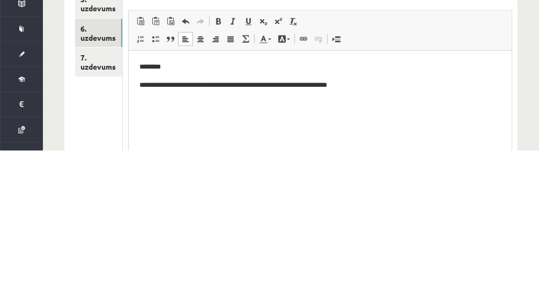
scroll to position [334, 0]
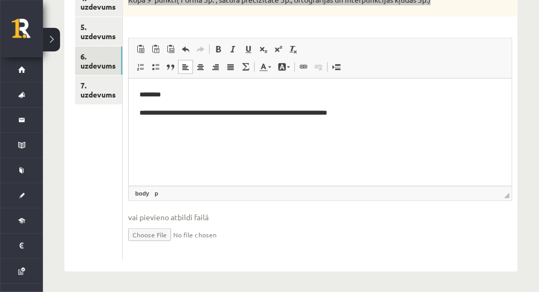
click at [382, 117] on p "**********" at bounding box center [320, 113] width 362 height 11
click at [402, 113] on p "**********" at bounding box center [320, 113] width 362 height 11
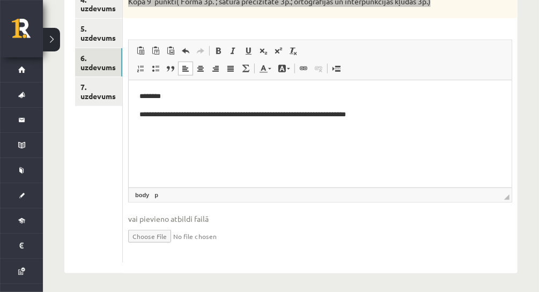
click at [381, 113] on p "**********" at bounding box center [320, 114] width 362 height 11
click at [417, 120] on p "**********" at bounding box center [320, 114] width 362 height 11
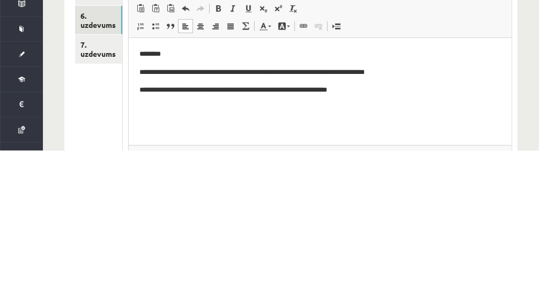
scroll to position [334, 0]
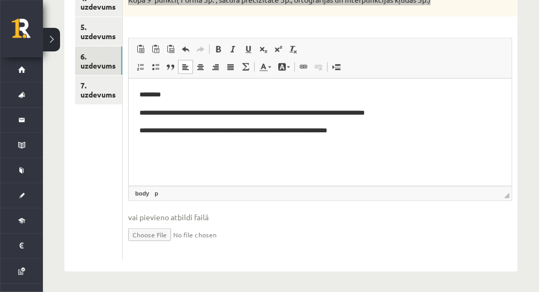
click at [391, 131] on p "**********" at bounding box center [320, 130] width 362 height 11
click at [422, 137] on body "**********" at bounding box center [319, 122] width 361 height 65
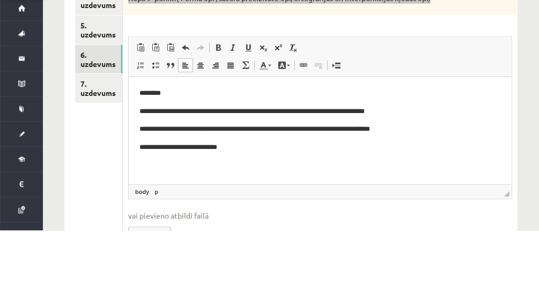
scroll to position [3, 0]
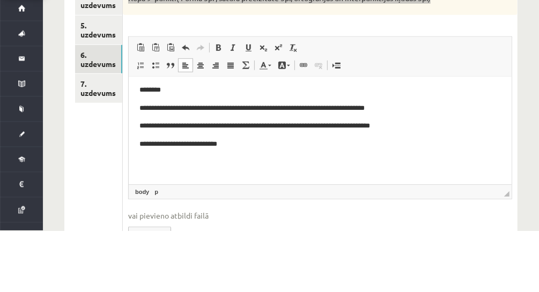
click at [476, 126] on p "**********" at bounding box center [316, 125] width 355 height 11
click at [531, 198] on div "Latviešu valoda JK 8.a klase 1. ieskaite_2025 , Nikola Studente (8.a JK klase) …" at bounding box center [291, 60] width 496 height 586
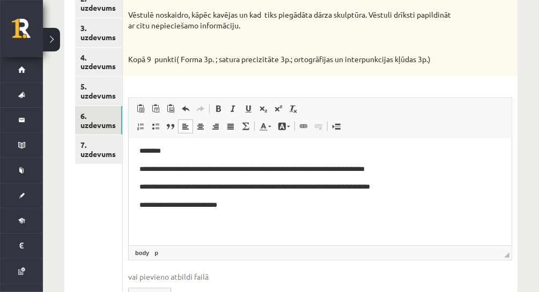
scroll to position [16, 0]
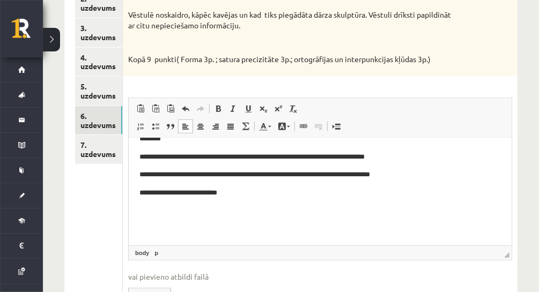
click at [300, 202] on body "**********" at bounding box center [319, 183] width 361 height 101
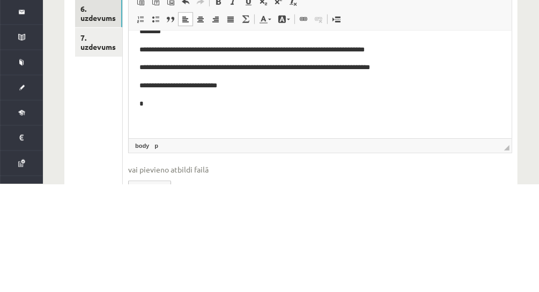
scroll to position [0, 0]
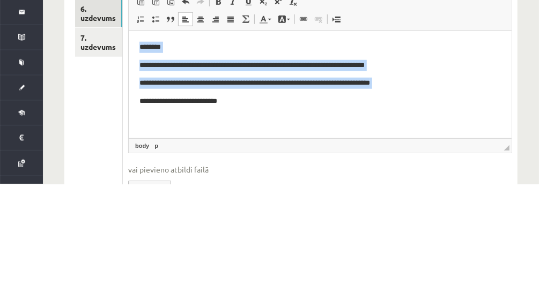
drag, startPoint x: 138, startPoint y: 106, endPoint x: 138, endPoint y: -3, distance: 108.3
click at [138, 31] on html "**********" at bounding box center [319, 83] width 383 height 105
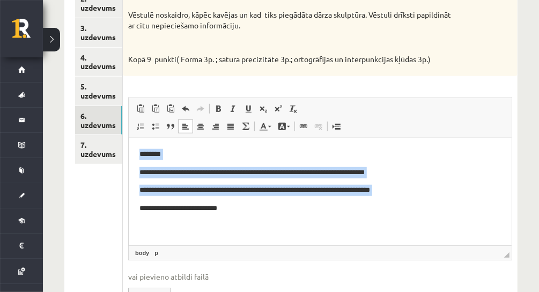
click at [136, 213] on html "**********" at bounding box center [319, 190] width 383 height 105
click at [139, 212] on p "**********" at bounding box center [320, 208] width 362 height 11
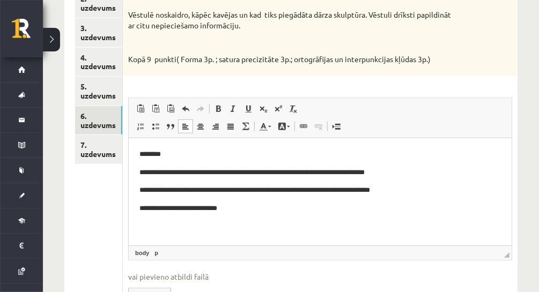
click at [139, 210] on p "**********" at bounding box center [320, 208] width 362 height 11
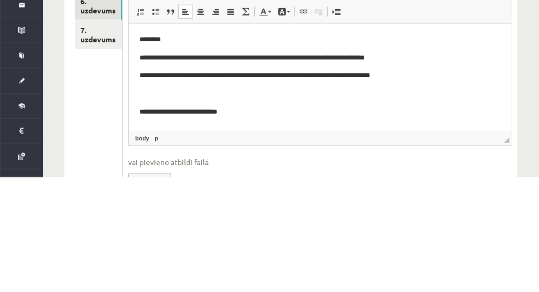
click at [140, 93] on p "Editor, wiswyg-editor-user-answer-47024820856460" at bounding box center [319, 93] width 361 height 11
click at [264, 114] on p "**********" at bounding box center [316, 111] width 355 height 11
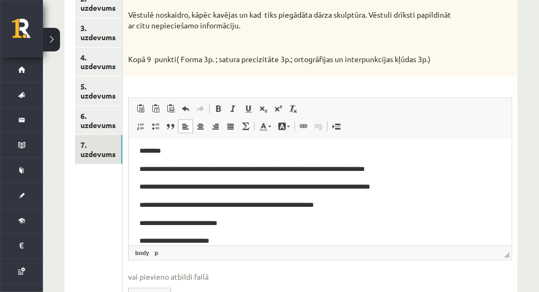
click at [110, 138] on link "7. uzdevums" at bounding box center [98, 149] width 47 height 29
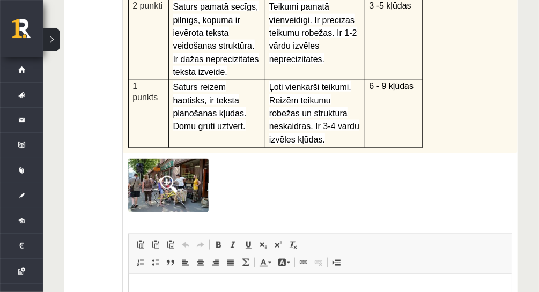
scroll to position [446, 0]
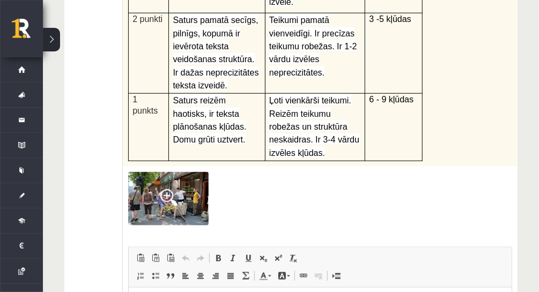
click at [169, 189] on span at bounding box center [168, 197] width 17 height 17
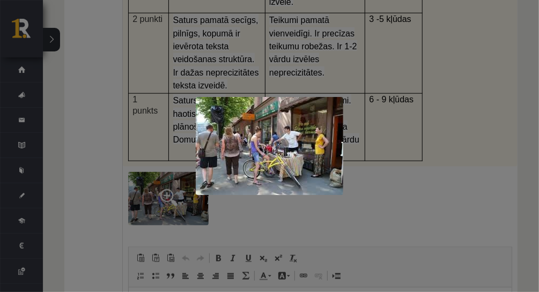
click at [429, 161] on div at bounding box center [269, 146] width 539 height 292
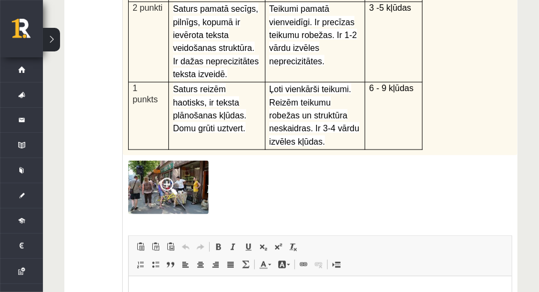
scroll to position [489, 0]
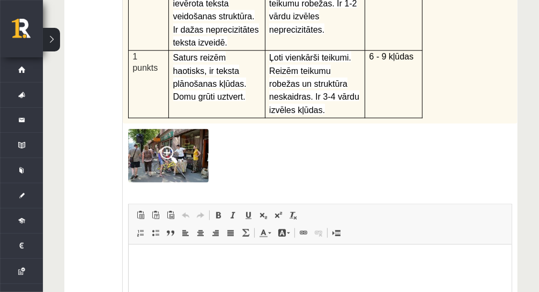
click at [191, 129] on img at bounding box center [168, 156] width 80 height 54
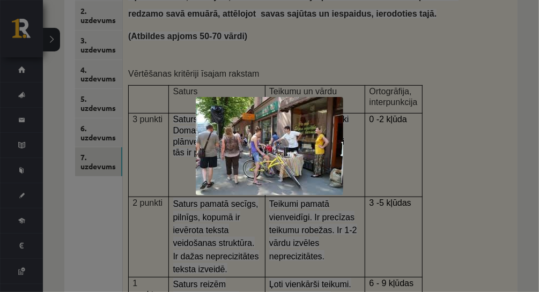
scroll to position [232, 0]
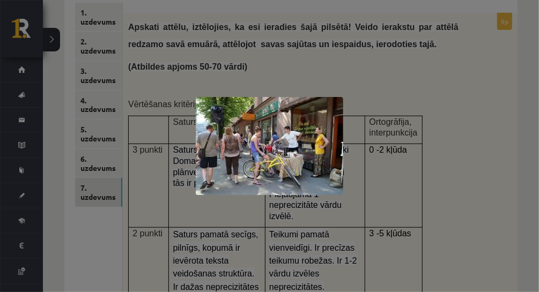
click at [433, 84] on div at bounding box center [269, 146] width 539 height 292
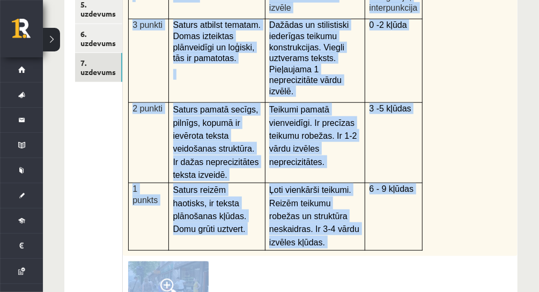
scroll to position [403, 0]
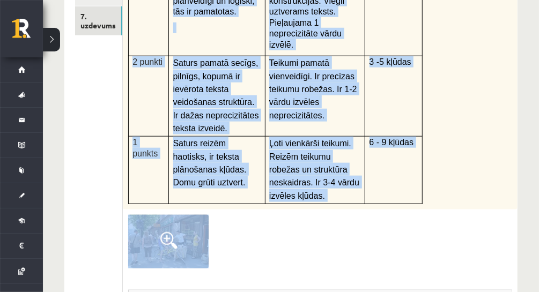
drag, startPoint x: 126, startPoint y: 114, endPoint x: 356, endPoint y: 189, distance: 241.9
click at [356, 189] on div "9p Apskati attēlu, iztēlojies, ka esi ieradies šajā pilsētā! Veido ierakstu par…" at bounding box center [320, 177] width 394 height 671
click at [169, 223] on img at bounding box center [168, 242] width 80 height 54
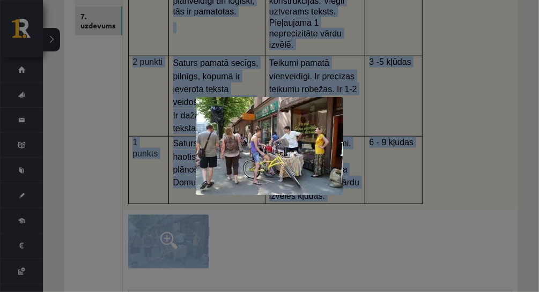
click at [227, 142] on img at bounding box center [269, 146] width 147 height 98
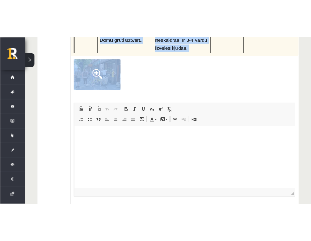
scroll to position [617, 0]
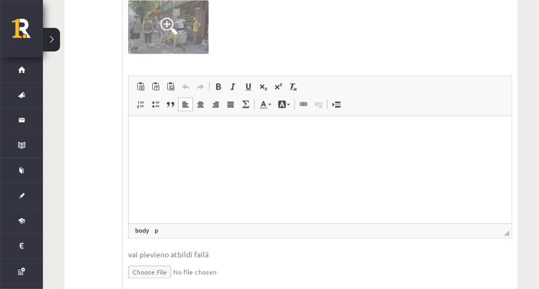
click at [259, 148] on html at bounding box center [319, 132] width 383 height 33
drag, startPoint x: 259, startPoint y: 181, endPoint x: 203, endPoint y: 148, distance: 64.9
click at [203, 148] on html at bounding box center [319, 132] width 383 height 33
click at [148, 126] on html at bounding box center [319, 132] width 383 height 33
click at [169, 111] on span "Paste" at bounding box center [174, 111] width 33 height 16
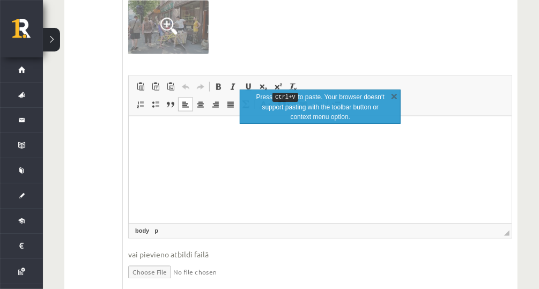
click at [173, 134] on p "Editor, wiswyg-editor-user-answer-47024965548240" at bounding box center [319, 131] width 361 height 11
click at [227, 105] on span "Ctrl+V" at bounding box center [231, 110] width 24 height 16
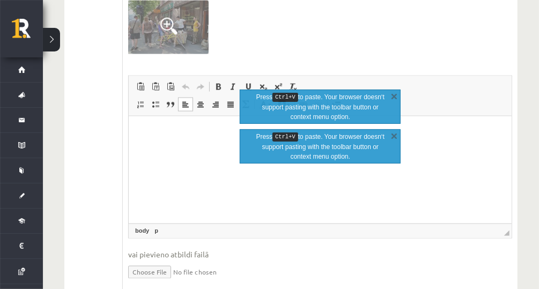
click at [170, 133] on p "Editor, wiswyg-editor-user-answer-47024965548240" at bounding box center [319, 131] width 361 height 11
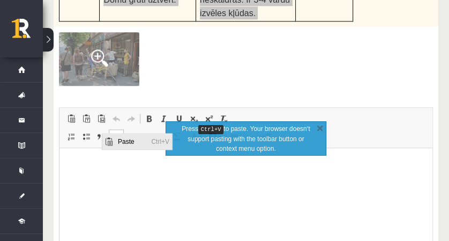
click at [115, 140] on span "Paste" at bounding box center [131, 141] width 33 height 16
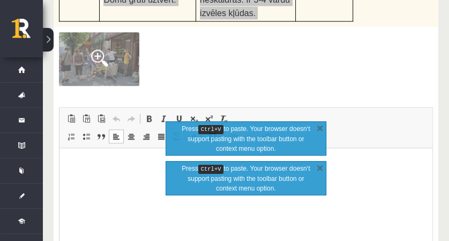
drag, startPoint x: 123, startPoint y: 172, endPoint x: 97, endPoint y: 162, distance: 28.0
click at [97, 162] on p "Editor, wiswyg-editor-user-answer-47024965548240" at bounding box center [246, 163] width 352 height 11
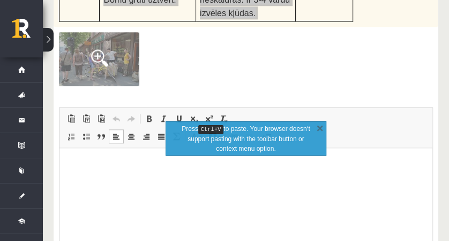
drag, startPoint x: 61, startPoint y: 156, endPoint x: 249, endPoint y: 197, distance: 192.0
click at [249, 180] on html at bounding box center [245, 163] width 373 height 33
click at [103, 167] on p "Editor, wiswyg-editor-user-answer-47024965548240" at bounding box center [246, 163] width 352 height 11
click at [115, 141] on span "Paste" at bounding box center [109, 144] width 13 height 16
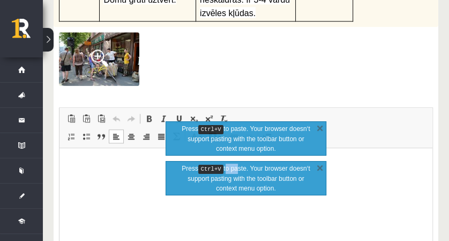
drag, startPoint x: 224, startPoint y: 169, endPoint x: 235, endPoint y: 163, distance: 13.2
click at [235, 163] on p "Press Ctrl+V to paste. Your browser doesn‘t support pasting with the toolbar bu…" at bounding box center [245, 177] width 135 height 29
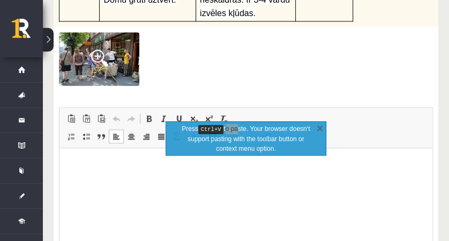
drag, startPoint x: 295, startPoint y: 310, endPoint x: 180, endPoint y: 190, distance: 166.4
click at [180, 180] on html at bounding box center [245, 163] width 373 height 33
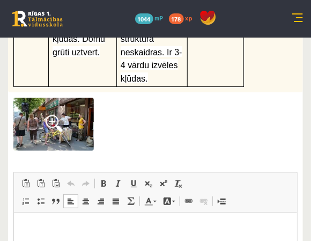
scroll to position [725, 0]
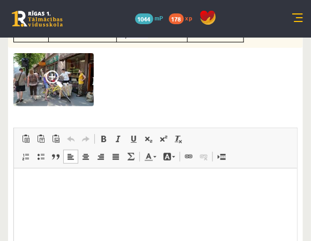
click at [176, 201] on html at bounding box center [154, 184] width 283 height 33
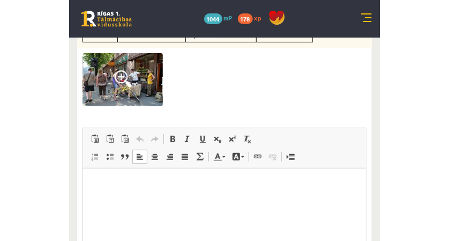
scroll to position [702, 0]
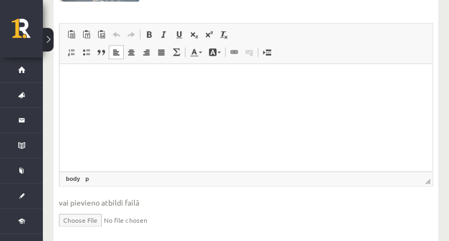
click at [116, 82] on p "Editor, wiswyg-editor-user-answer-47024965548240" at bounding box center [246, 79] width 352 height 11
click at [84, 81] on p "Editor, wiswyg-editor-user-answer-47024965548240" at bounding box center [246, 79] width 352 height 11
click at [87, 84] on p "Editor, wiswyg-editor-user-answer-47024965548240" at bounding box center [246, 79] width 352 height 11
click at [101, 81] on p "Editor, wiswyg-editor-user-answer-47024965548240" at bounding box center [246, 79] width 352 height 11
click at [100, 83] on p "Editor, wiswyg-editor-user-answer-47024965548240" at bounding box center [246, 79] width 352 height 11
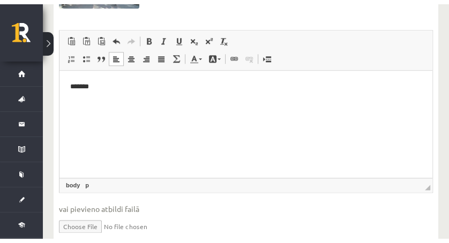
scroll to position [699, 0]
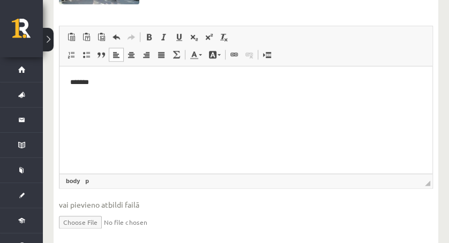
click at [143, 78] on p "*******" at bounding box center [246, 82] width 352 height 11
click at [119, 83] on p "*******" at bounding box center [246, 82] width 352 height 11
click at [96, 79] on p "*******" at bounding box center [246, 82] width 352 height 11
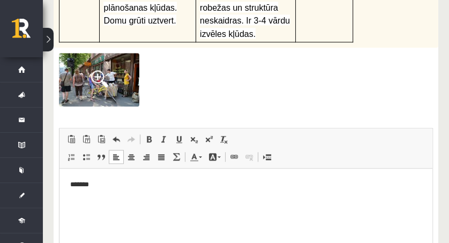
scroll to position [597, 0]
click at [137, 185] on p "*******" at bounding box center [246, 184] width 352 height 11
click at [120, 188] on p "*******" at bounding box center [246, 184] width 352 height 11
click at [118, 196] on html "*******" at bounding box center [245, 184] width 373 height 33
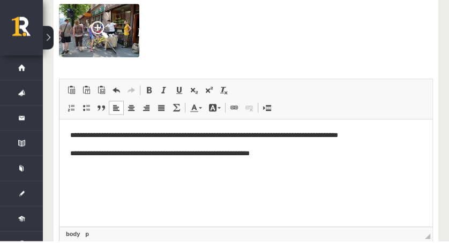
scroll to position [644, 0]
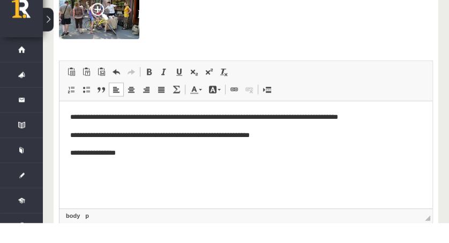
click at [103, 156] on p "**********" at bounding box center [246, 153] width 352 height 11
click at [107, 154] on p "**********" at bounding box center [246, 153] width 352 height 11
click at [110, 154] on p "**********" at bounding box center [246, 153] width 352 height 11
click at [146, 154] on p "**********" at bounding box center [246, 153] width 352 height 11
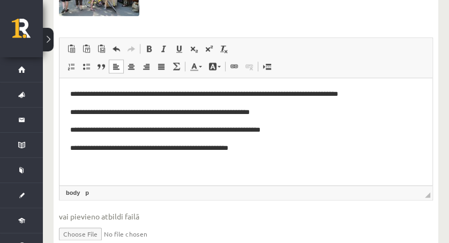
scroll to position [688, 0]
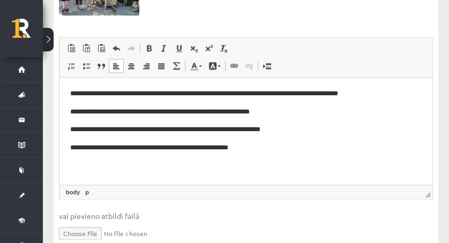
click at [96, 95] on p "**********" at bounding box center [246, 93] width 352 height 11
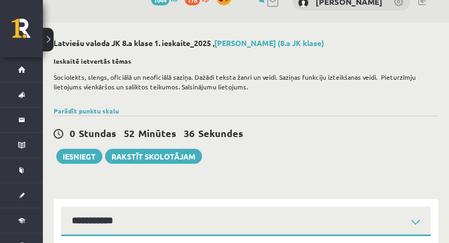
scroll to position [0, 0]
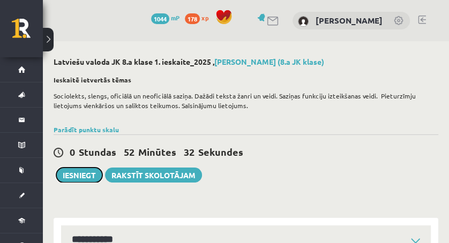
click at [64, 177] on button "Iesniegt" at bounding box center [79, 175] width 46 height 15
